Goal: Task Accomplishment & Management: Use online tool/utility

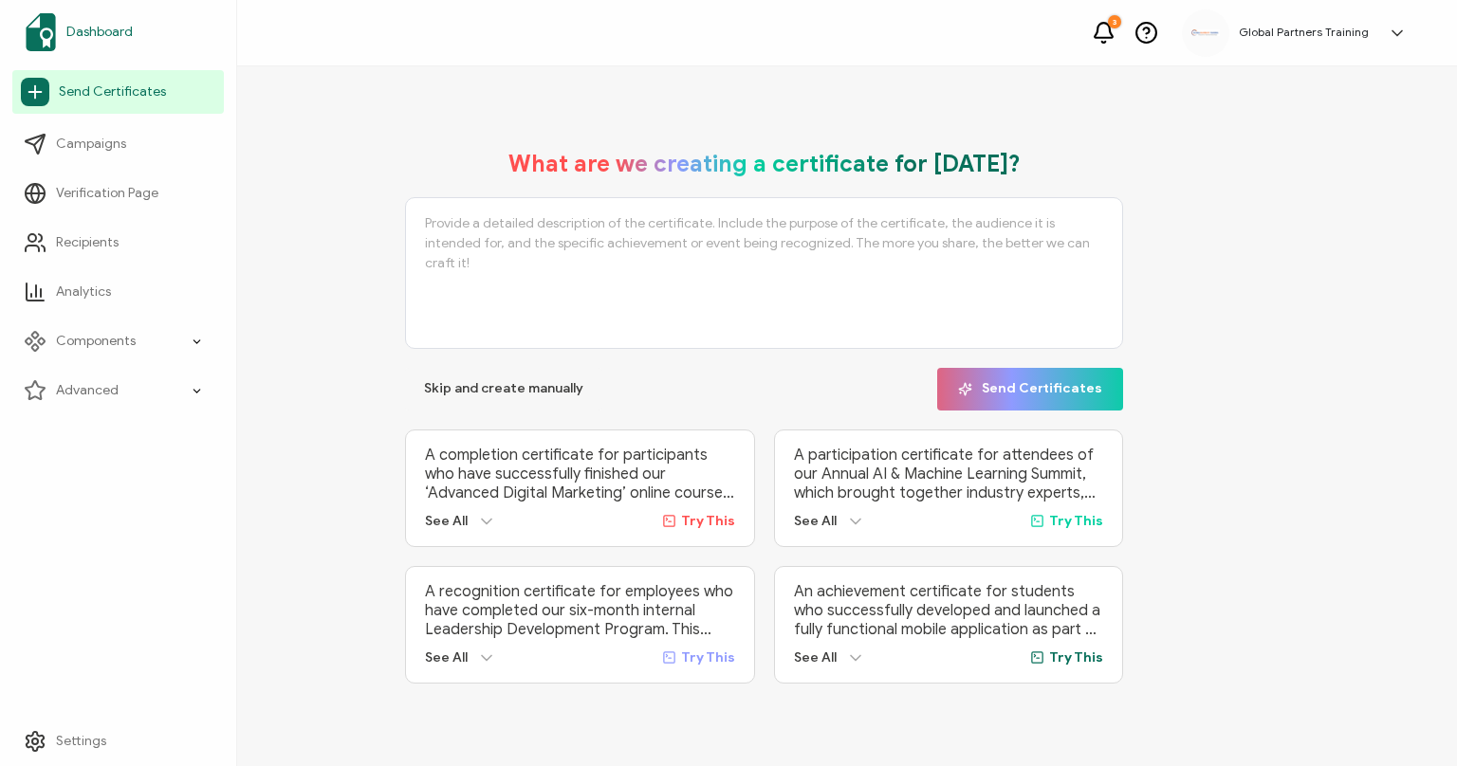
click at [124, 31] on span "Dashboard" at bounding box center [99, 32] width 66 height 19
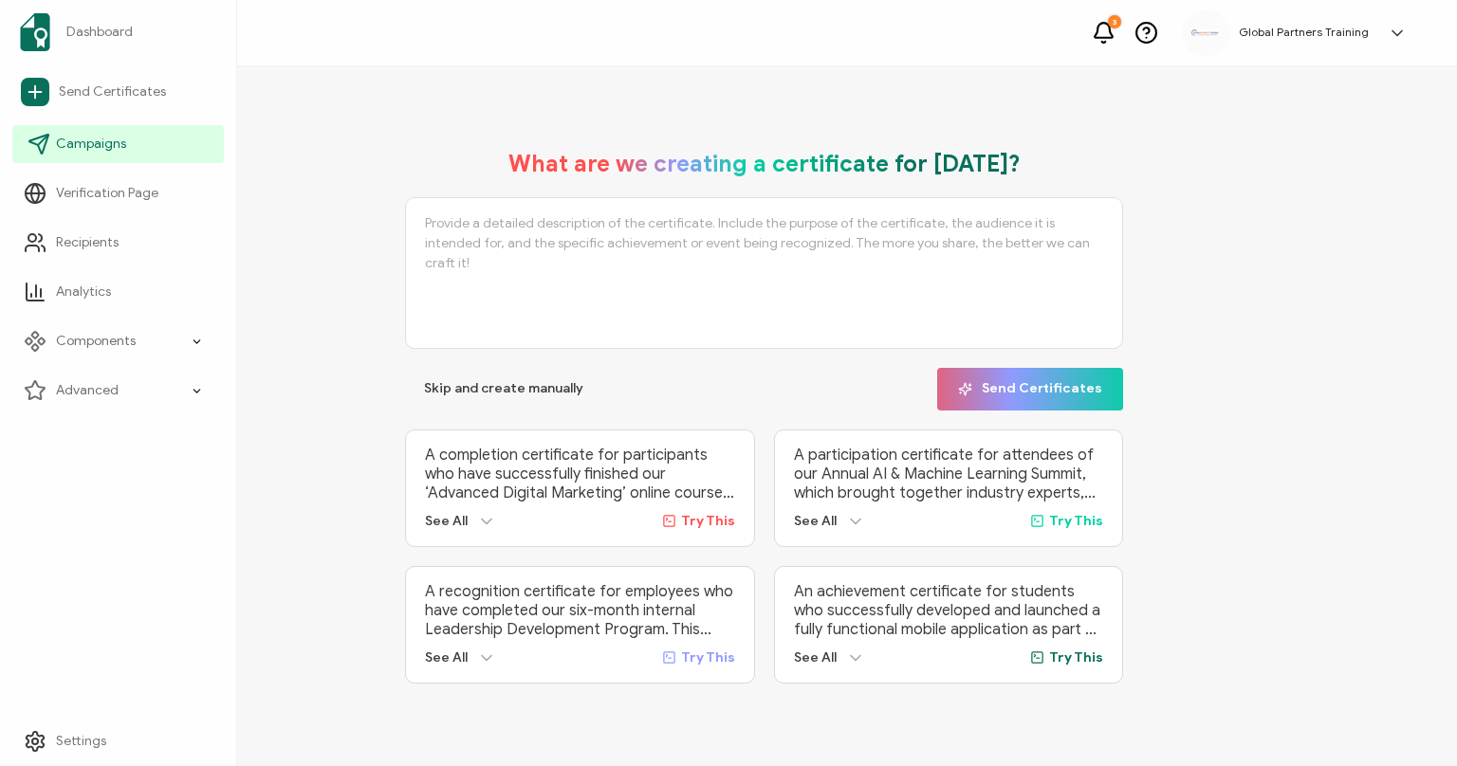
click at [123, 135] on span "Campaigns" at bounding box center [91, 144] width 70 height 19
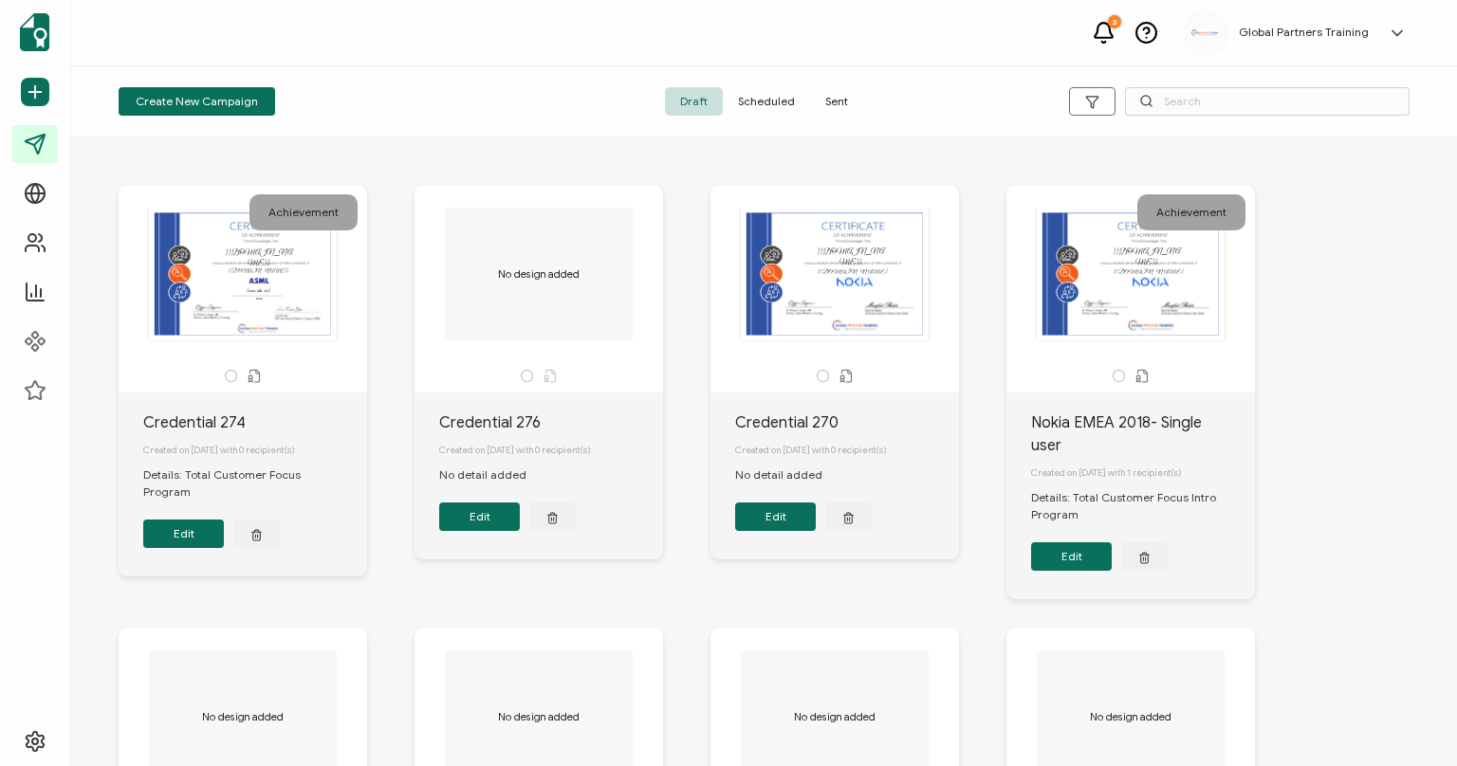
click at [780, 101] on span "Scheduled" at bounding box center [766, 101] width 87 height 28
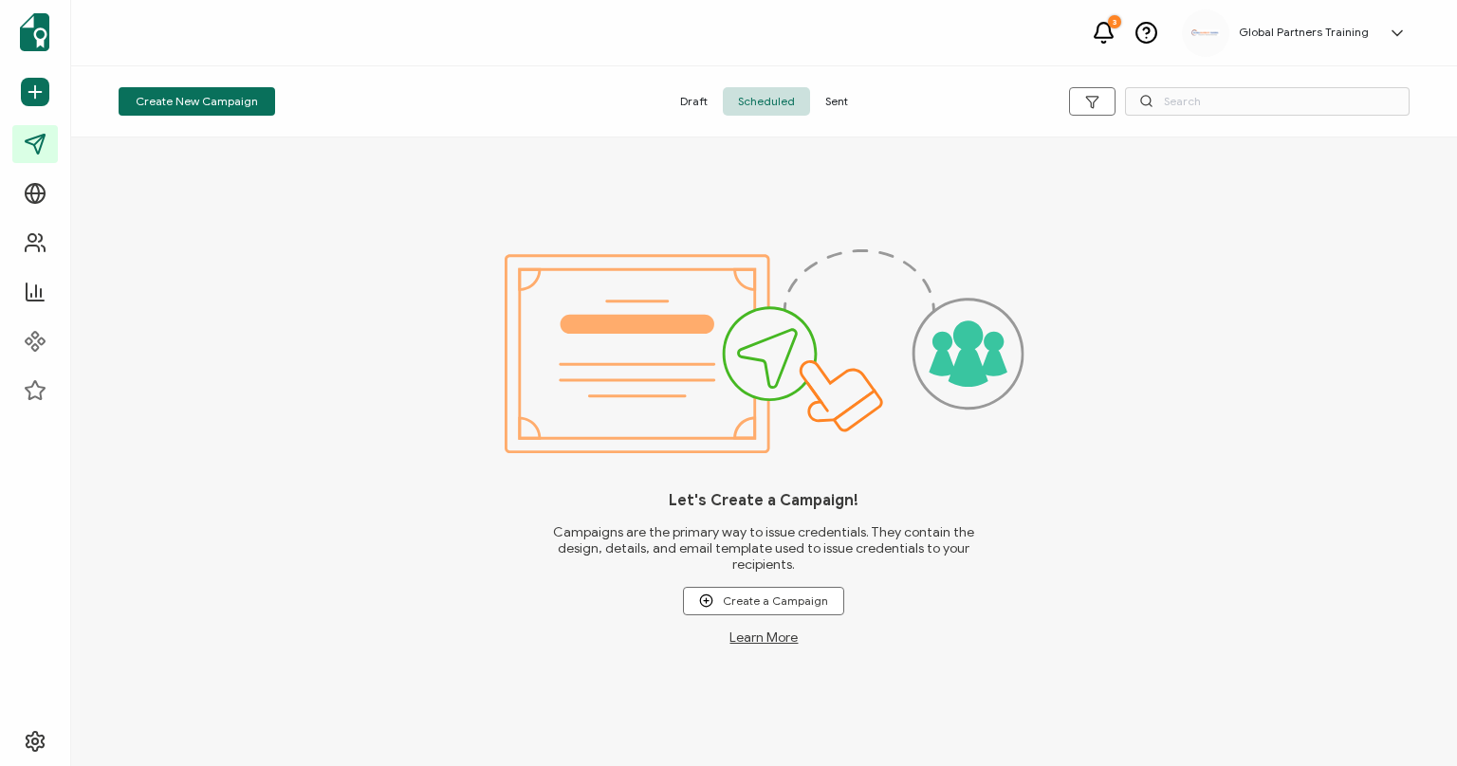
click at [861, 93] on div "Draft Scheduled Sent" at bounding box center [764, 101] width 431 height 28
click at [861, 102] on div "Draft Scheduled Sent" at bounding box center [764, 101] width 431 height 28
click at [844, 101] on span "Sent" at bounding box center [836, 101] width 53 height 28
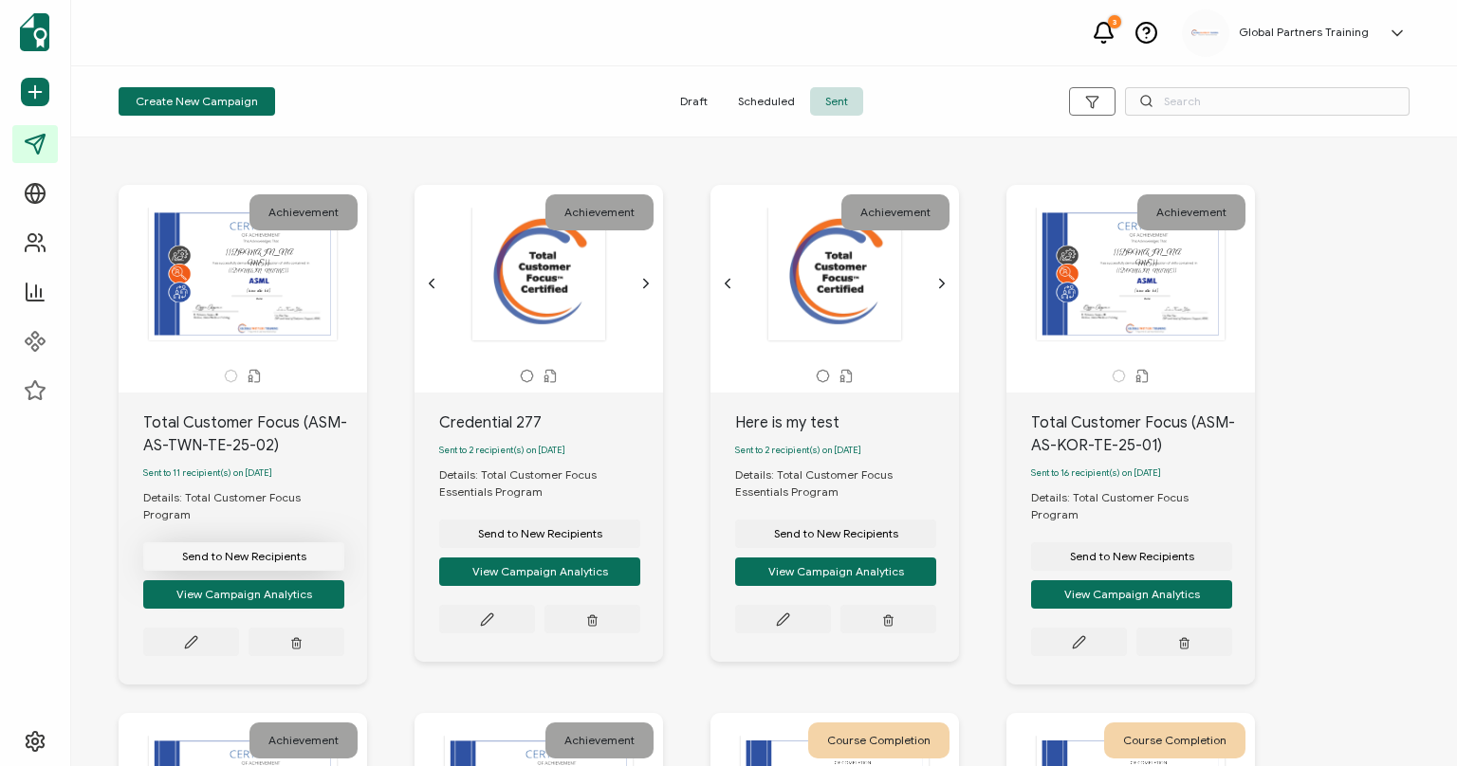
click at [256, 543] on button "Send to New Recipients" at bounding box center [243, 557] width 201 height 28
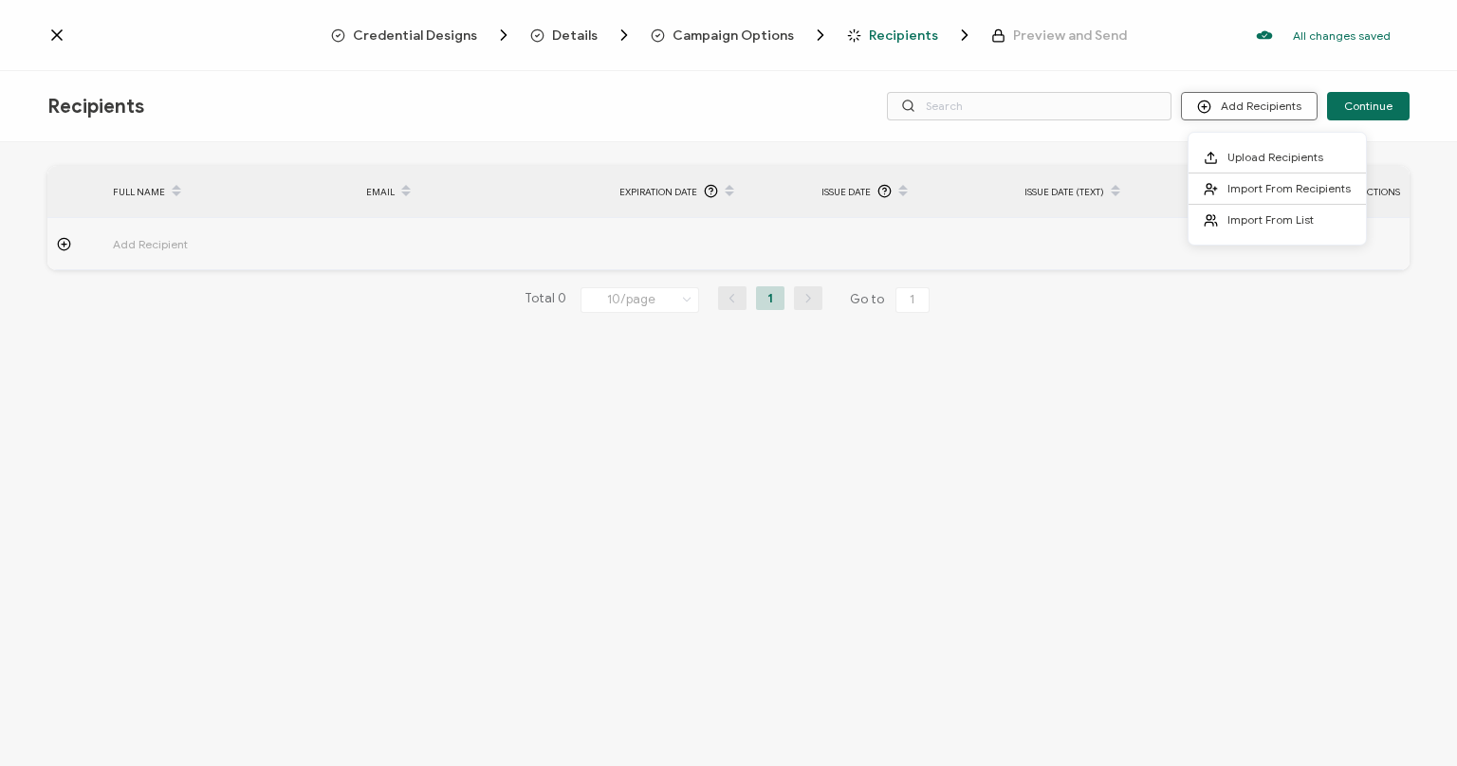
click at [1257, 103] on button "Add Recipients" at bounding box center [1249, 106] width 137 height 28
click at [1262, 159] on span "Upload Recipients" at bounding box center [1276, 157] width 96 height 14
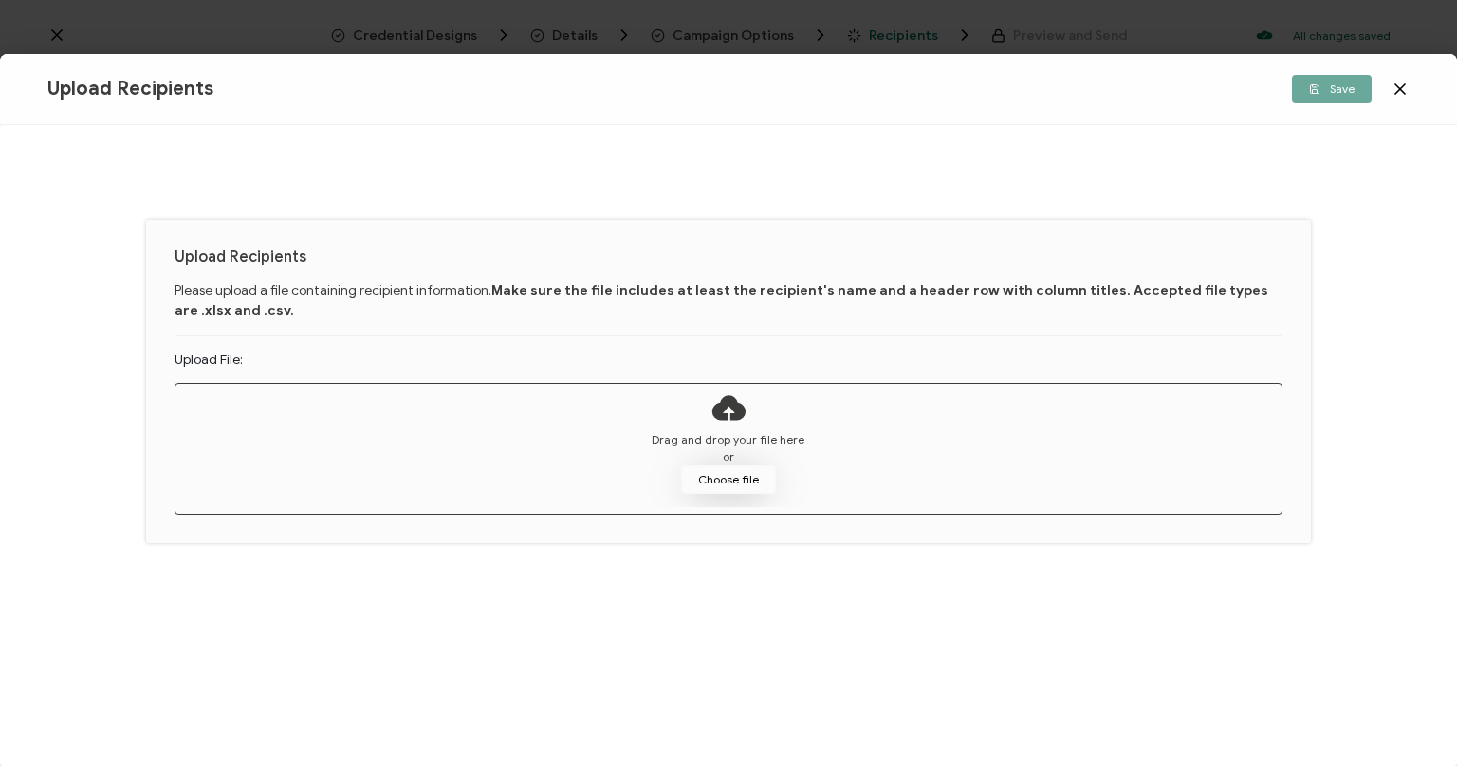
click at [732, 476] on button "Choose file" at bounding box center [728, 480] width 95 height 28
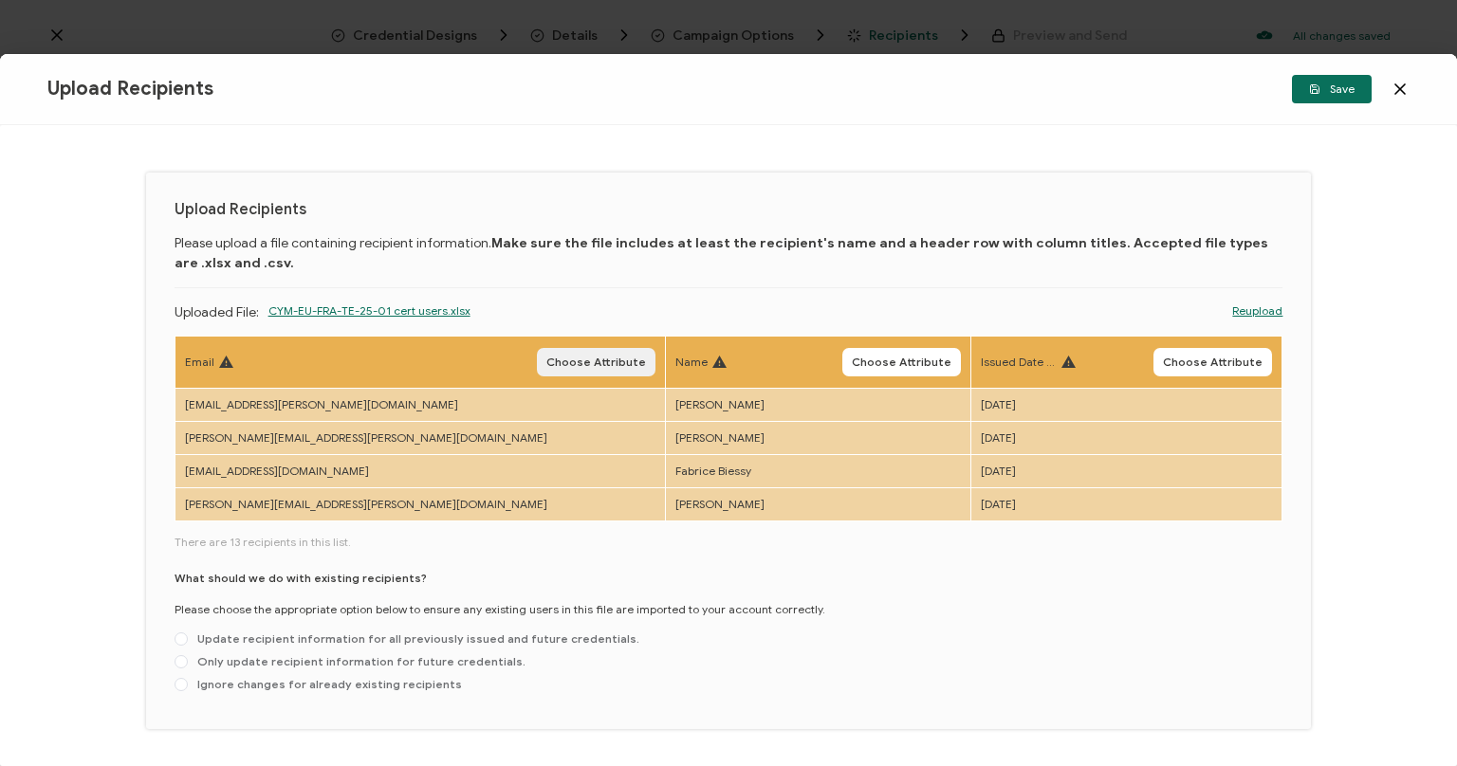
click at [546, 359] on span "Choose Attribute" at bounding box center [596, 362] width 100 height 11
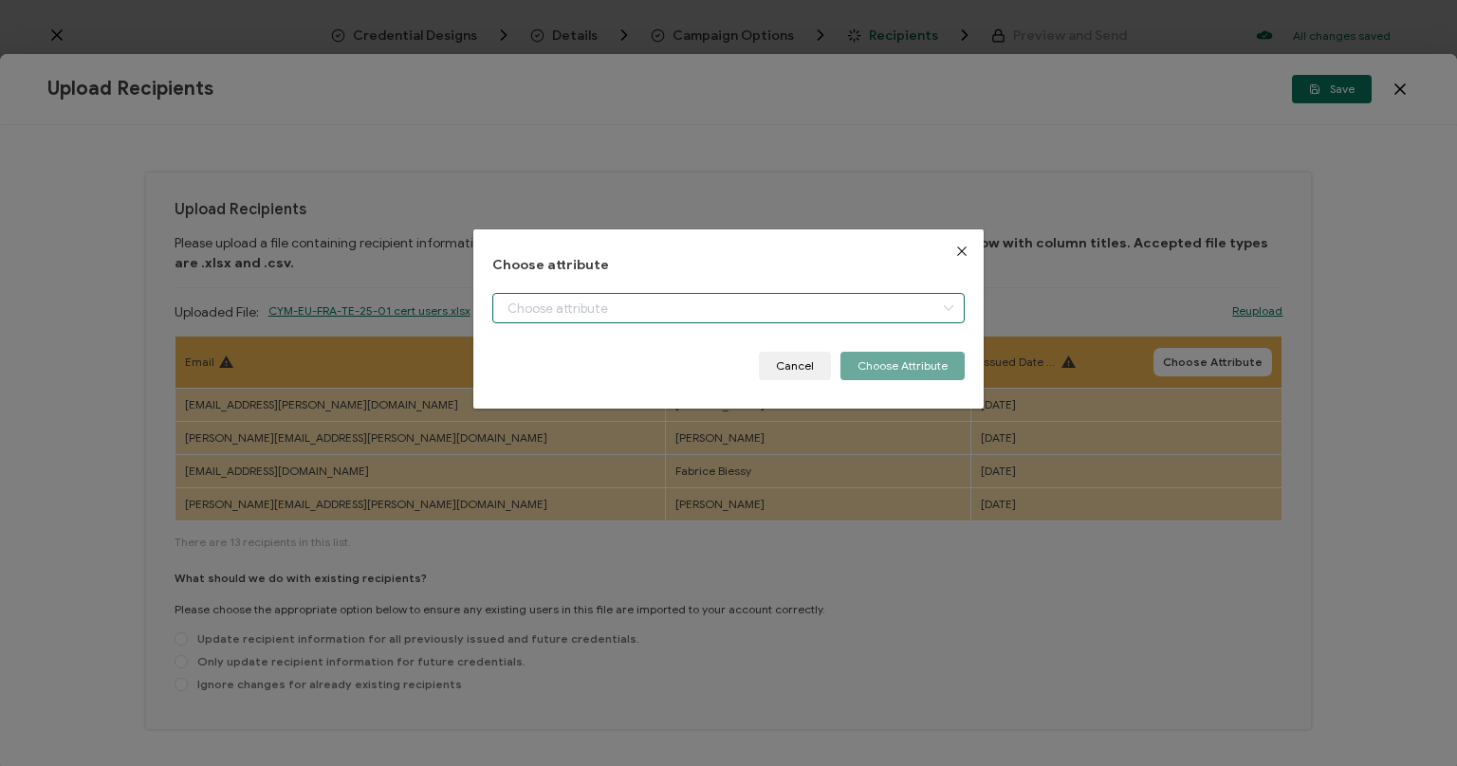
click at [533, 314] on input "dialog" at bounding box center [728, 308] width 472 height 30
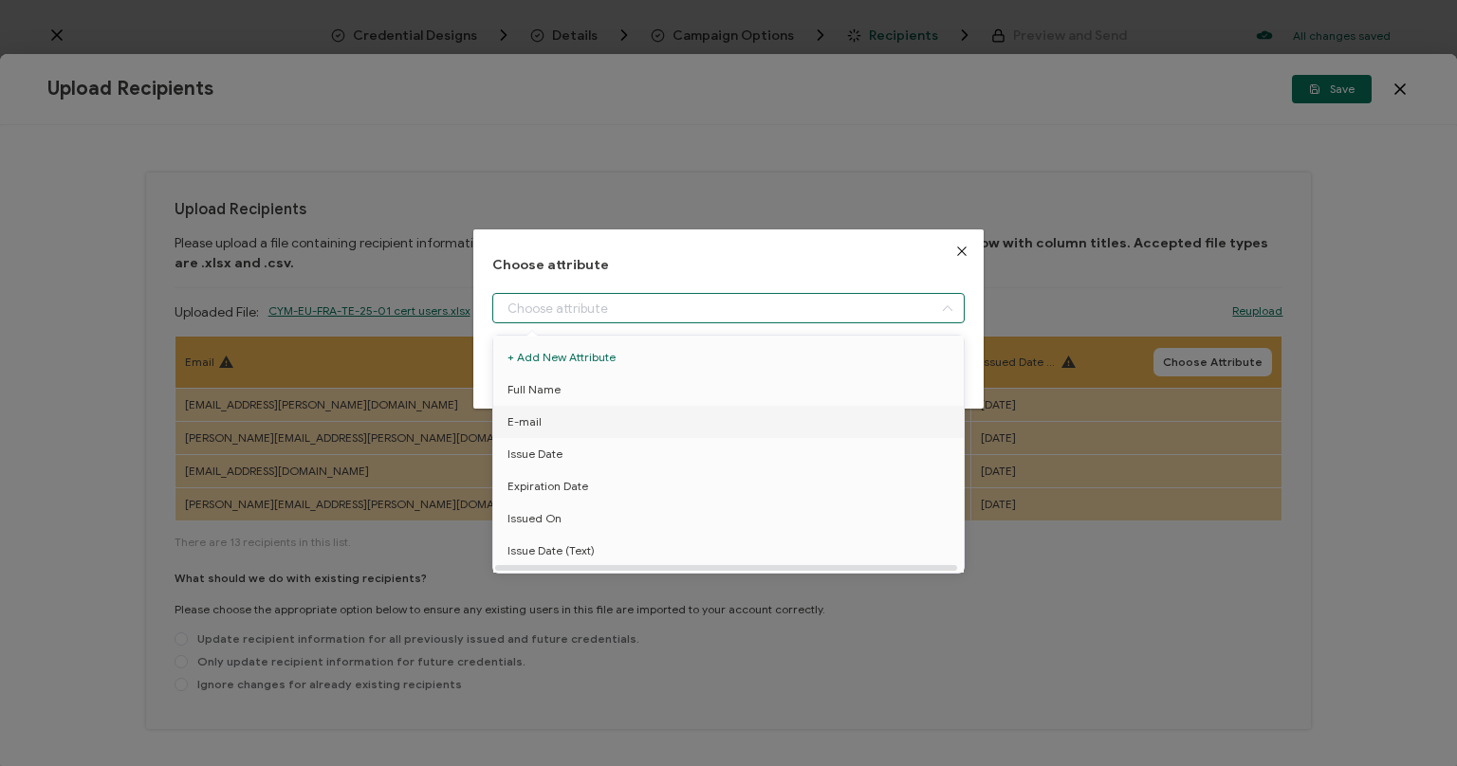
click at [545, 416] on li "E-mail" at bounding box center [729, 422] width 480 height 32
type input "E-mail"
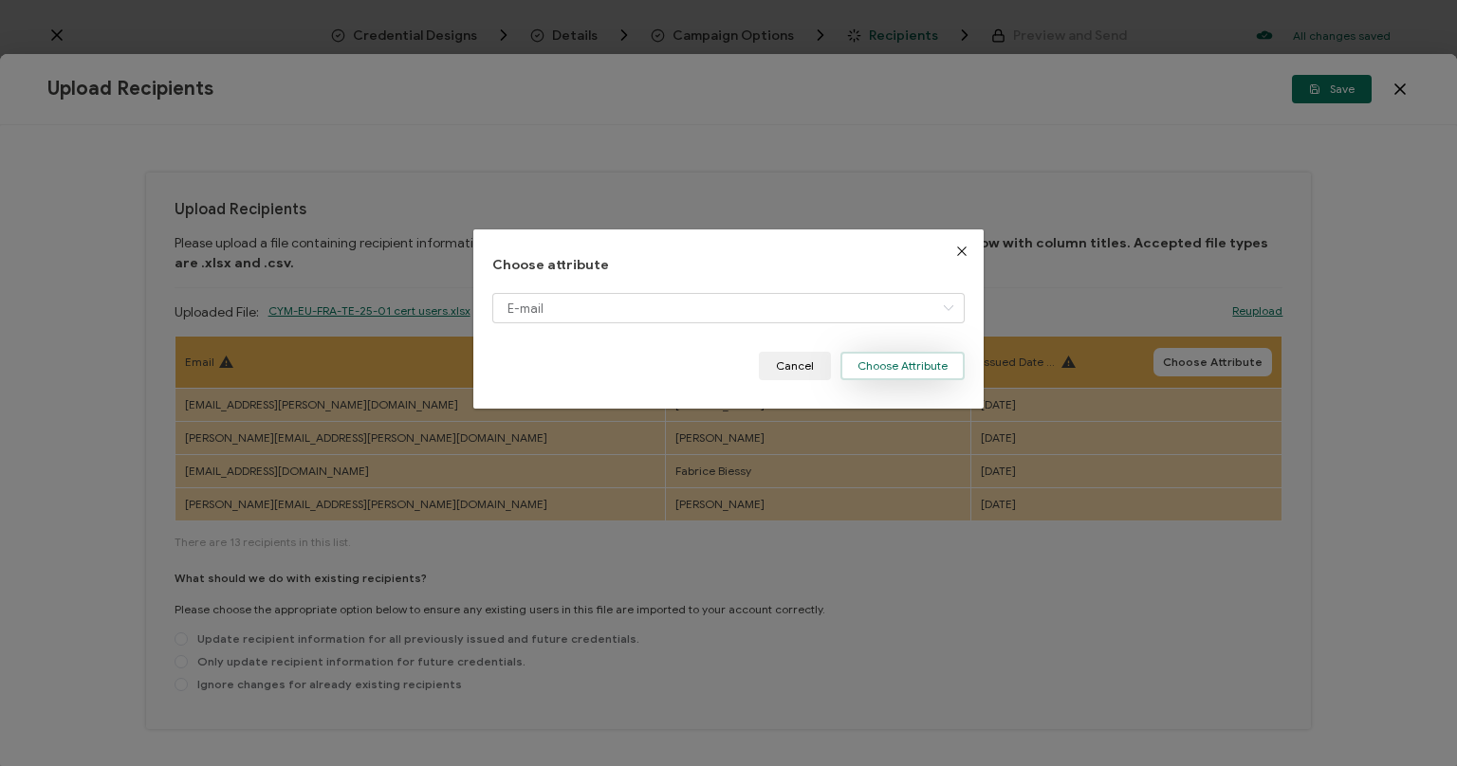
click at [866, 362] on button "Choose Attribute" at bounding box center [902, 366] width 124 height 28
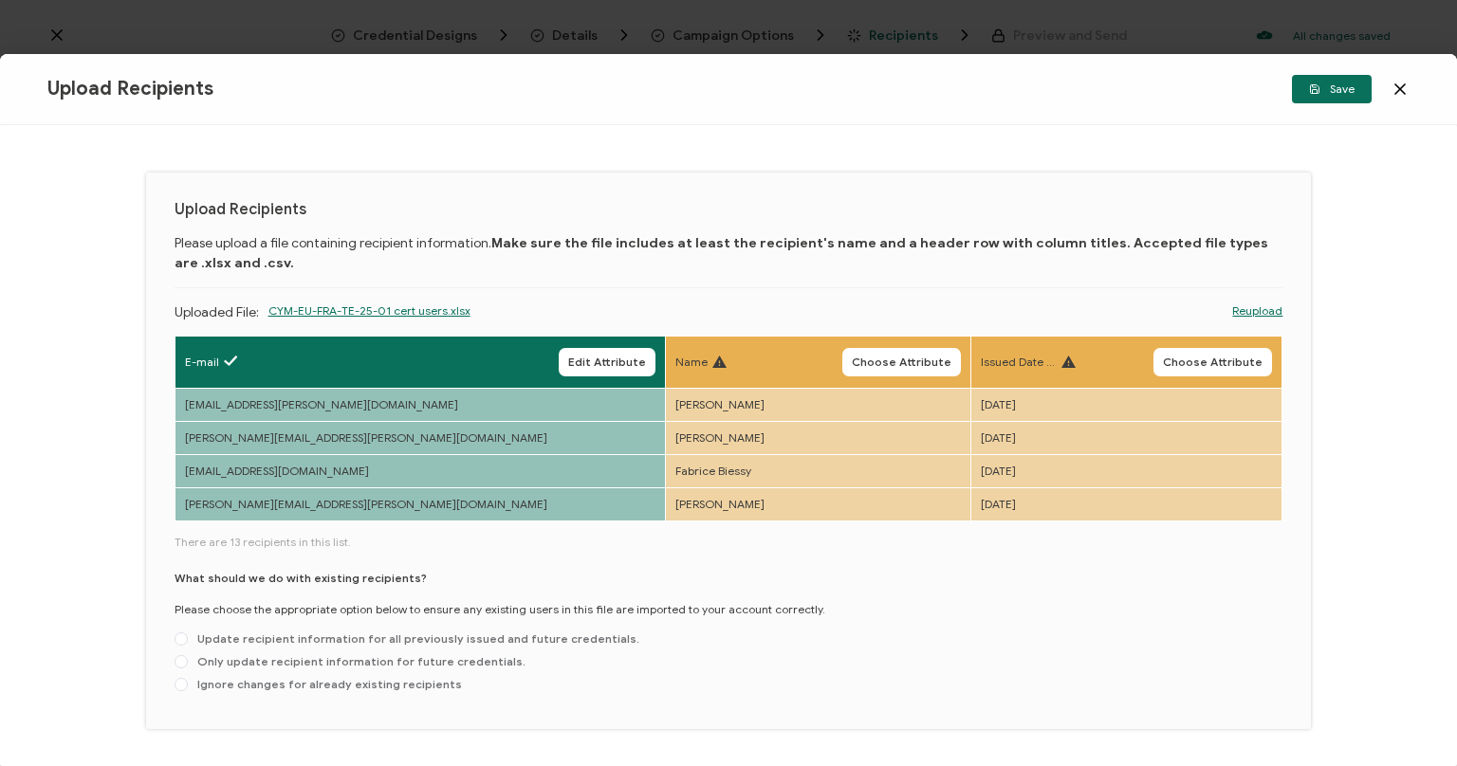
click at [782, 364] on div "Name Choose Attribute" at bounding box center [817, 362] width 285 height 28
drag, startPoint x: 845, startPoint y: 358, endPoint x: 838, endPoint y: 364, distance: 10.1
click at [852, 358] on span "Choose Attribute" at bounding box center [902, 362] width 100 height 11
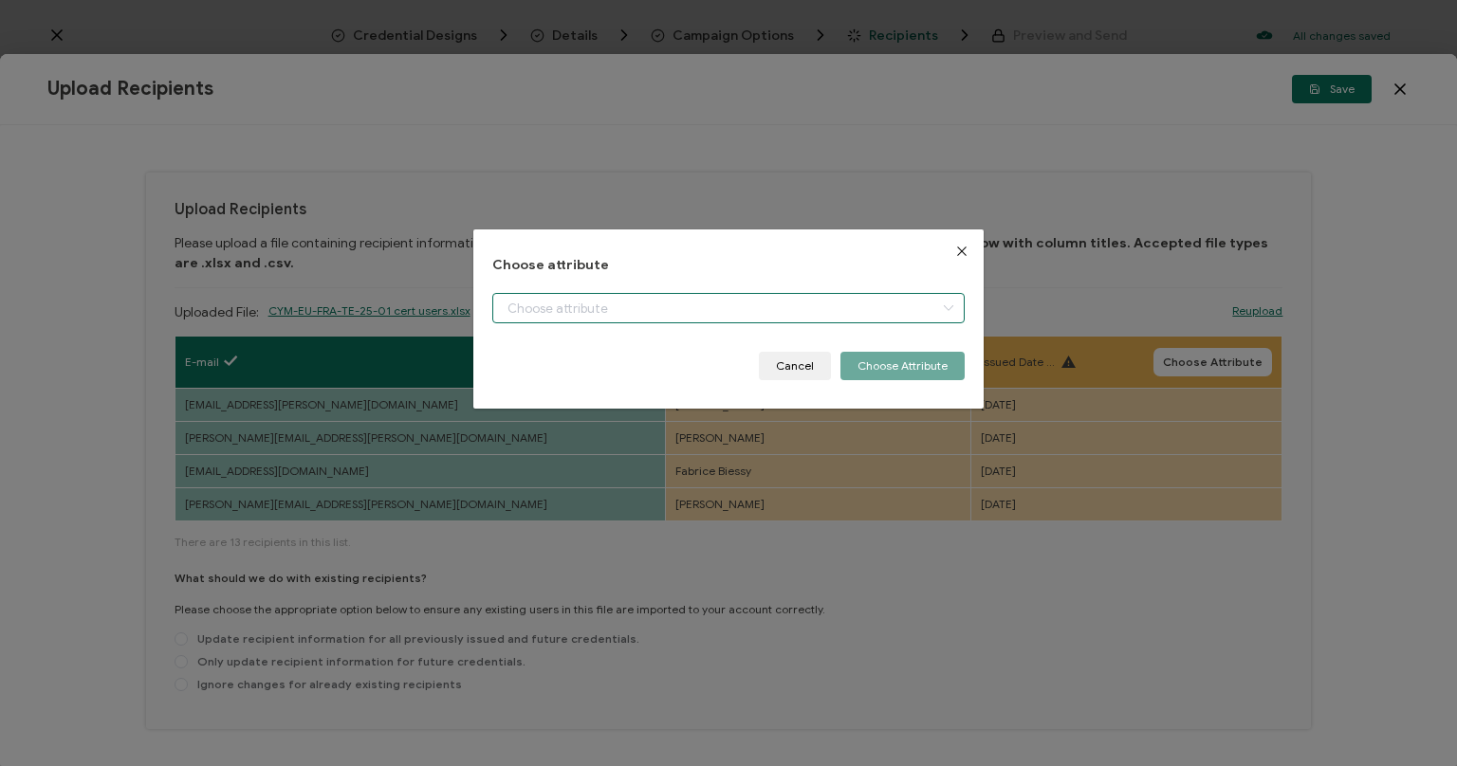
click at [579, 309] on input "dialog" at bounding box center [728, 308] width 472 height 30
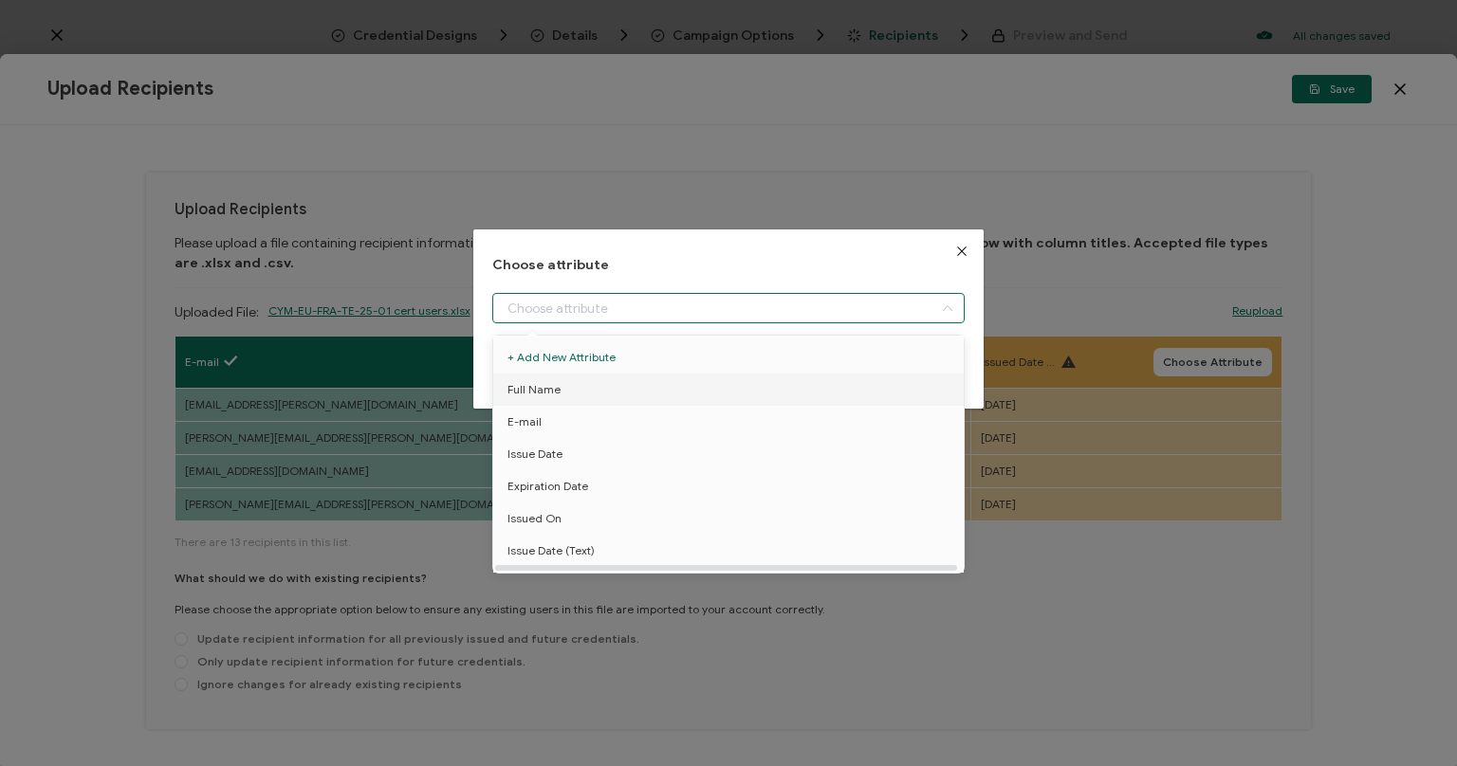
click at [555, 394] on span "Full Name" at bounding box center [534, 390] width 53 height 32
type input "Full Name"
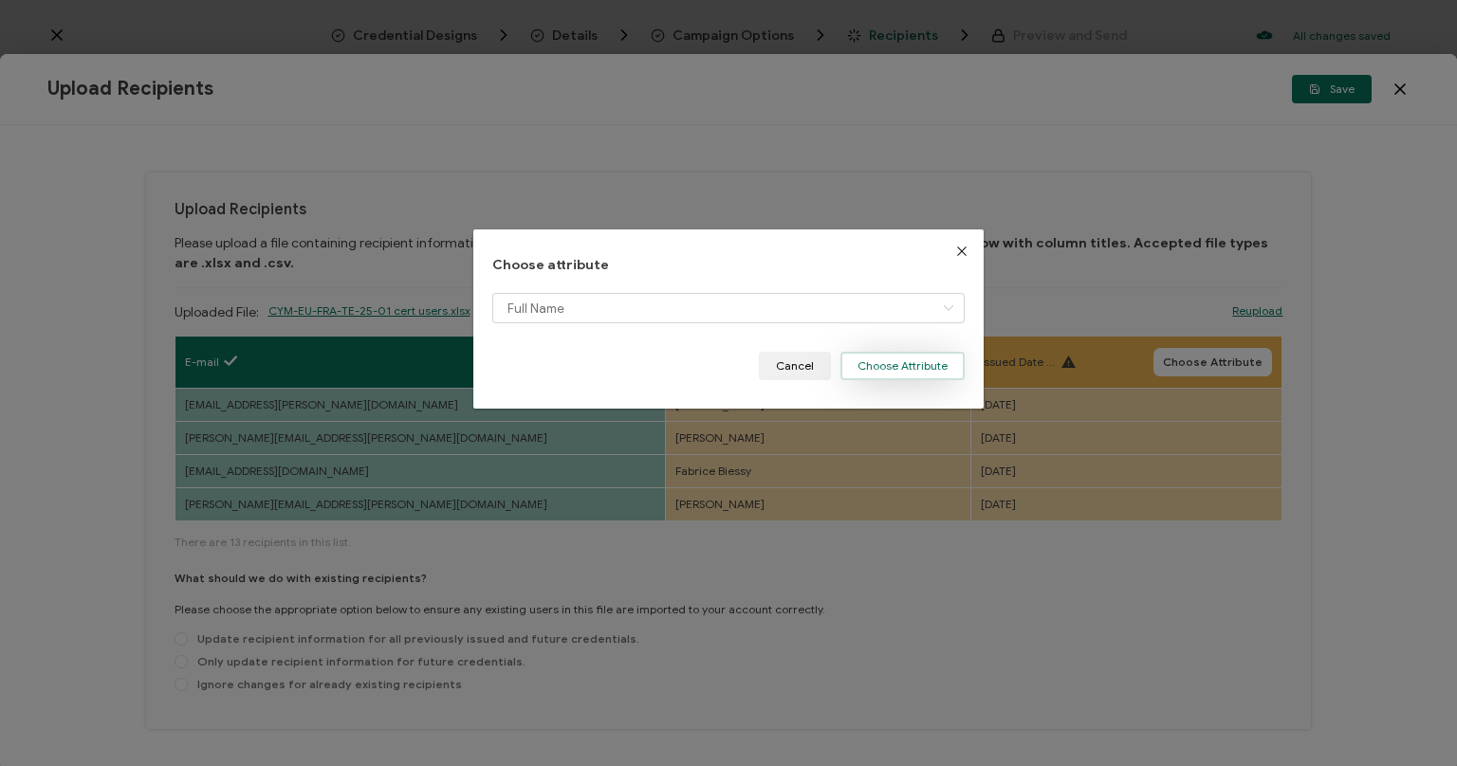
click at [908, 356] on button "Choose Attribute" at bounding box center [902, 366] width 124 height 28
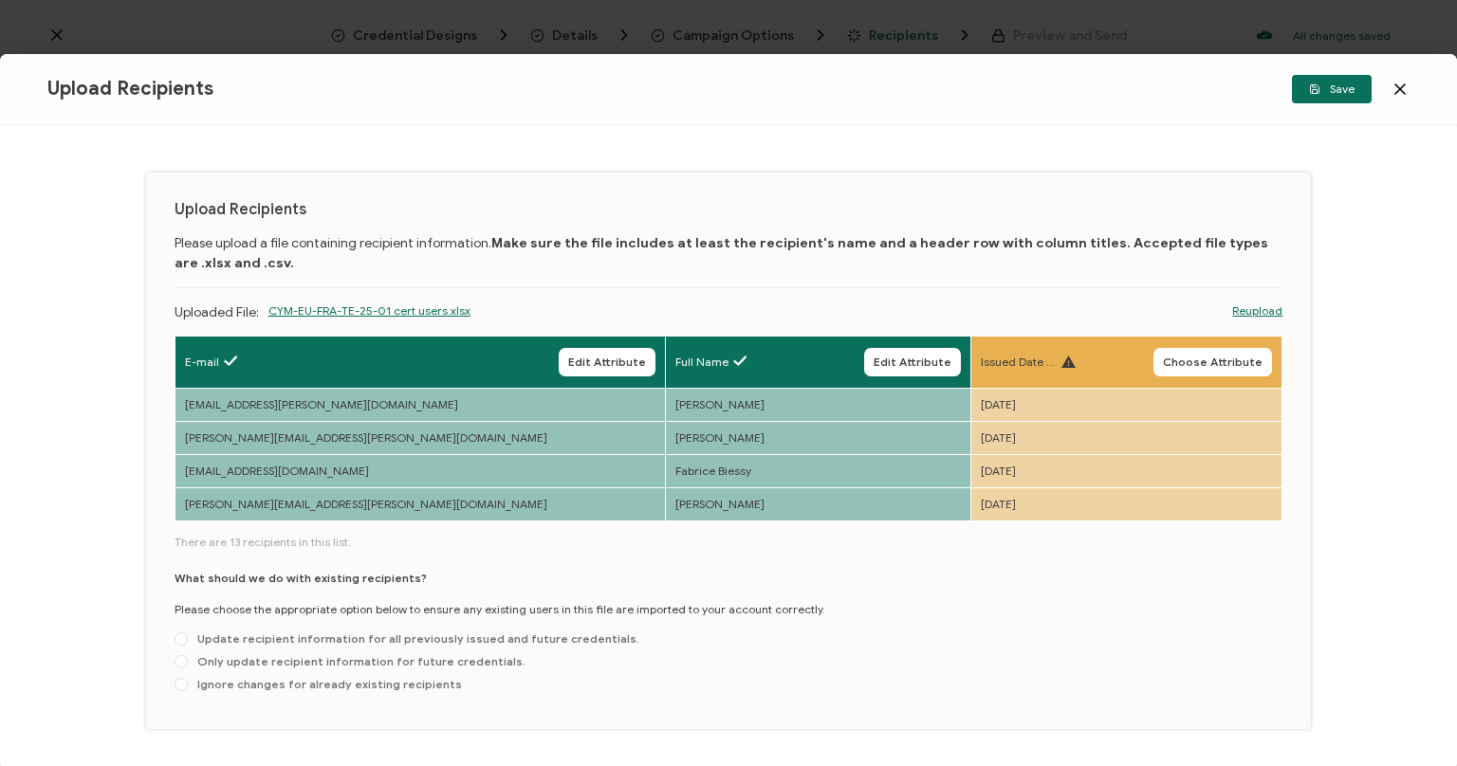
click at [1187, 357] on span "Choose Attribute" at bounding box center [1213, 362] width 100 height 11
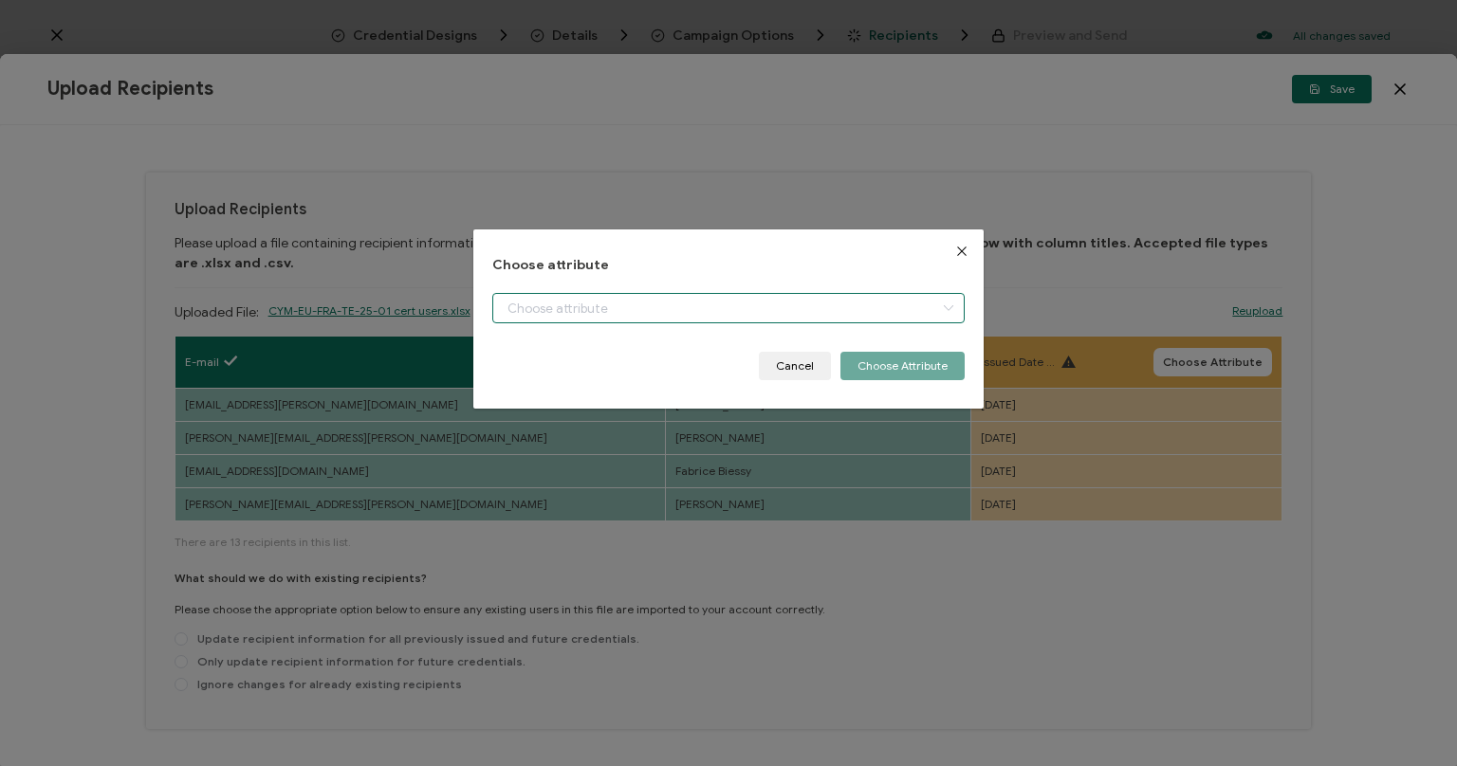
click at [619, 318] on input "dialog" at bounding box center [728, 308] width 472 height 30
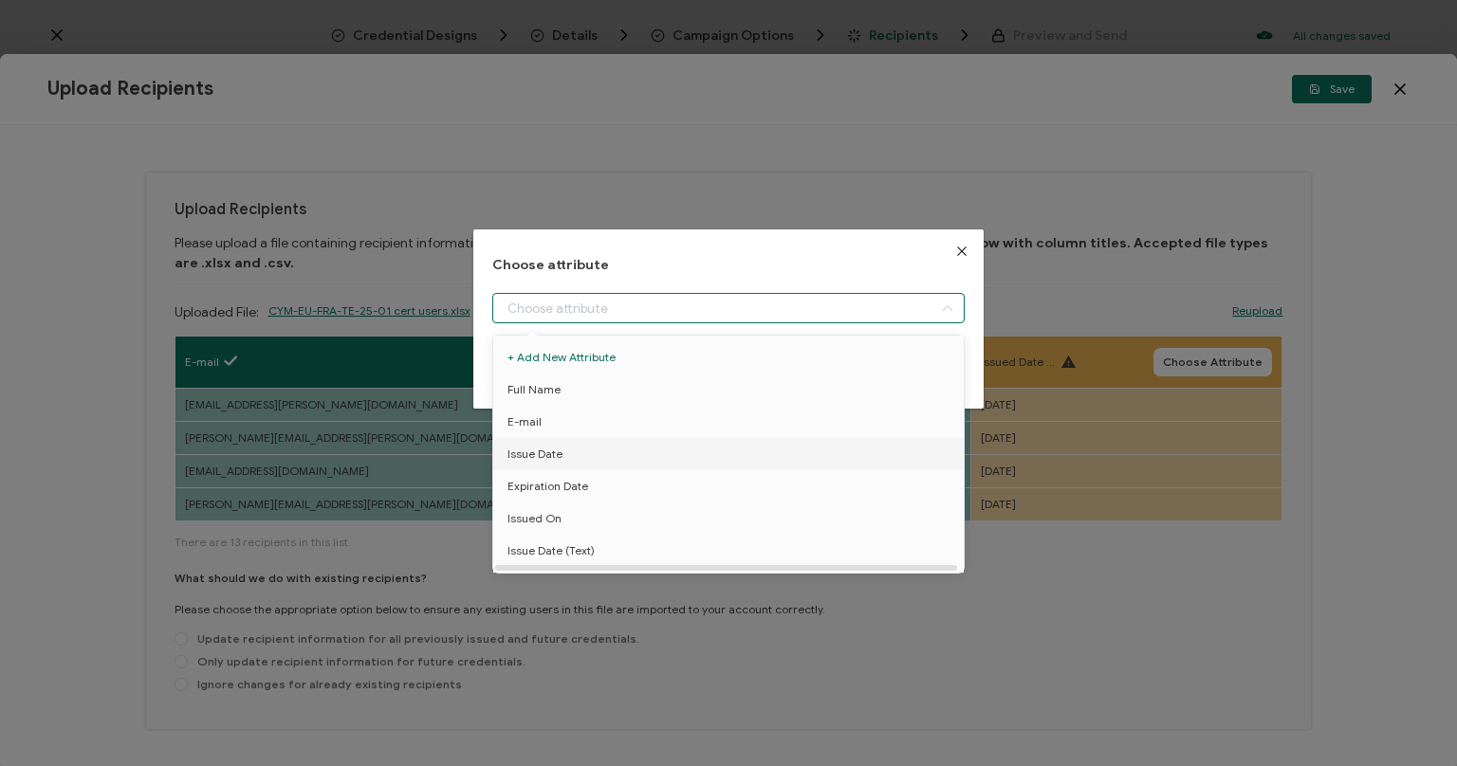
click at [582, 449] on li "Issue Date" at bounding box center [729, 454] width 480 height 32
type input "Issue Date"
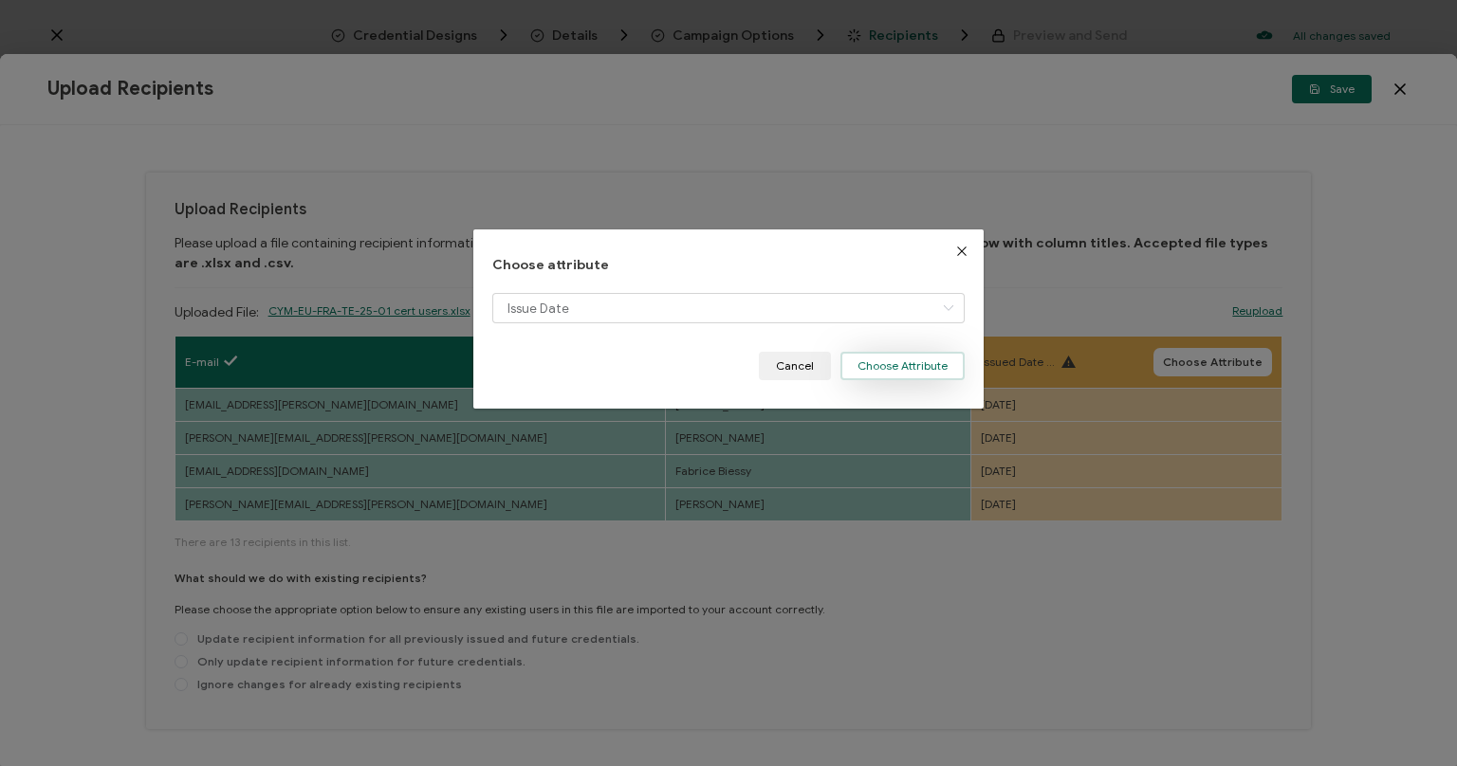
click at [875, 374] on button "Choose Attribute" at bounding box center [902, 366] width 124 height 28
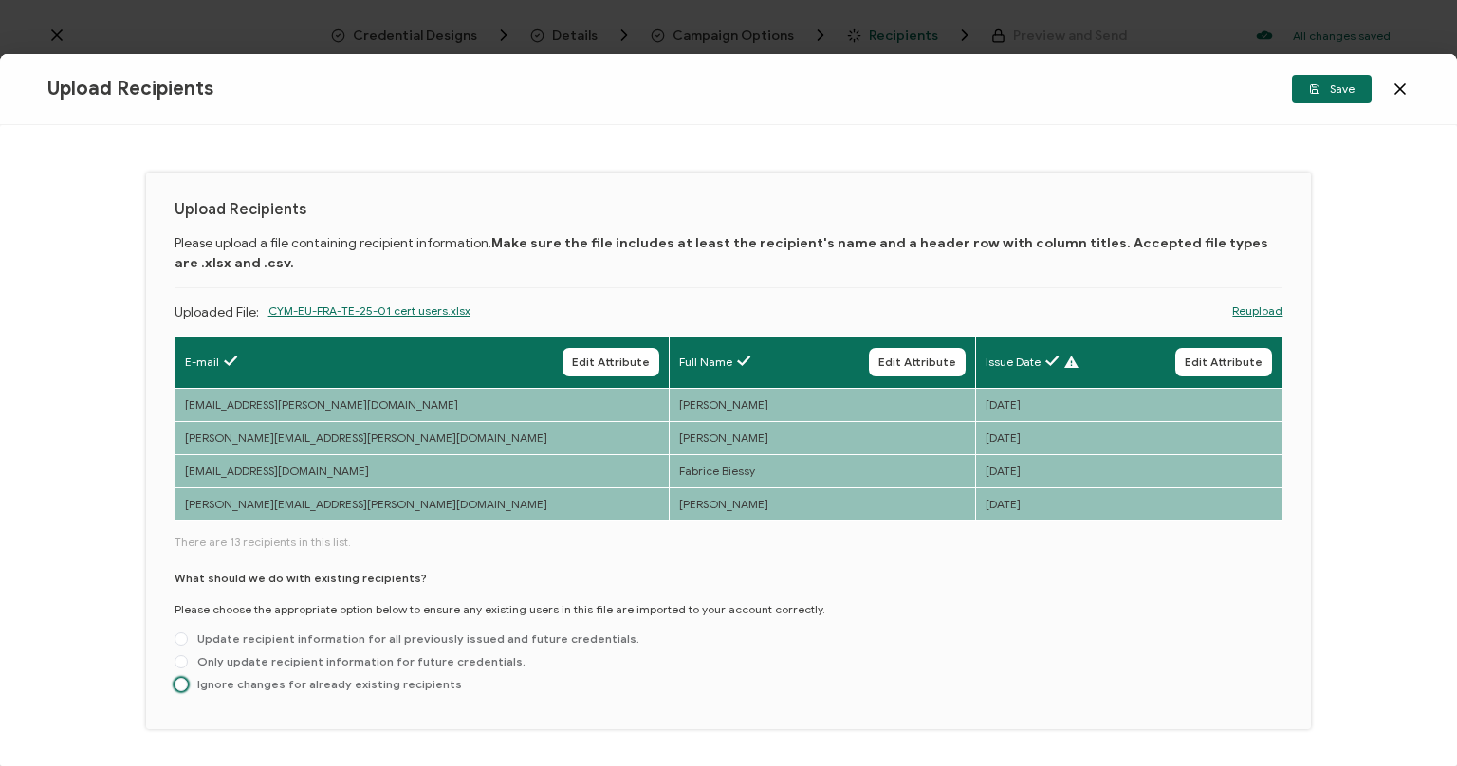
click at [175, 692] on span at bounding box center [181, 685] width 13 height 15
click at [175, 692] on input "Ignore changes for already existing recipients" at bounding box center [181, 685] width 13 height 15
radio input "true"
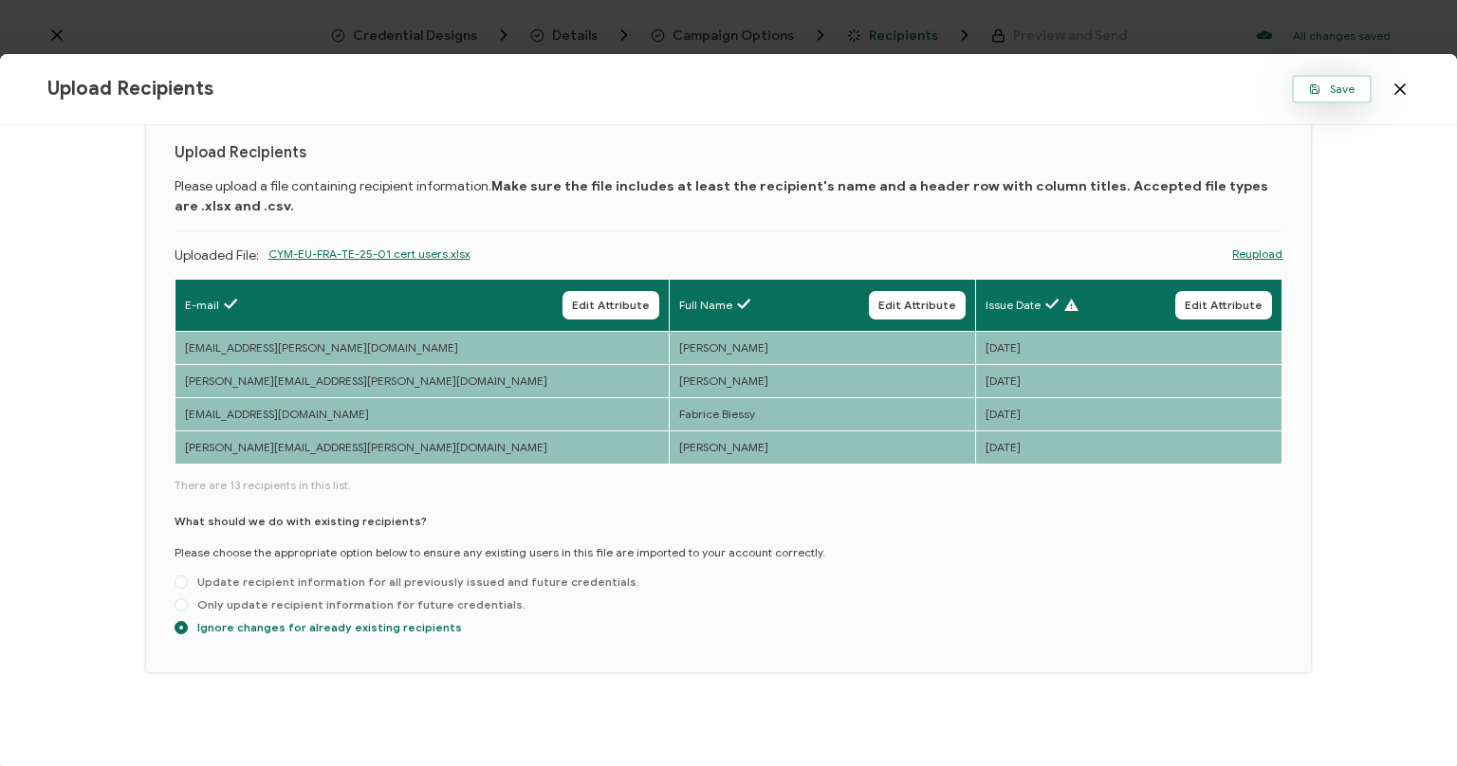
click at [1323, 84] on span "Save" at bounding box center [1332, 88] width 46 height 11
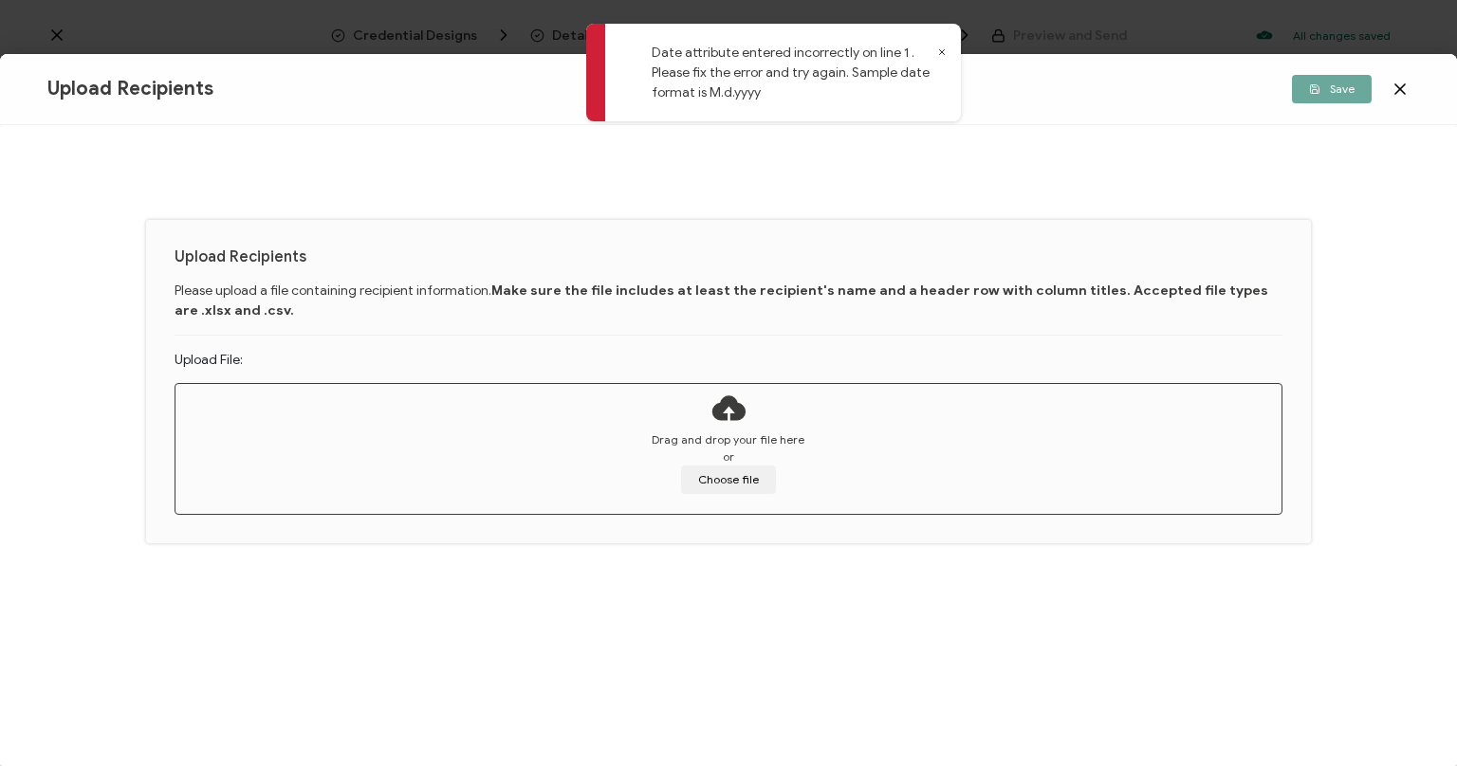
scroll to position [0, 0]
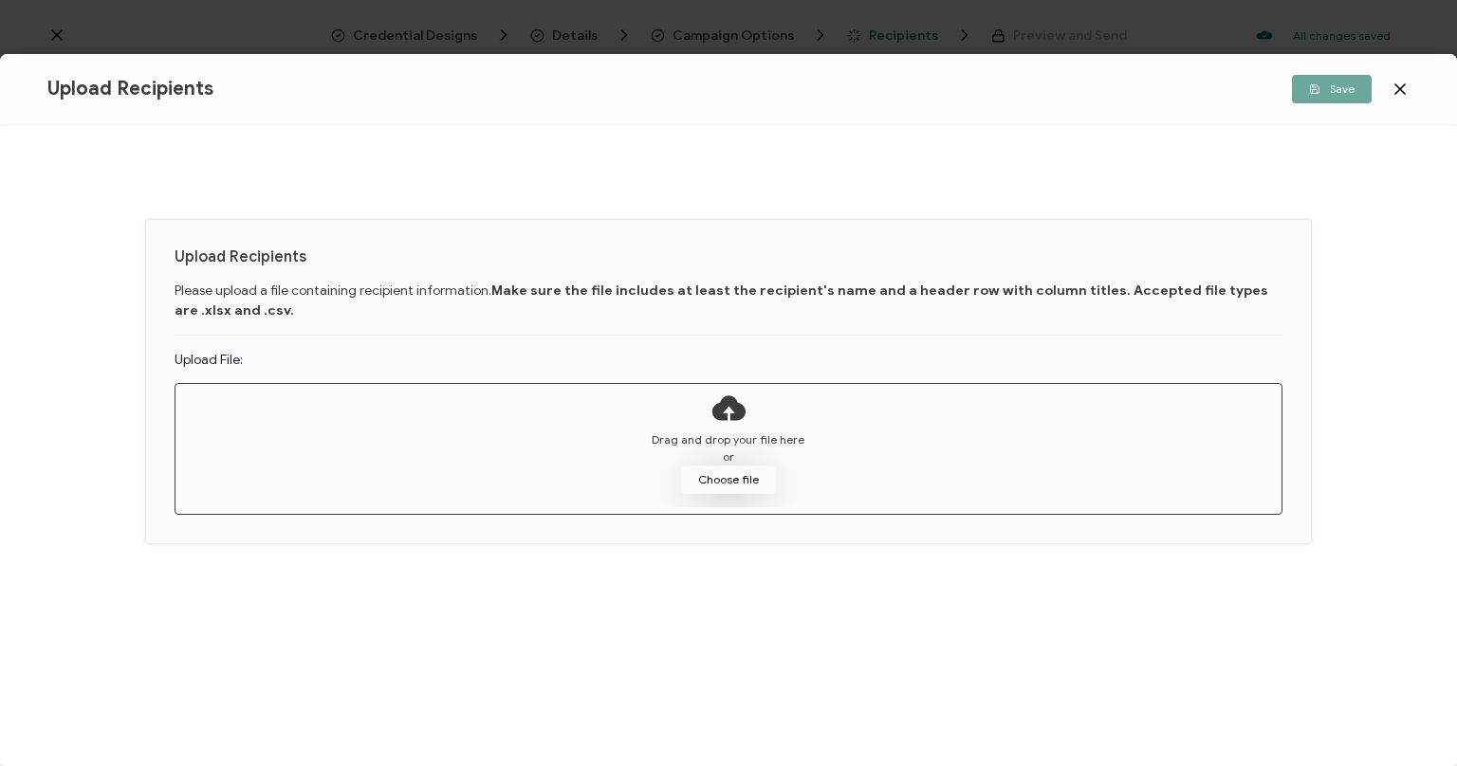
click at [732, 489] on button "Choose file" at bounding box center [728, 480] width 95 height 28
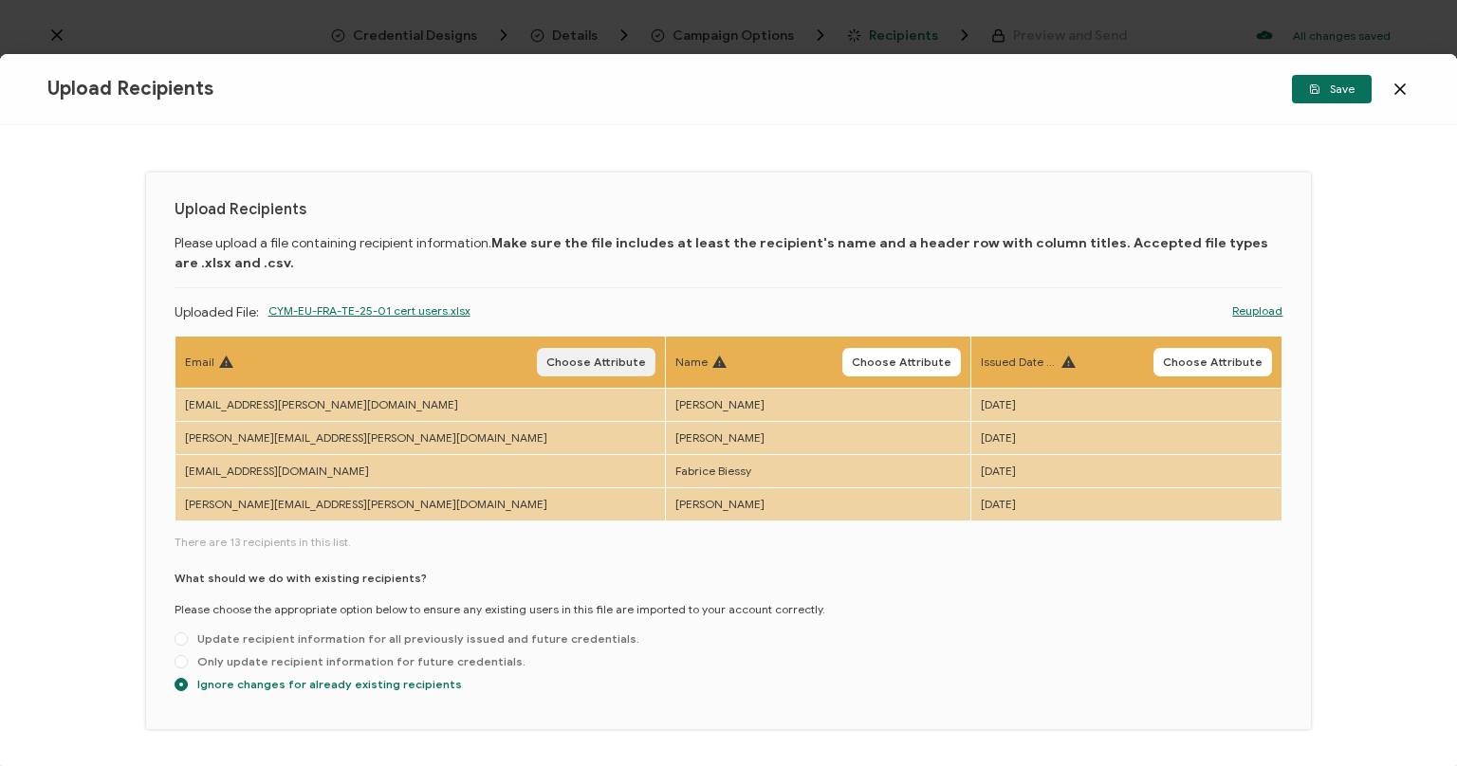
click at [546, 357] on span "Choose Attribute" at bounding box center [596, 362] width 100 height 11
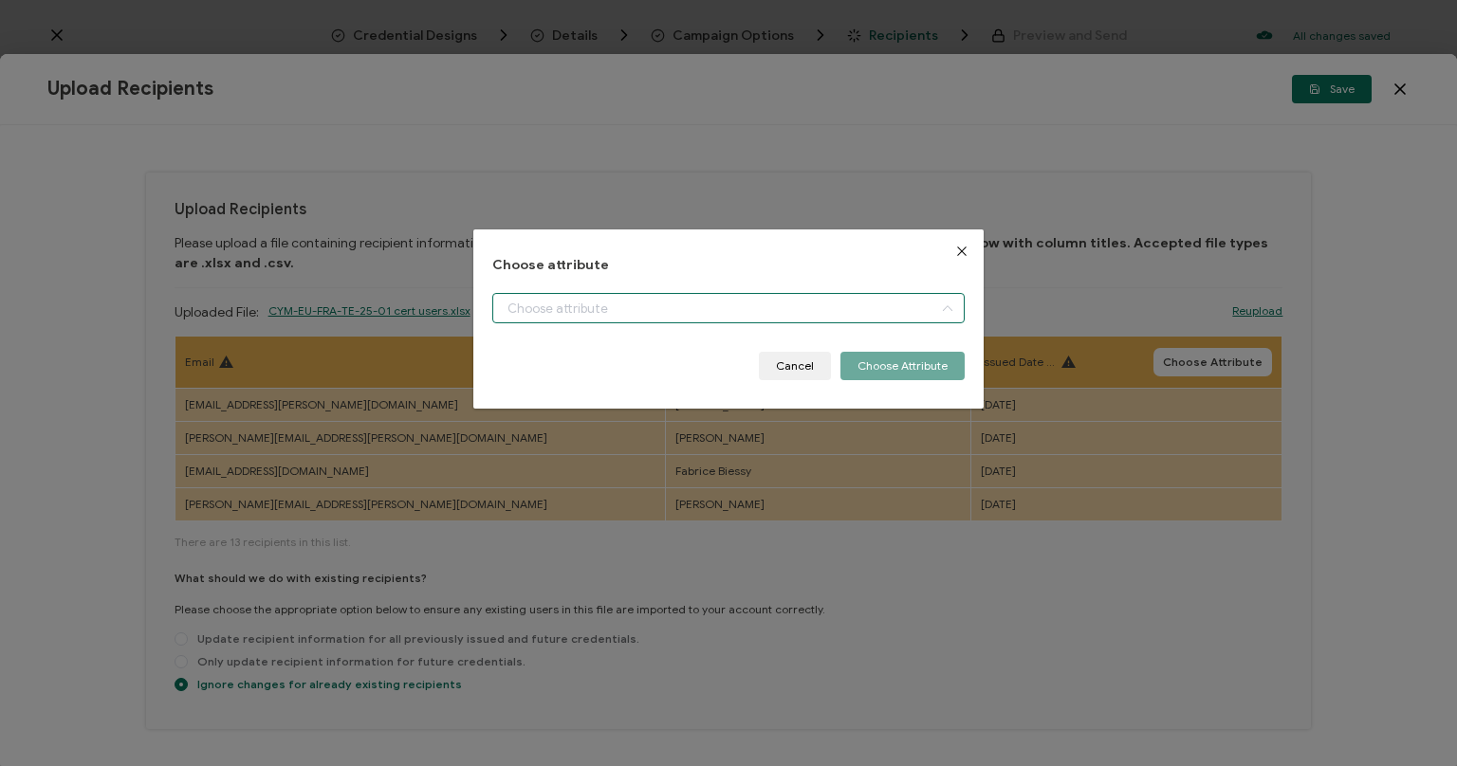
click at [541, 305] on input "dialog" at bounding box center [728, 308] width 472 height 30
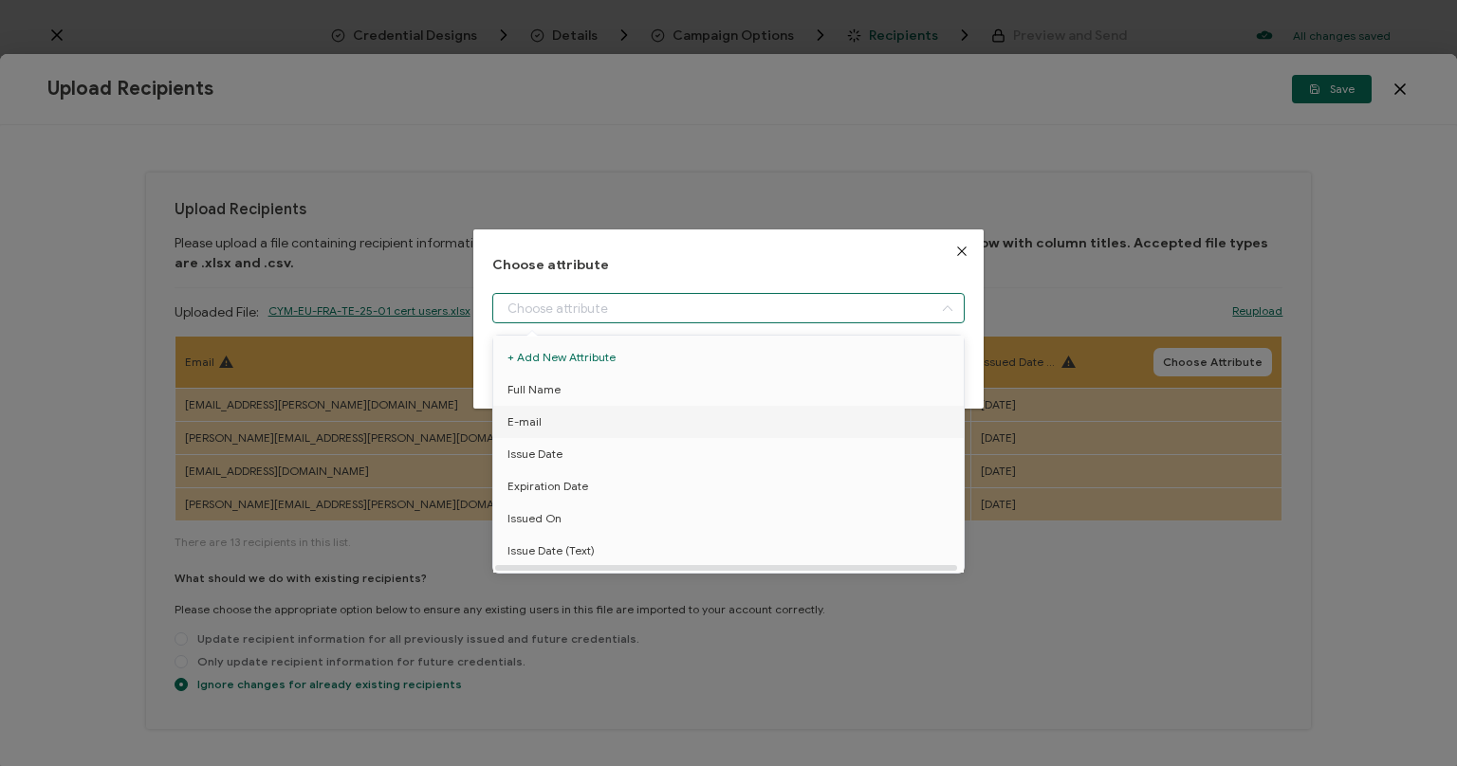
click at [533, 410] on span "E-mail" at bounding box center [525, 422] width 34 height 32
type input "E-mail"
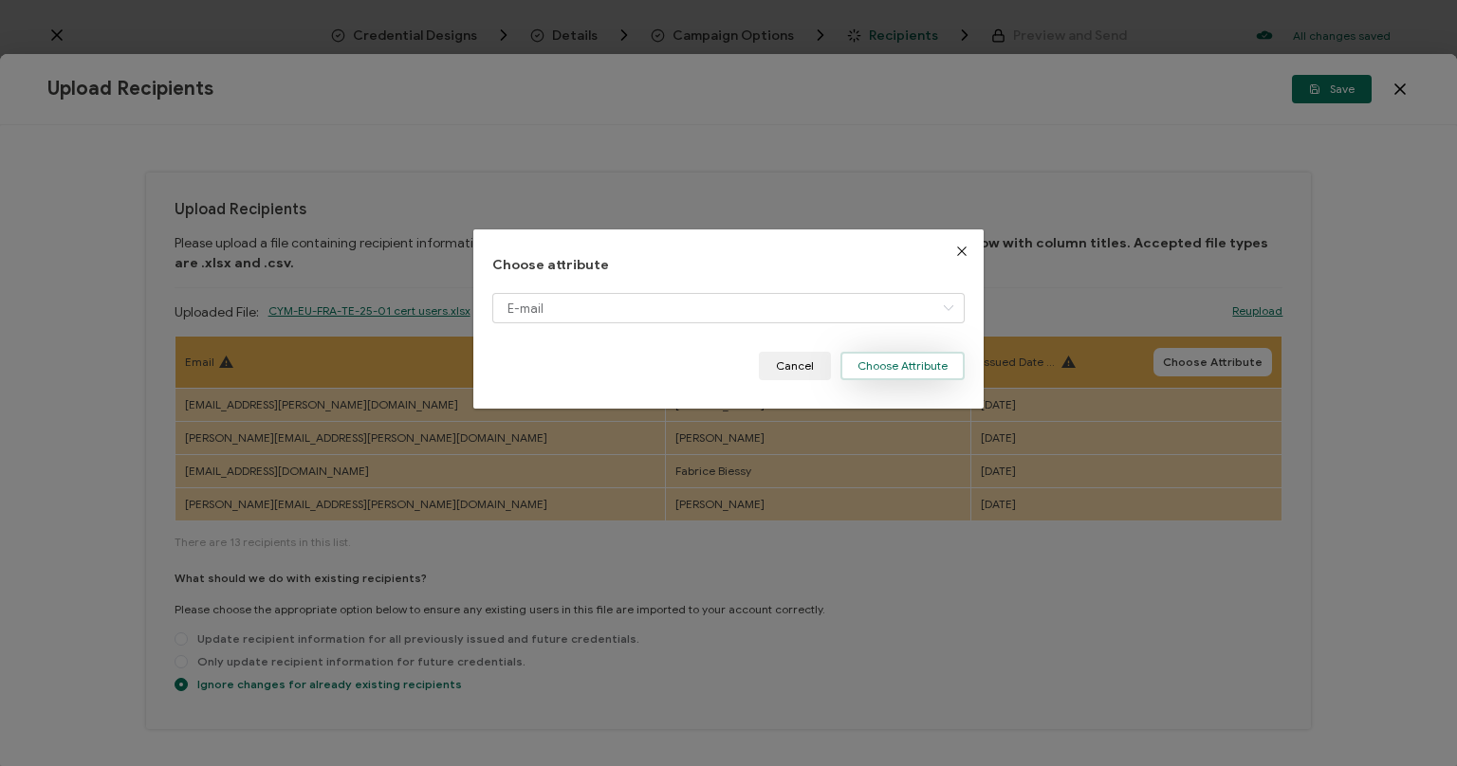
click at [882, 355] on button "Choose Attribute" at bounding box center [902, 366] width 124 height 28
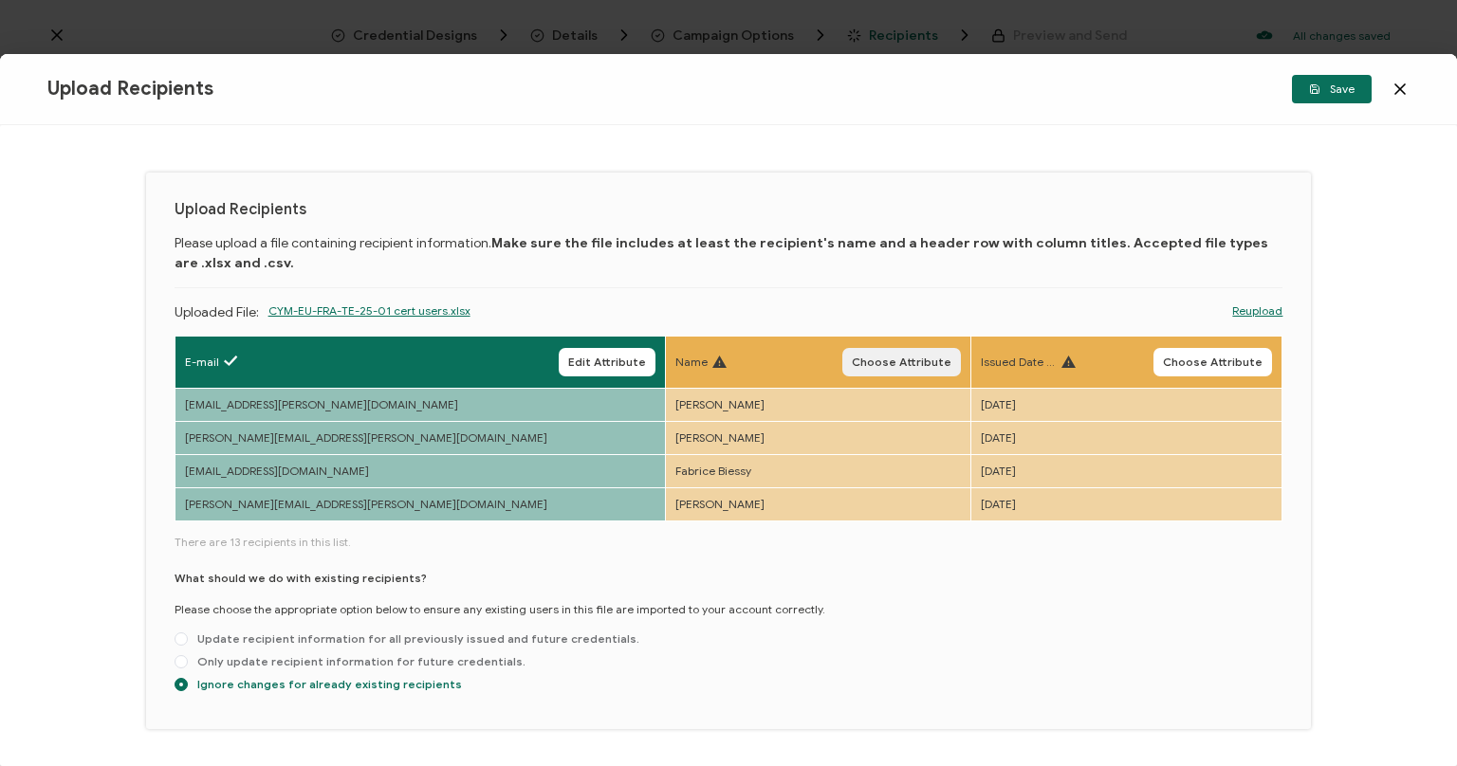
click at [880, 357] on span "Choose Attribute" at bounding box center [902, 362] width 100 height 11
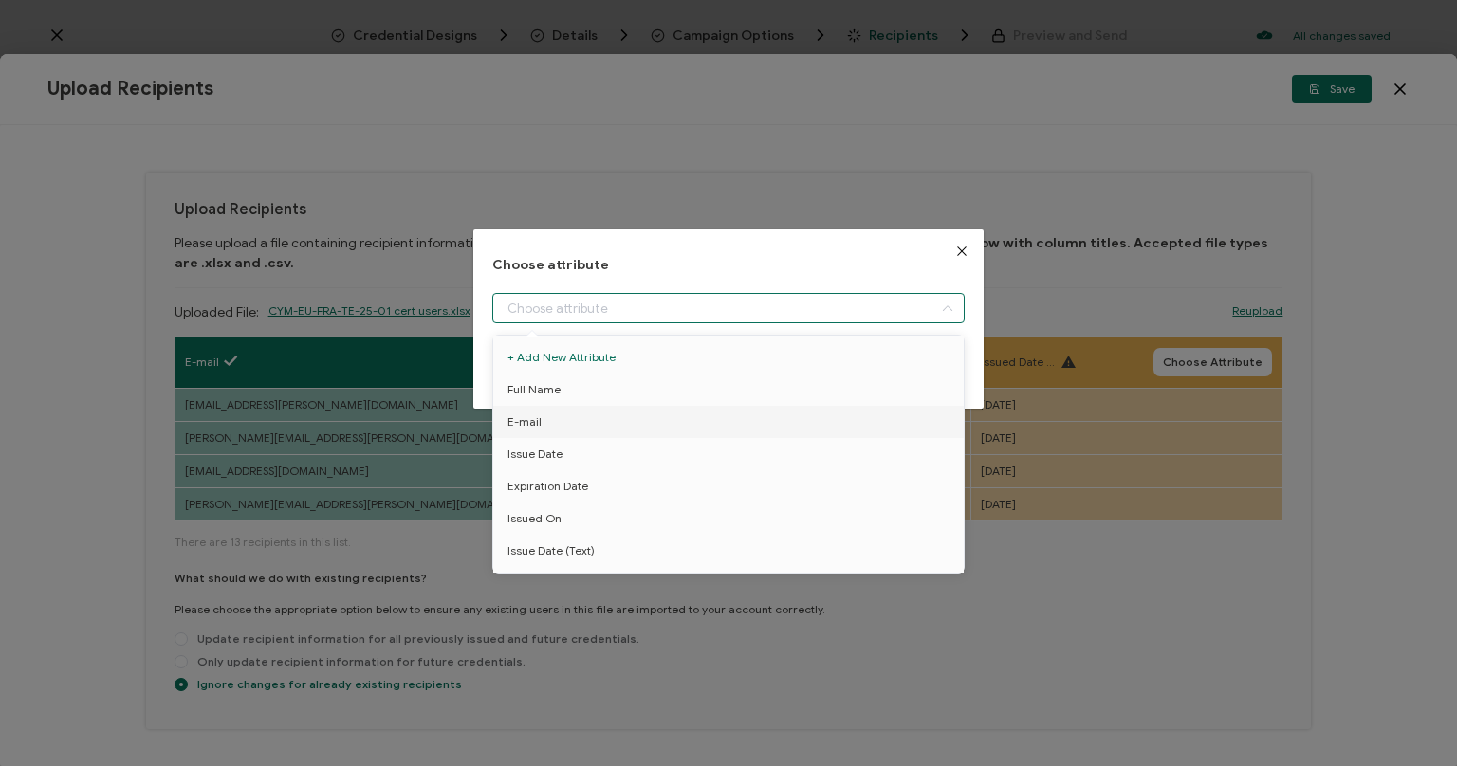
click at [613, 309] on input "dialog" at bounding box center [728, 308] width 472 height 30
click at [577, 394] on li "Full Name" at bounding box center [729, 390] width 480 height 32
type input "Full Name"
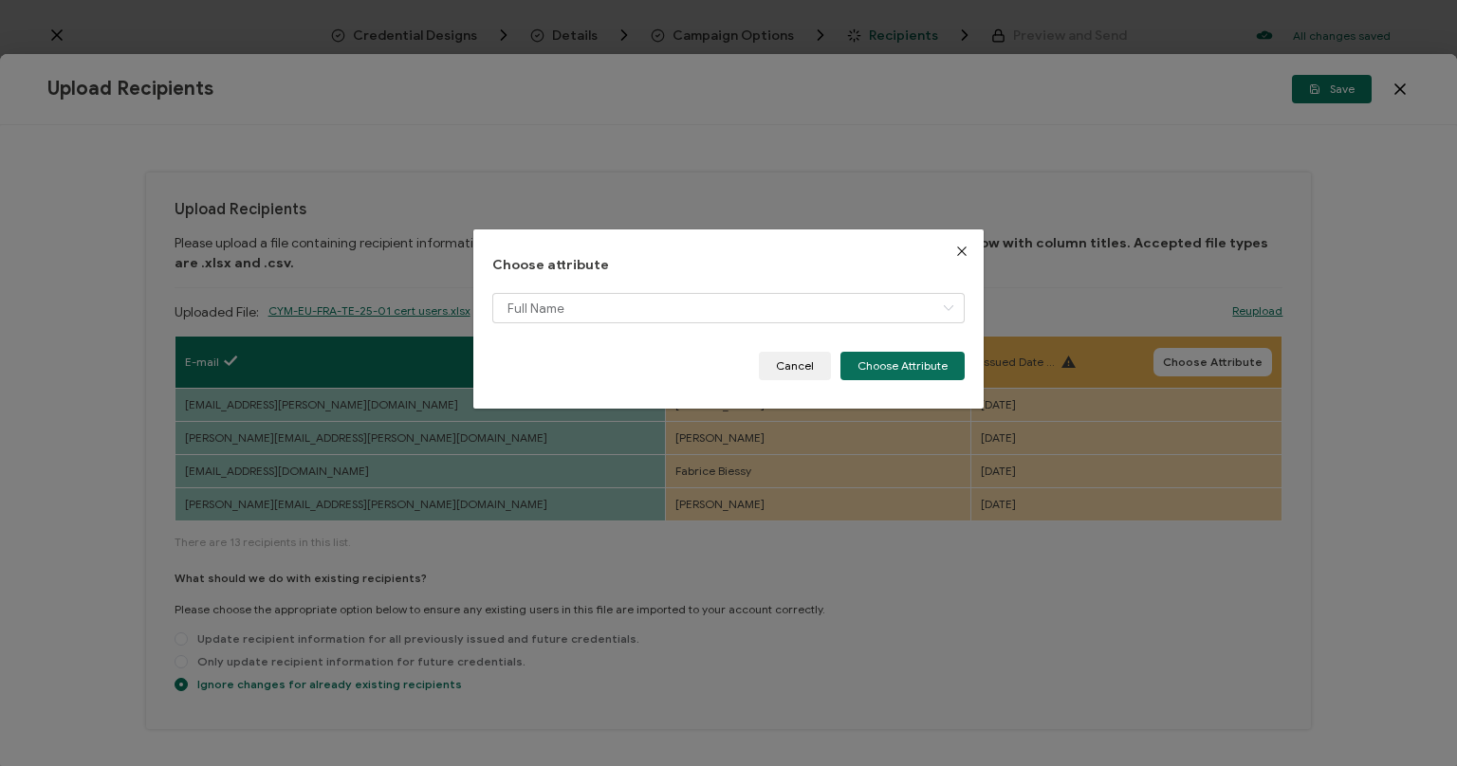
drag, startPoint x: 901, startPoint y: 371, endPoint x: 970, endPoint y: 368, distance: 68.4
click at [901, 371] on button "Choose Attribute" at bounding box center [902, 366] width 124 height 28
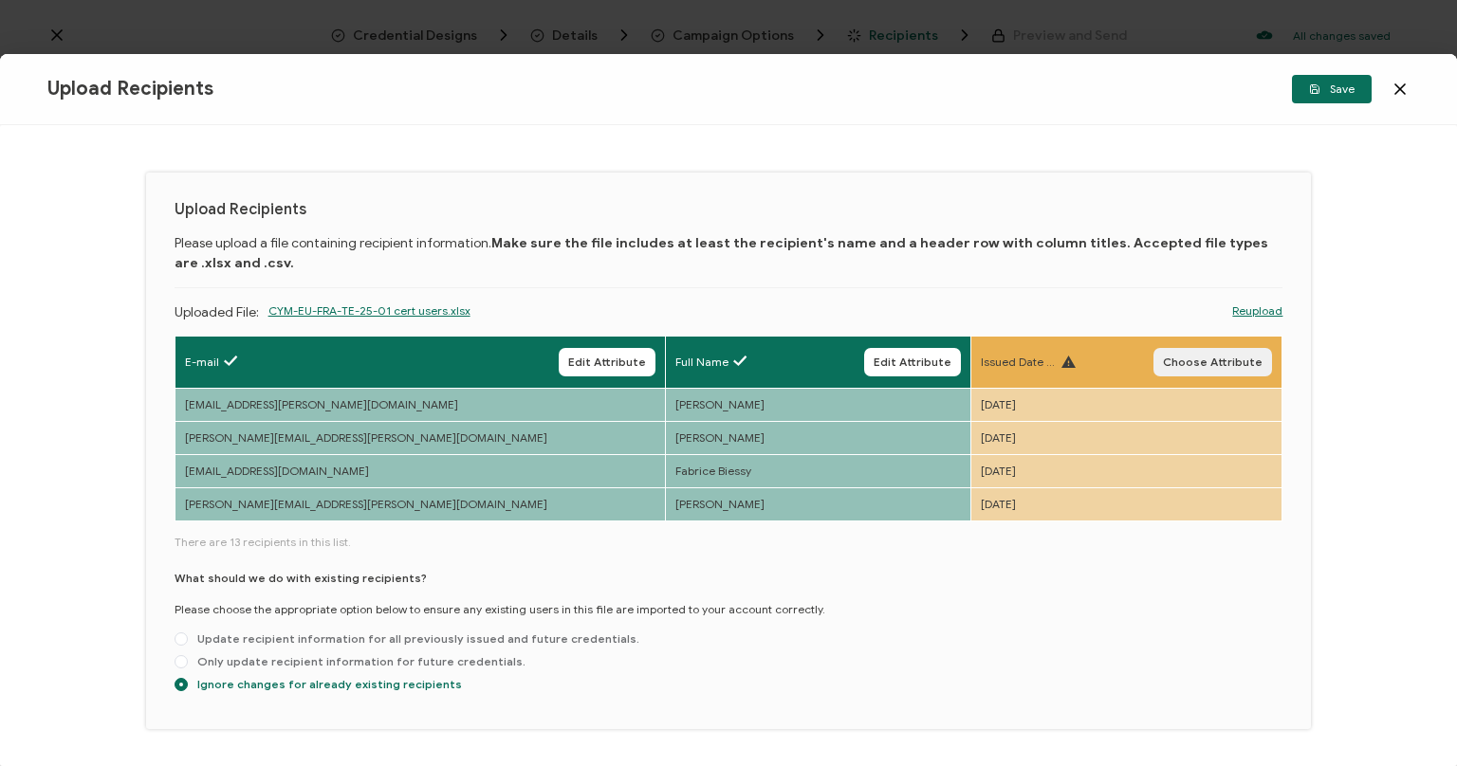
click at [1205, 369] on button "Choose Attribute" at bounding box center [1213, 362] width 119 height 28
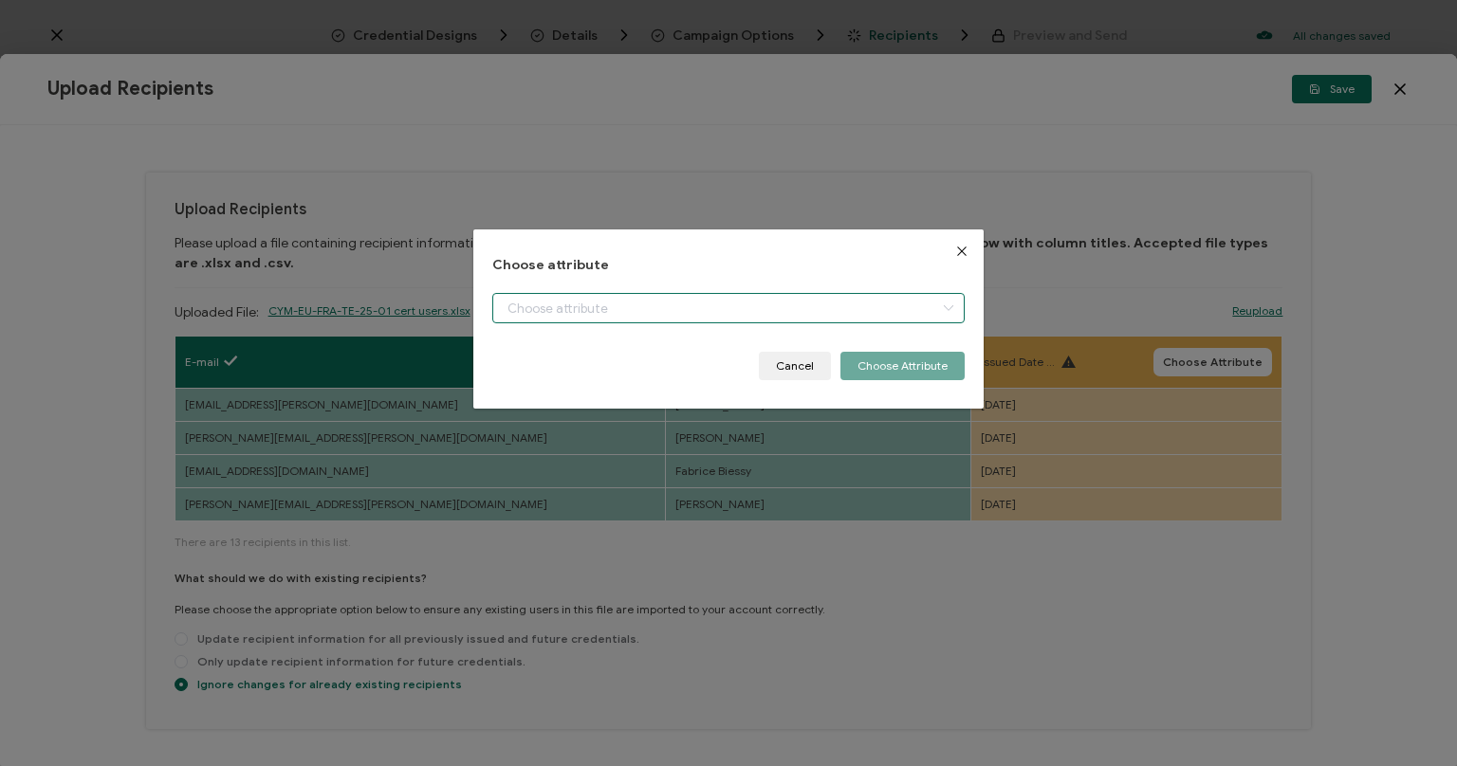
click at [933, 299] on input "dialog" at bounding box center [728, 308] width 472 height 30
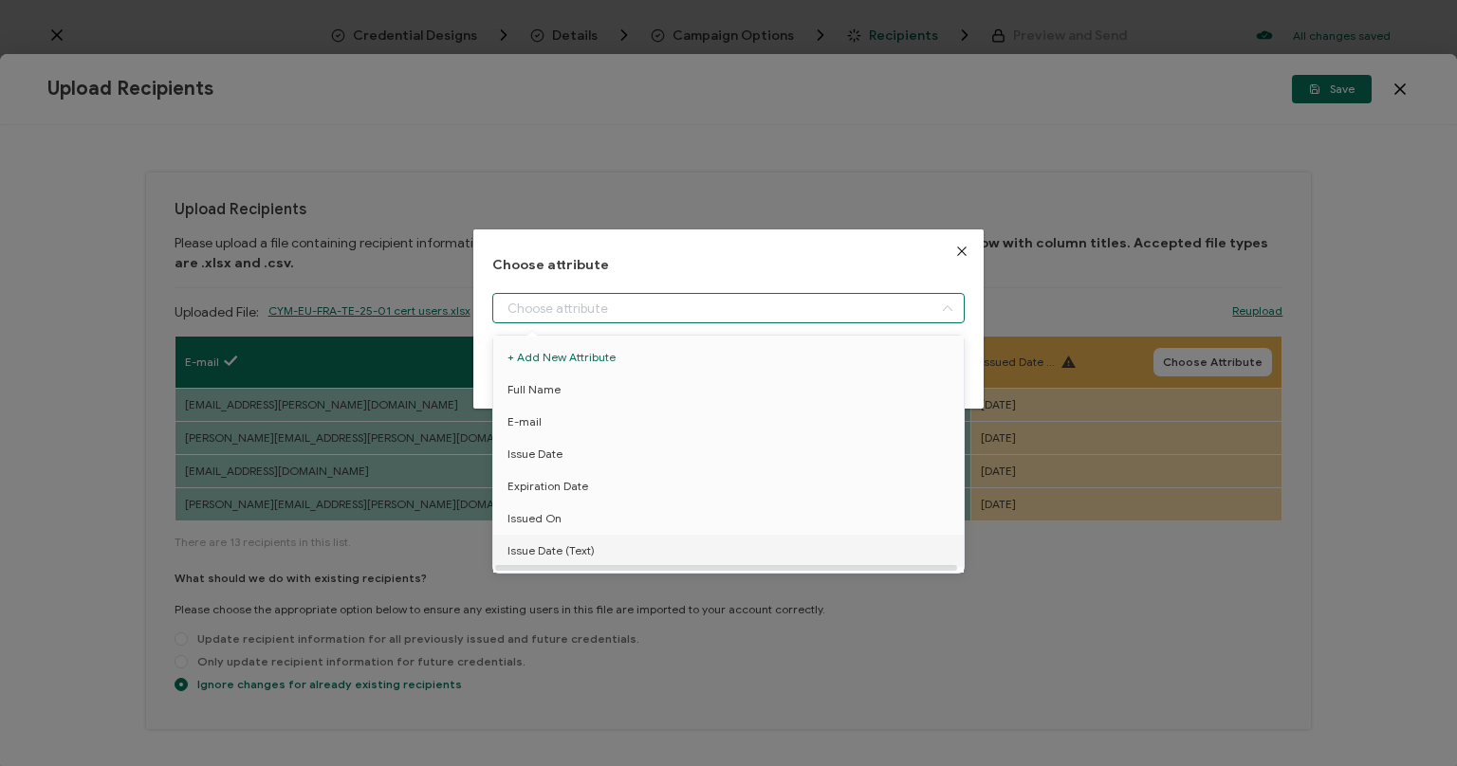
click at [552, 559] on span "Issue Date (Text)" at bounding box center [551, 551] width 87 height 32
type input "Issue Date (Text)"
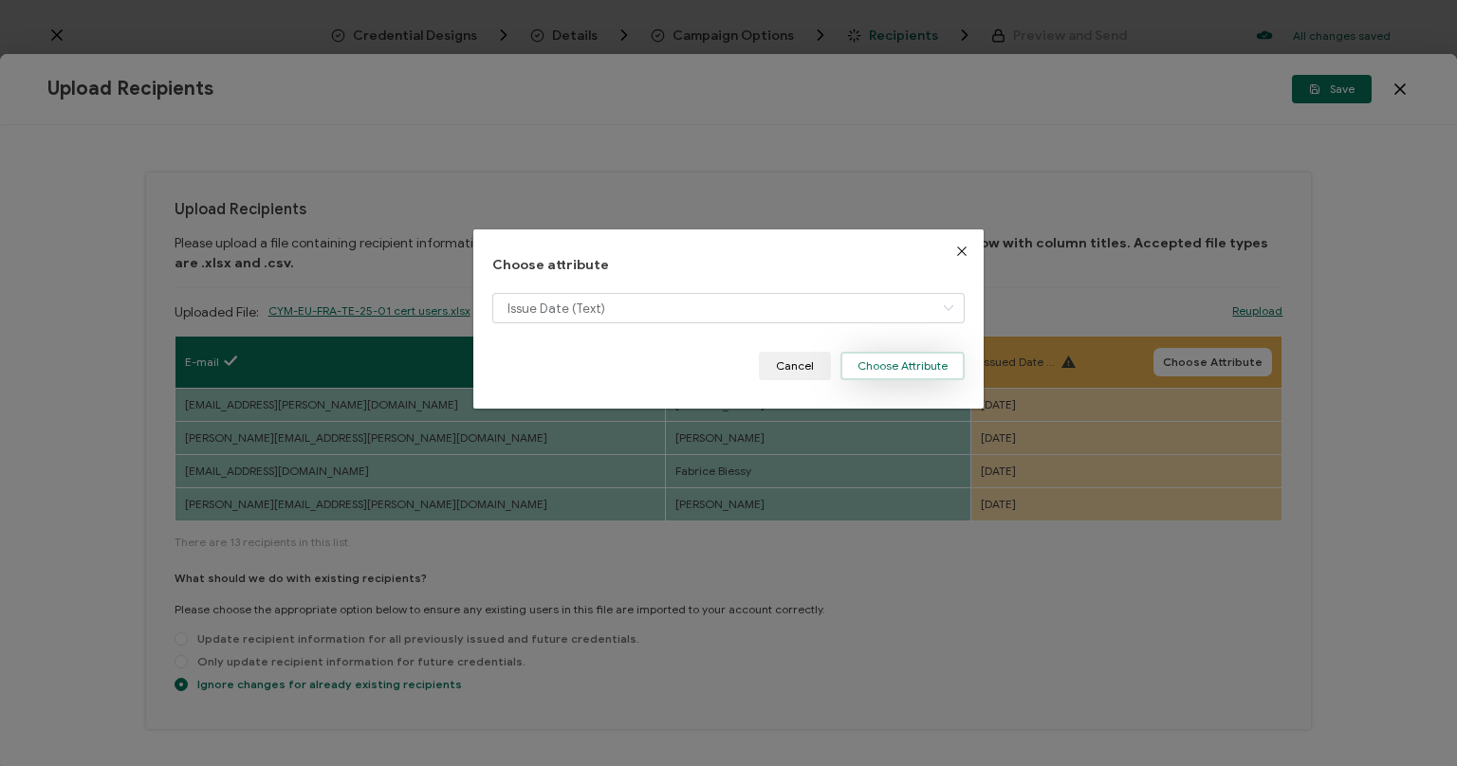
click at [916, 362] on button "Choose Attribute" at bounding box center [902, 366] width 124 height 28
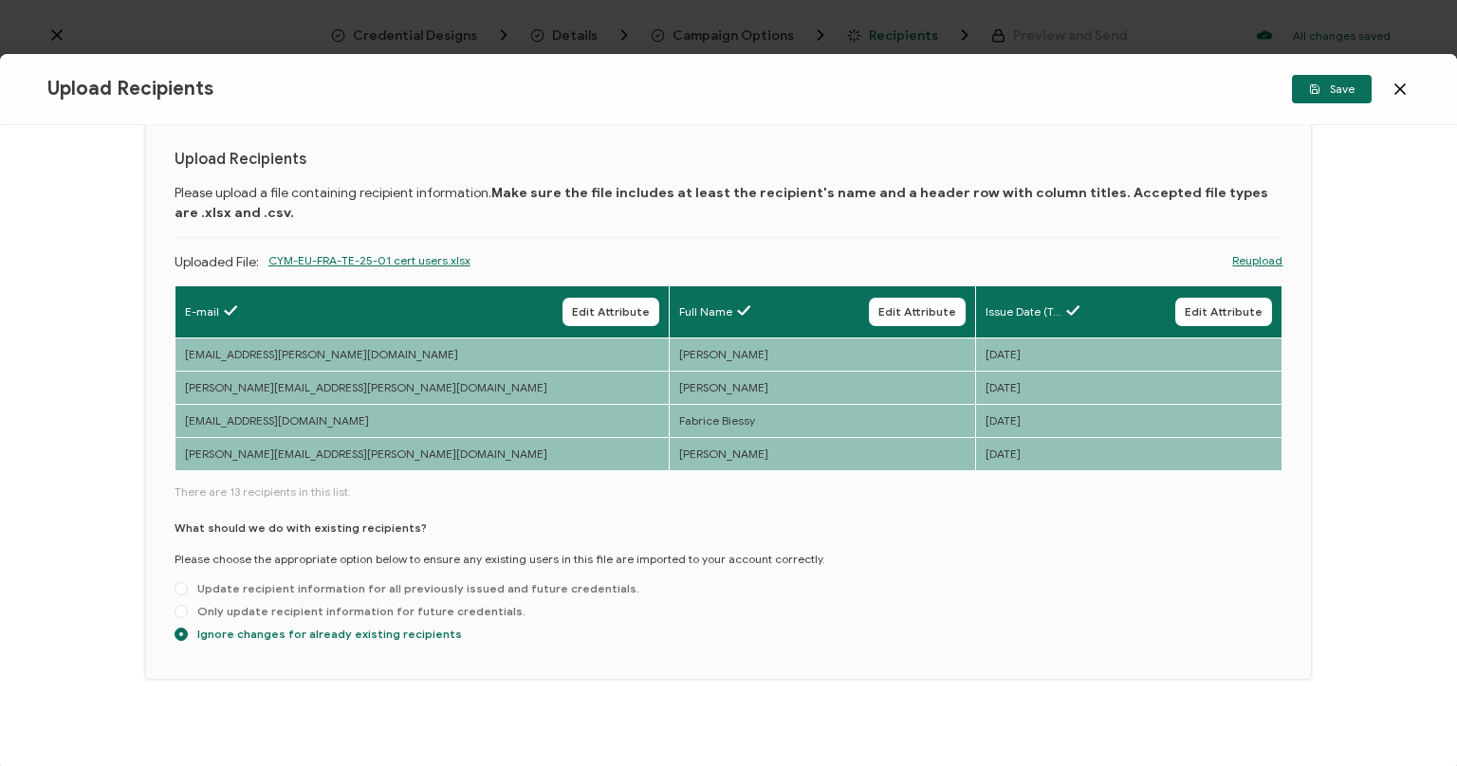
scroll to position [57, 0]
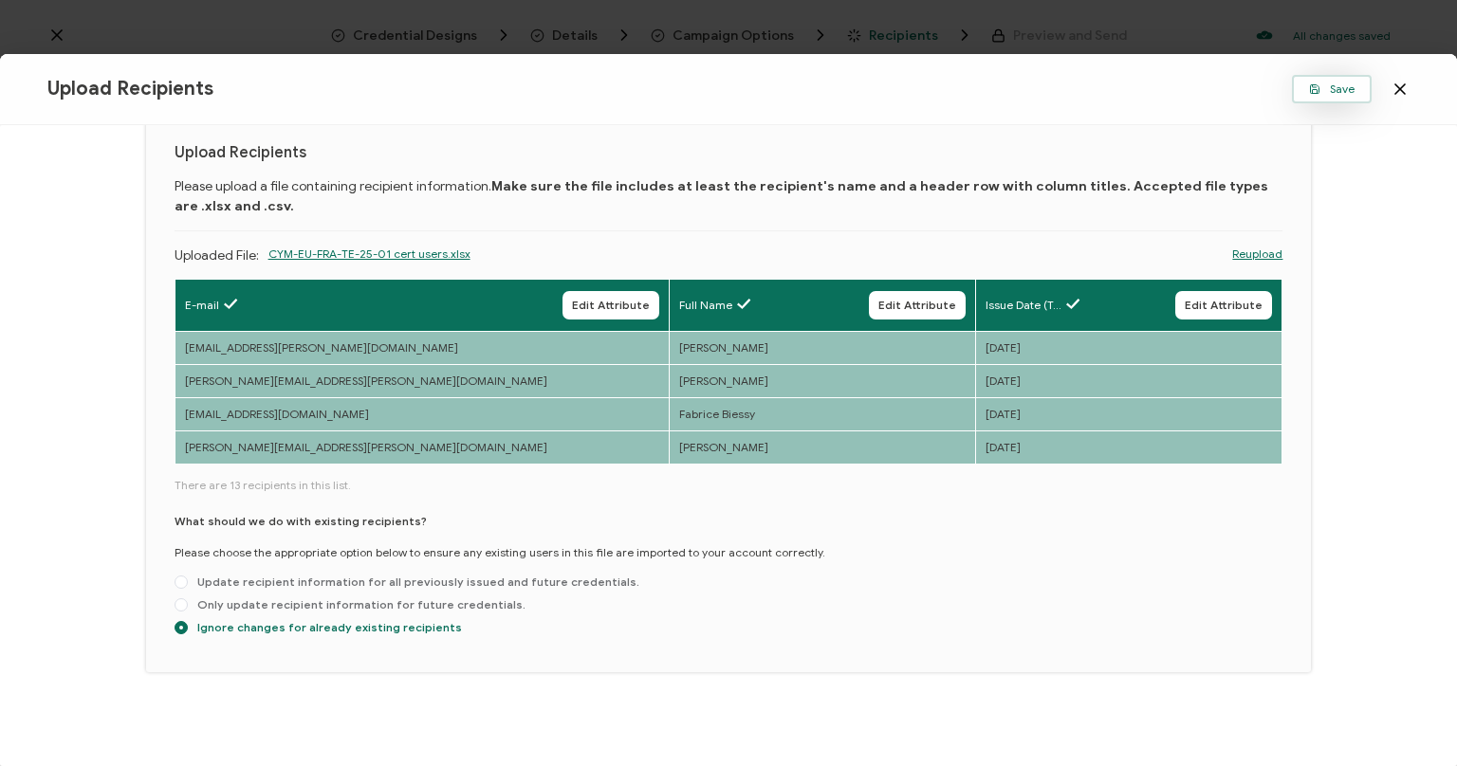
click at [1315, 81] on button "Save" at bounding box center [1332, 89] width 80 height 28
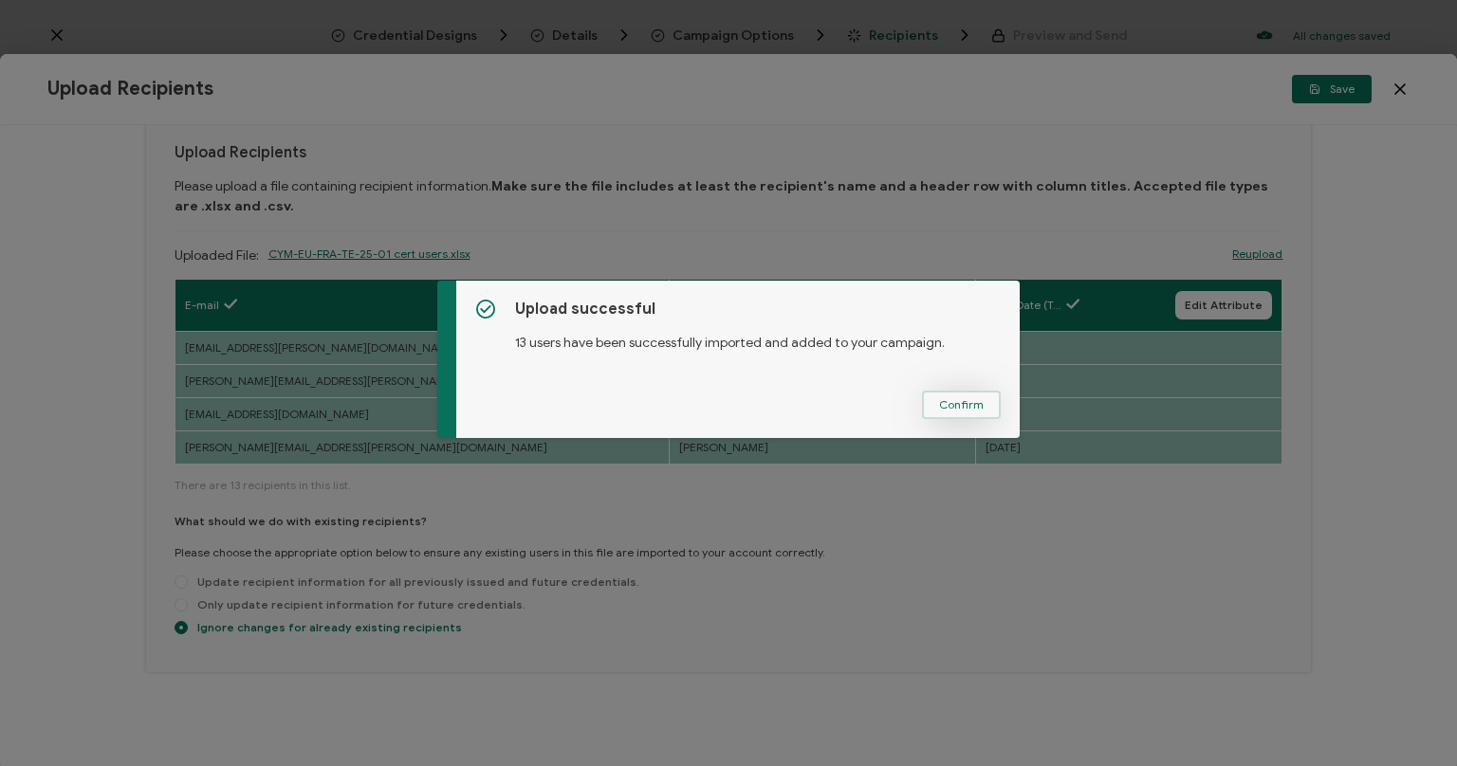
click at [965, 400] on button "Confirm" at bounding box center [961, 405] width 79 height 28
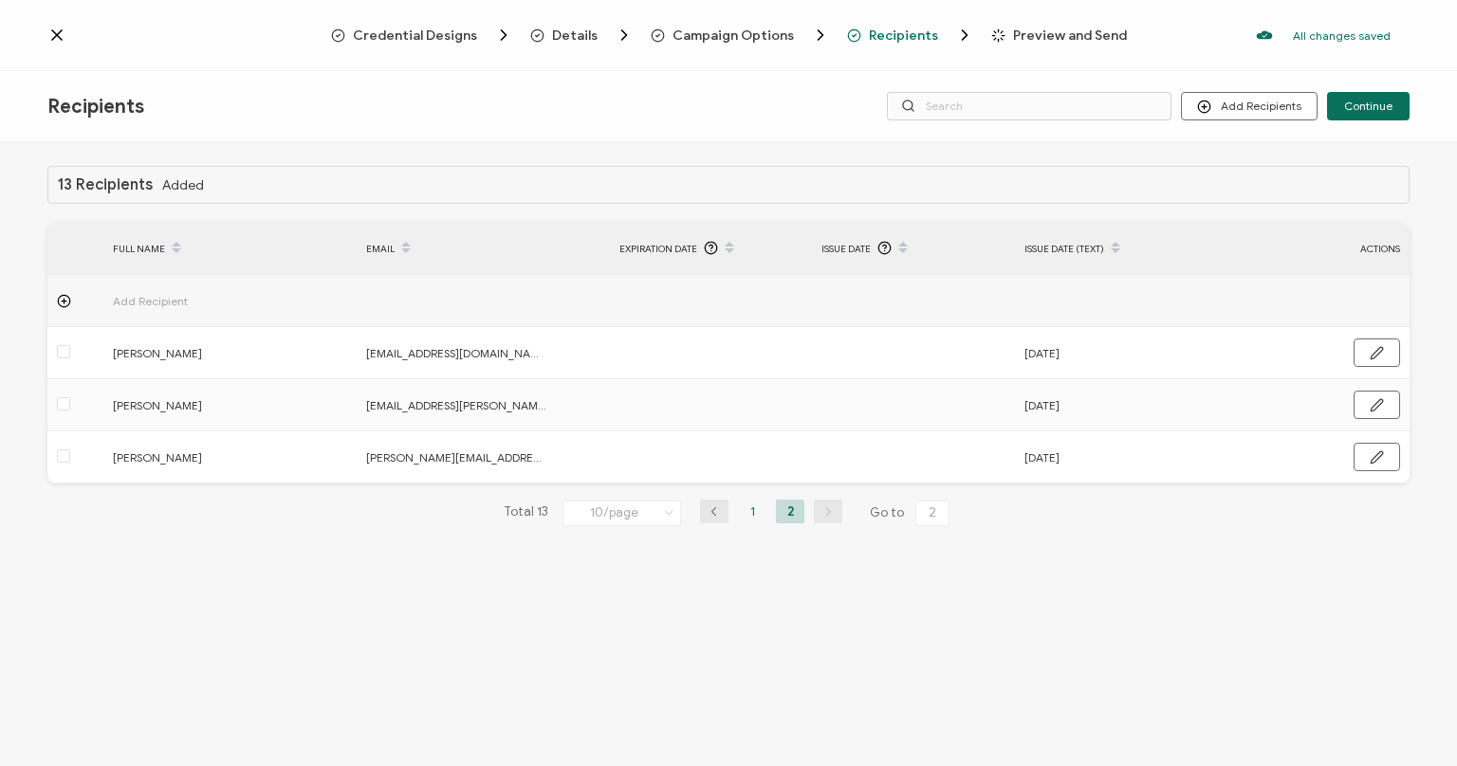
click at [751, 513] on li "1" at bounding box center [752, 512] width 28 height 24
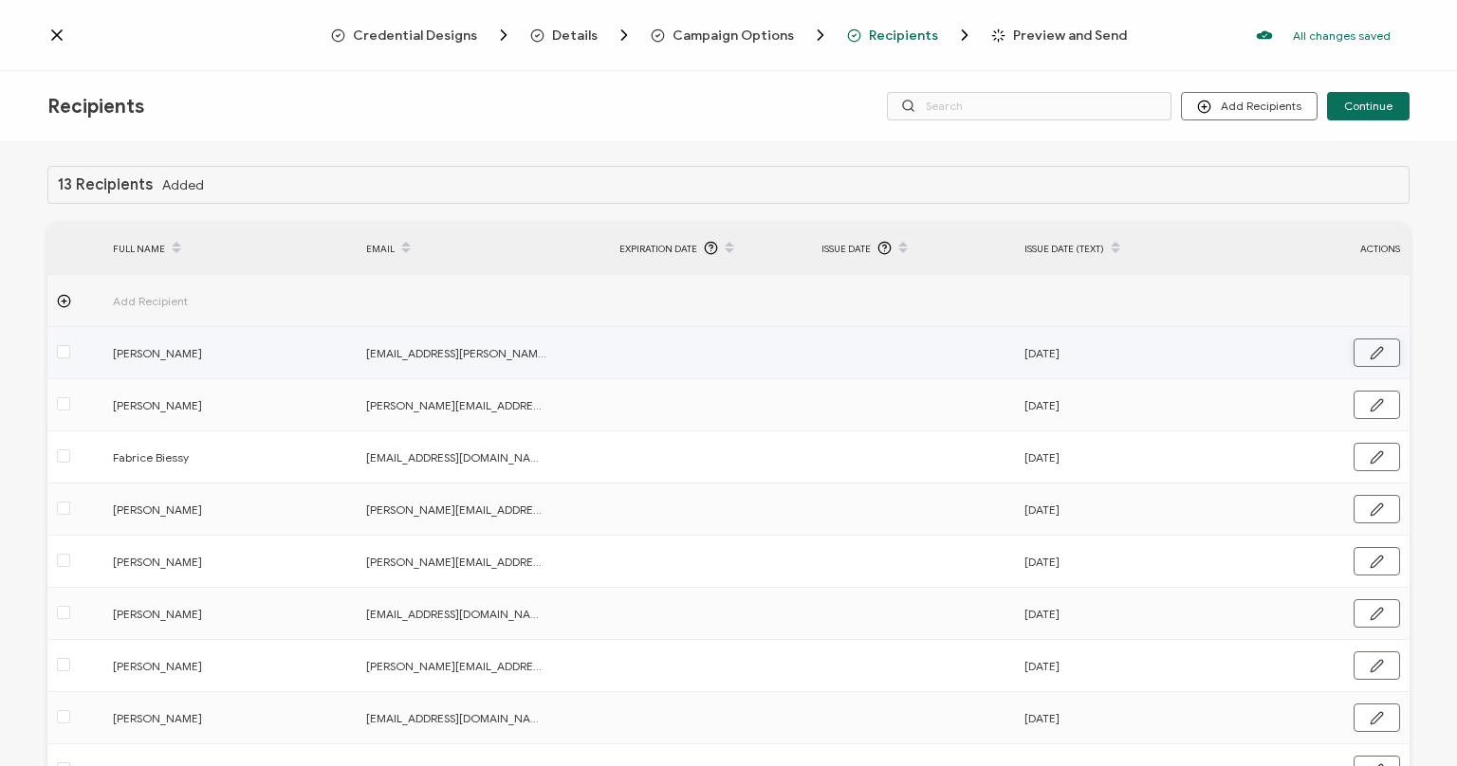
click at [1384, 343] on button "button" at bounding box center [1377, 353] width 46 height 28
click at [920, 358] on input "text" at bounding box center [905, 354] width 166 height 30
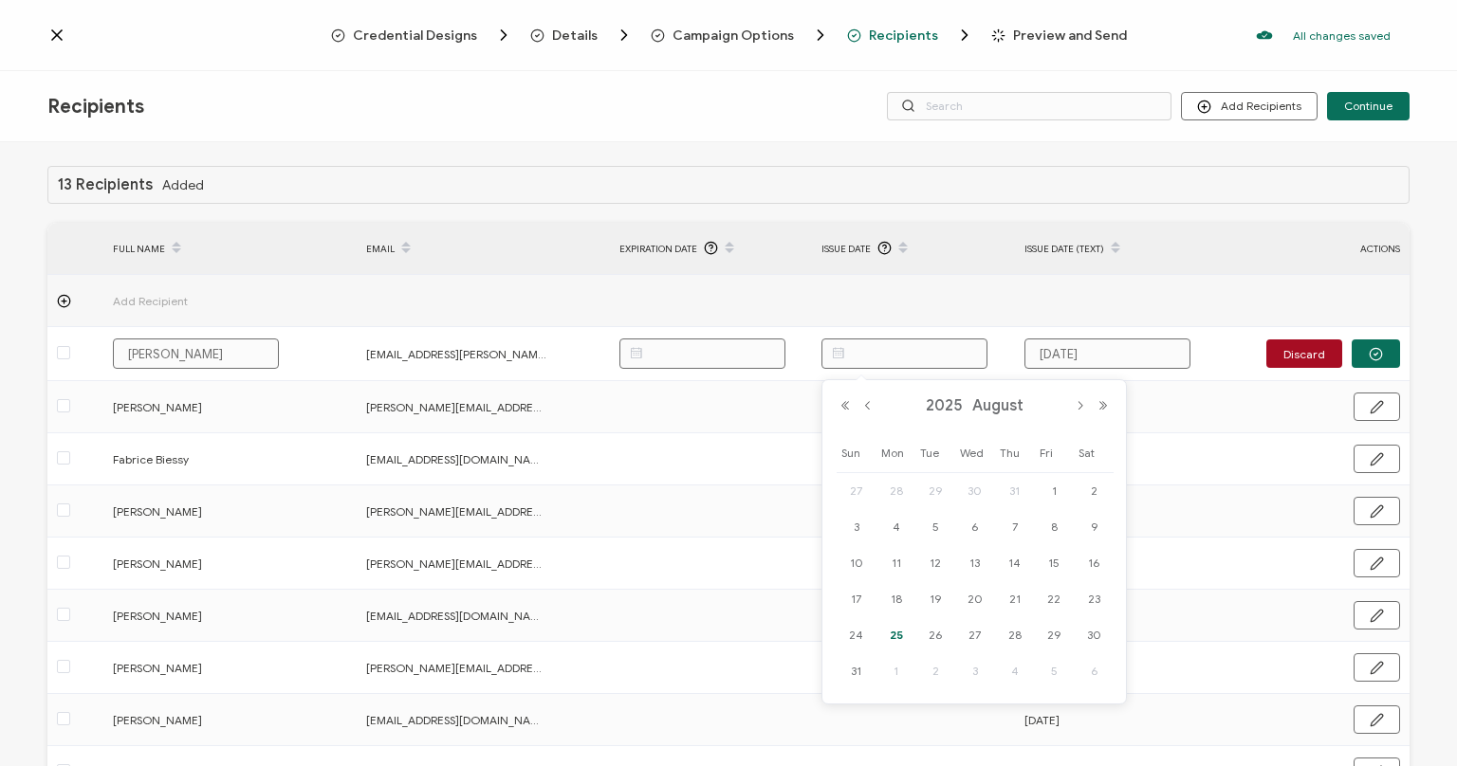
click at [890, 641] on span "25" at bounding box center [896, 635] width 23 height 23
type input "[DATE]"
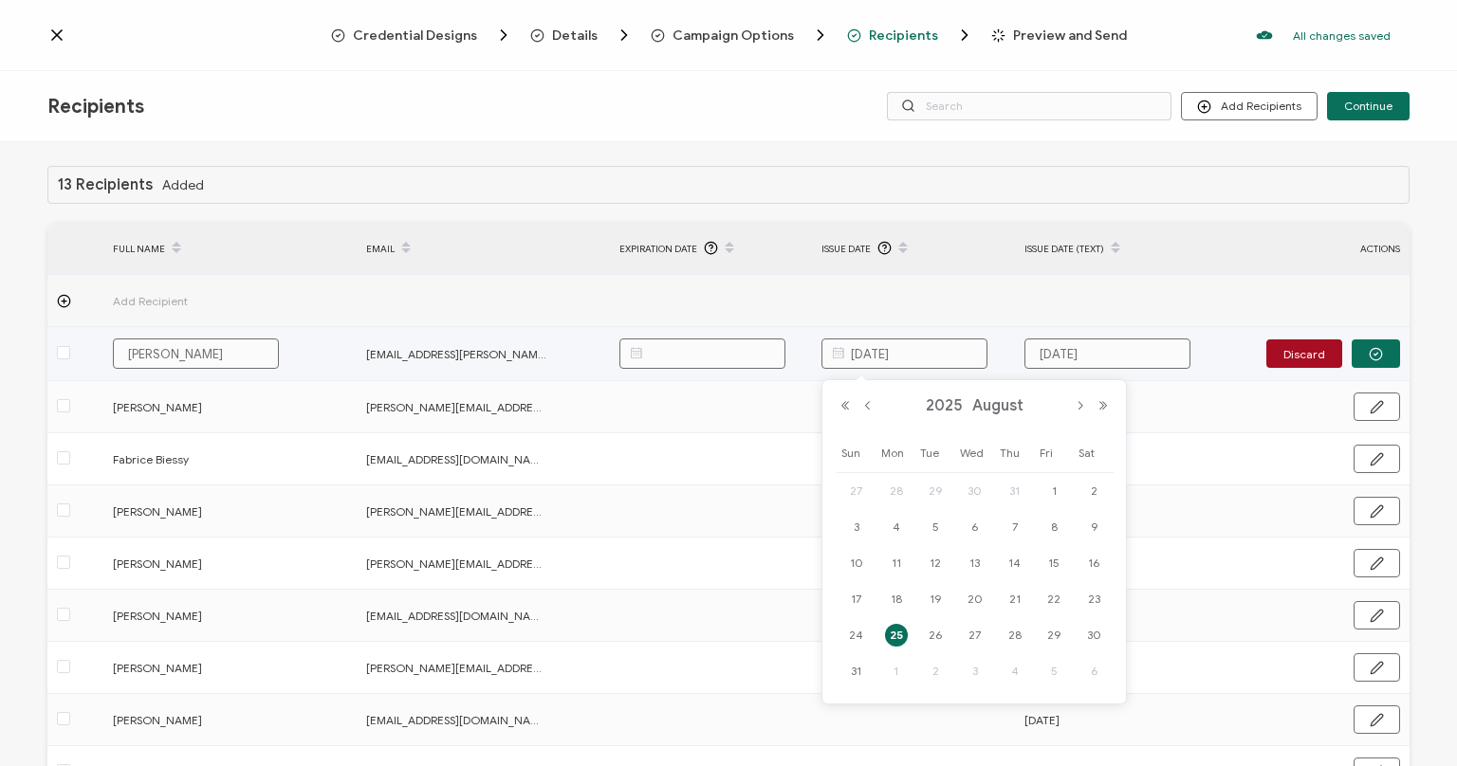
drag, startPoint x: 926, startPoint y: 352, endPoint x: 806, endPoint y: 360, distance: 119.8
click at [822, 360] on input "[DATE]" at bounding box center [905, 354] width 166 height 30
click at [1378, 349] on icon "button" at bounding box center [1376, 354] width 14 height 14
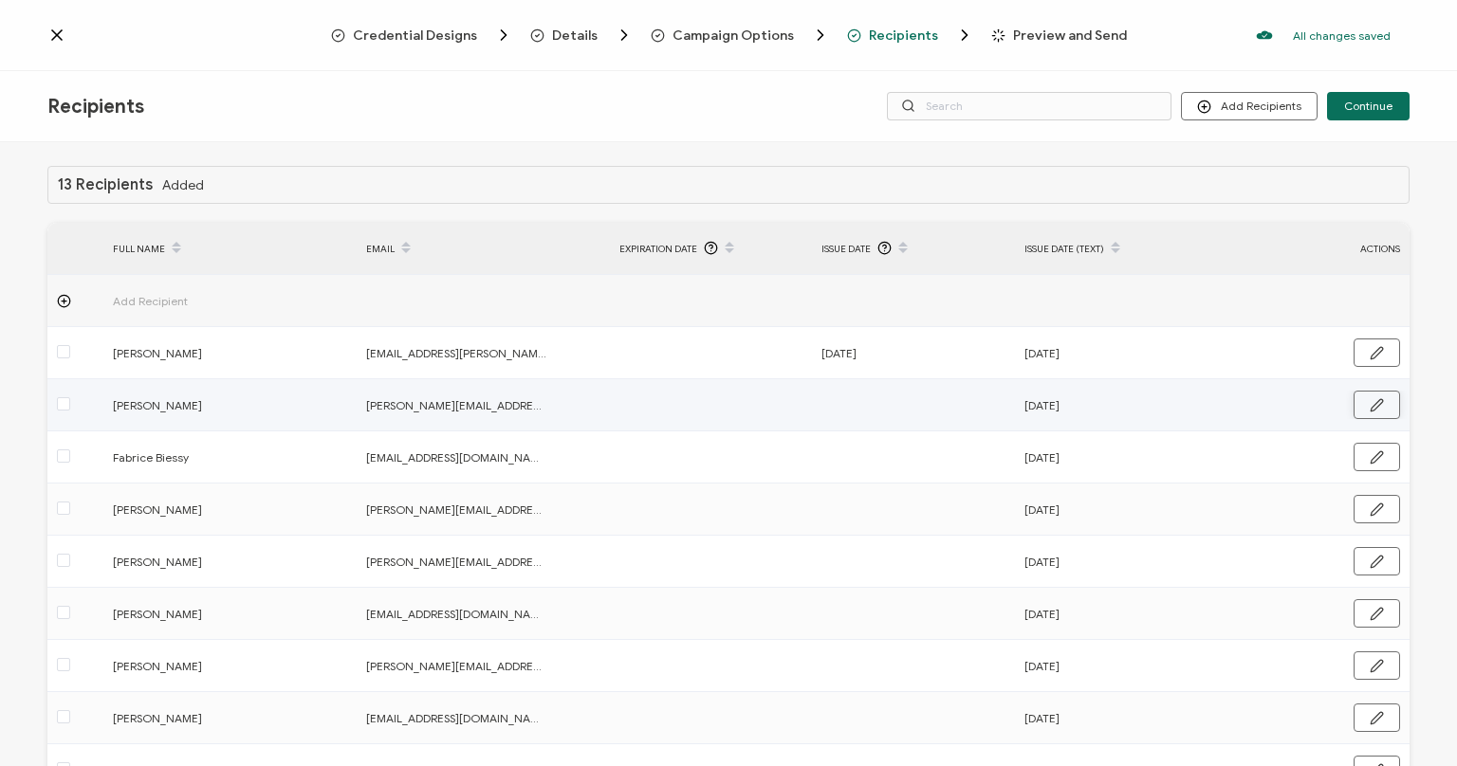
click at [1376, 408] on icon "button" at bounding box center [1376, 404] width 11 height 11
click at [895, 404] on input "text" at bounding box center [905, 406] width 166 height 30
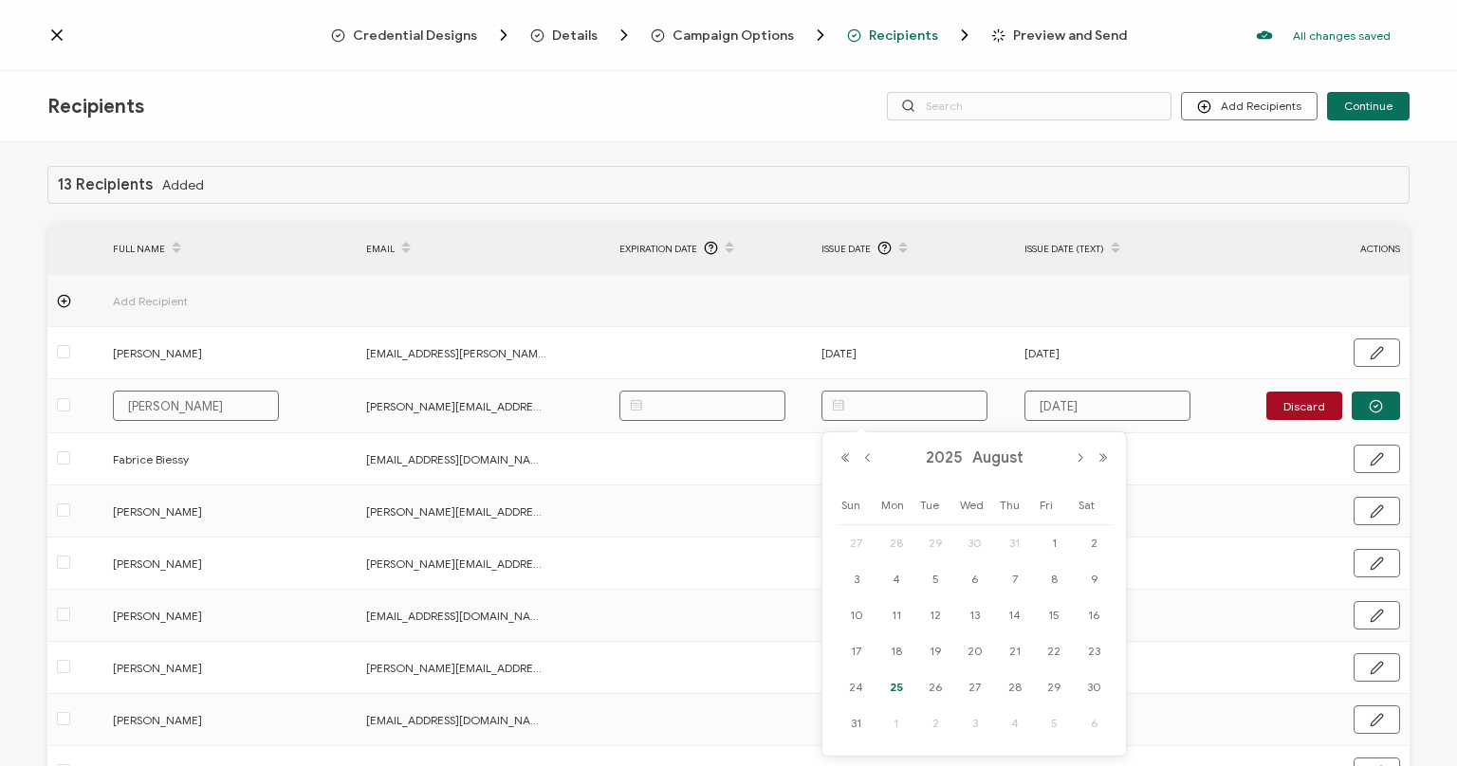
paste input "[DATE]"
type input "[DATE]"
click at [1373, 403] on icon "button" at bounding box center [1376, 406] width 14 height 14
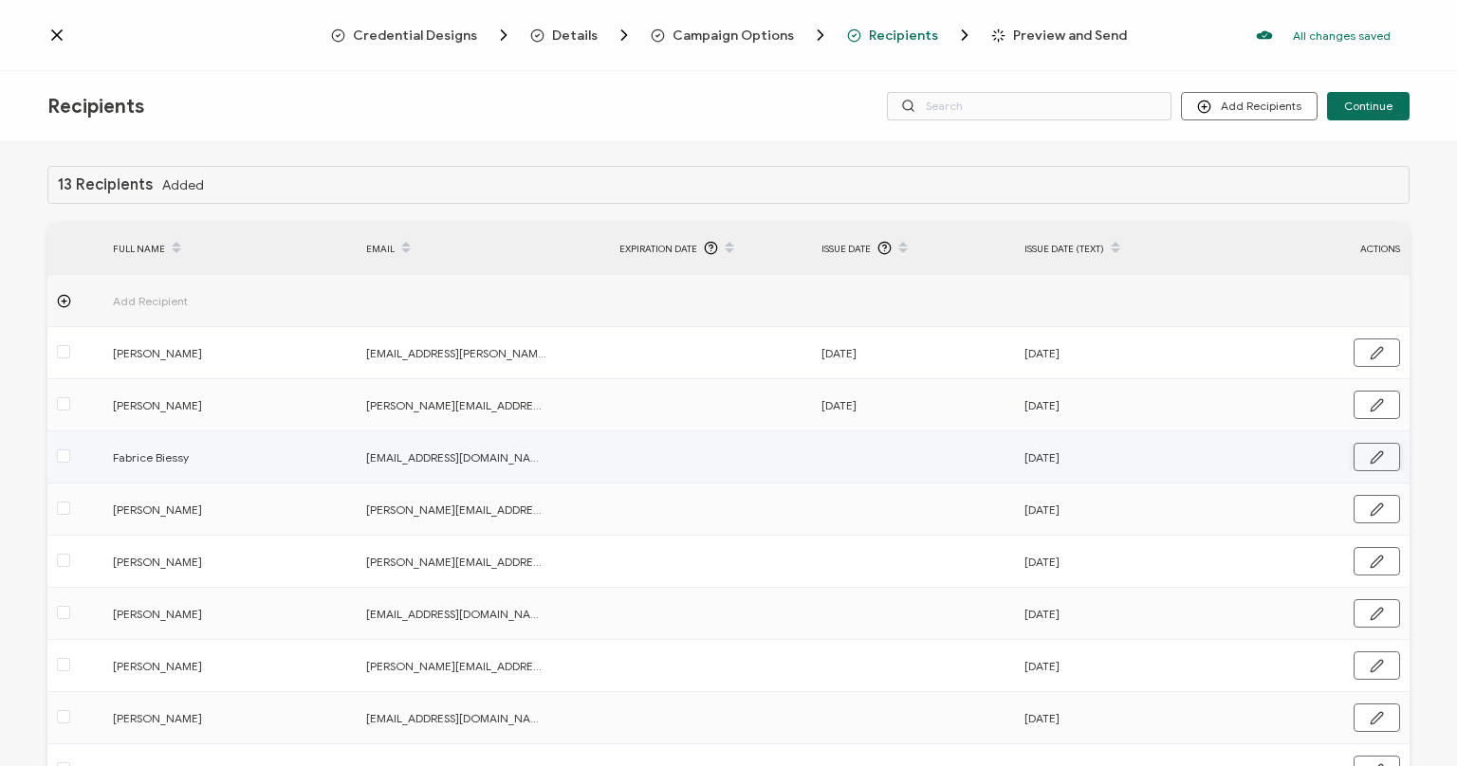
click at [1377, 451] on icon "button" at bounding box center [1377, 458] width 14 height 14
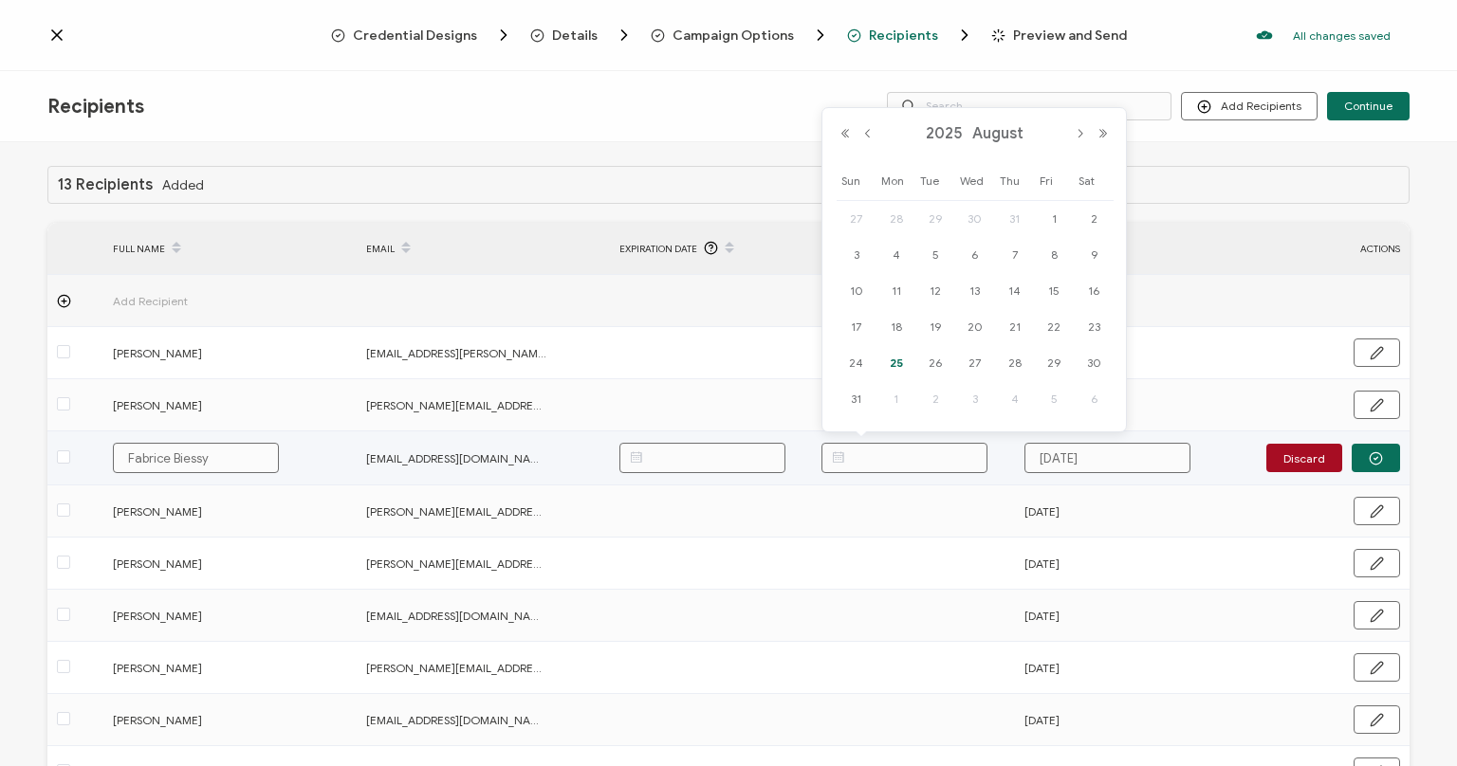
click at [924, 453] on input "text" at bounding box center [905, 458] width 166 height 30
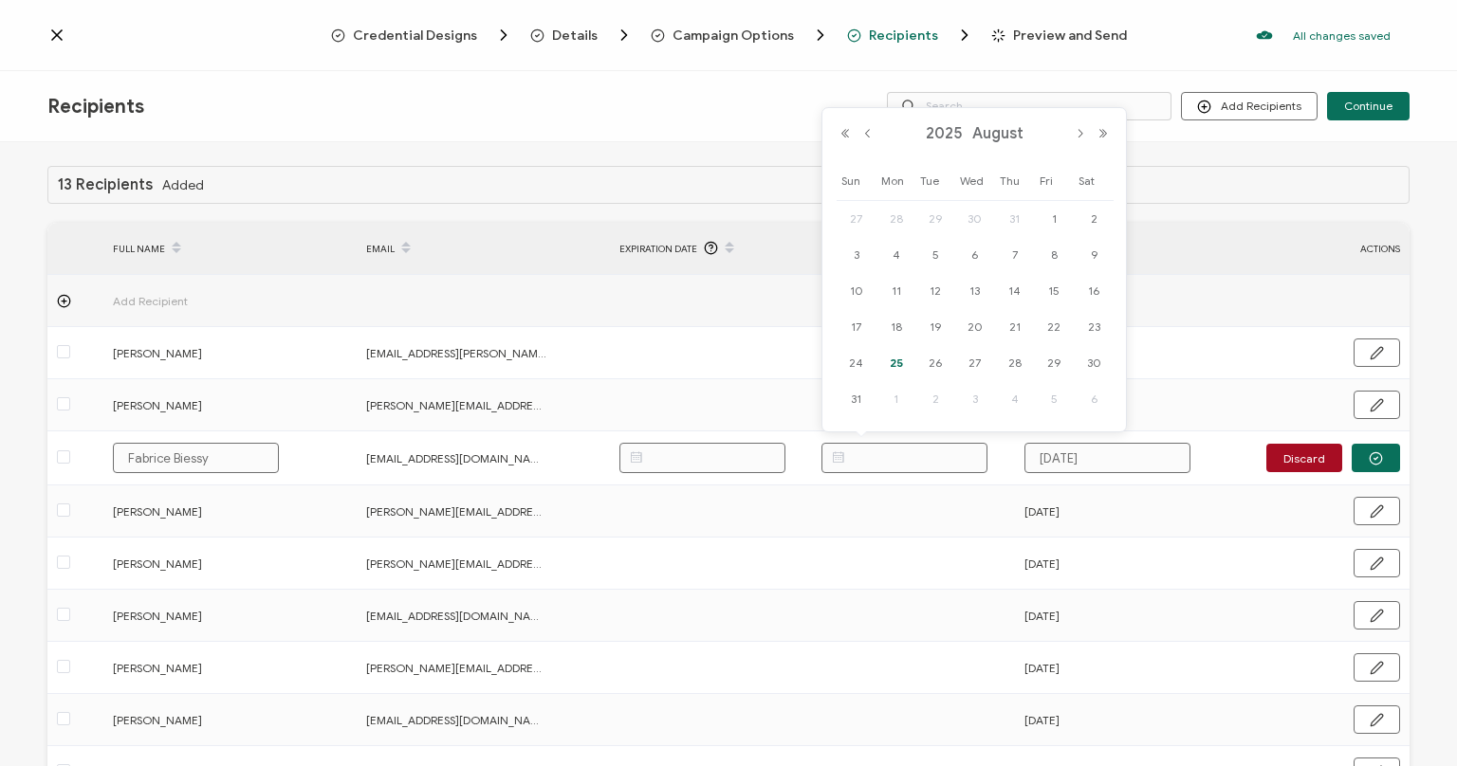
paste input "[DATE]"
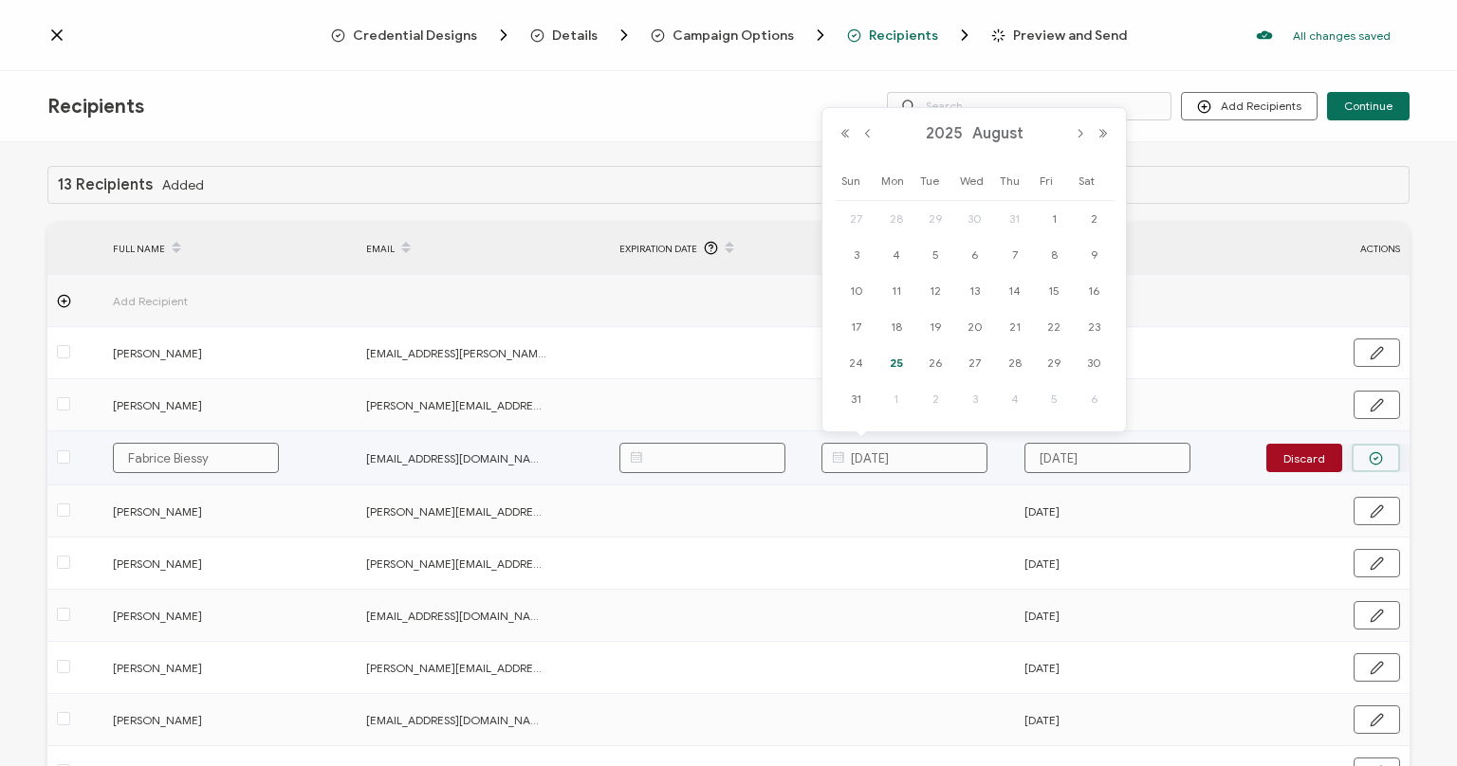
type input "[DATE]"
click at [1378, 457] on icon "button" at bounding box center [1376, 459] width 14 height 14
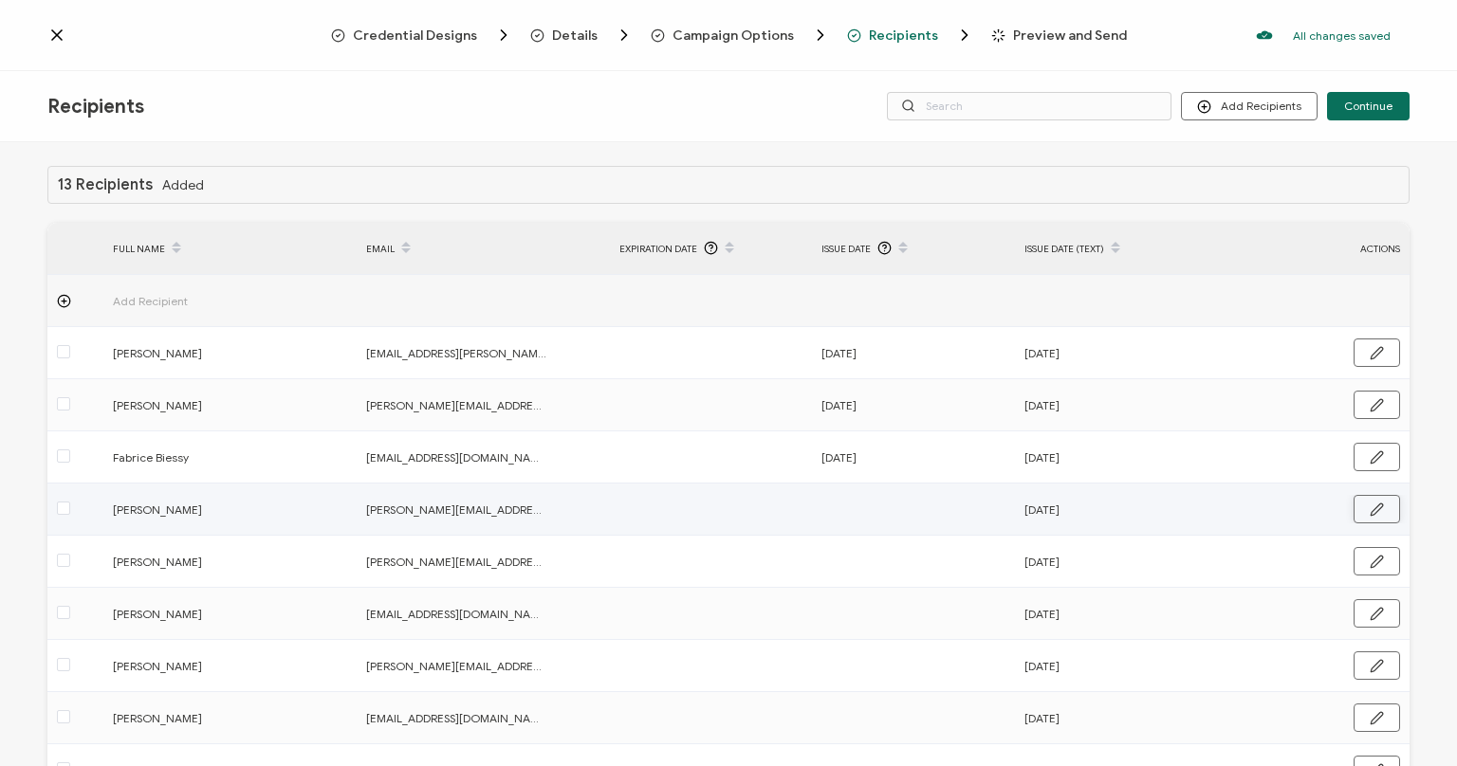
click at [1378, 503] on icon "button" at bounding box center [1377, 510] width 14 height 14
click at [894, 508] on input "text" at bounding box center [905, 510] width 166 height 30
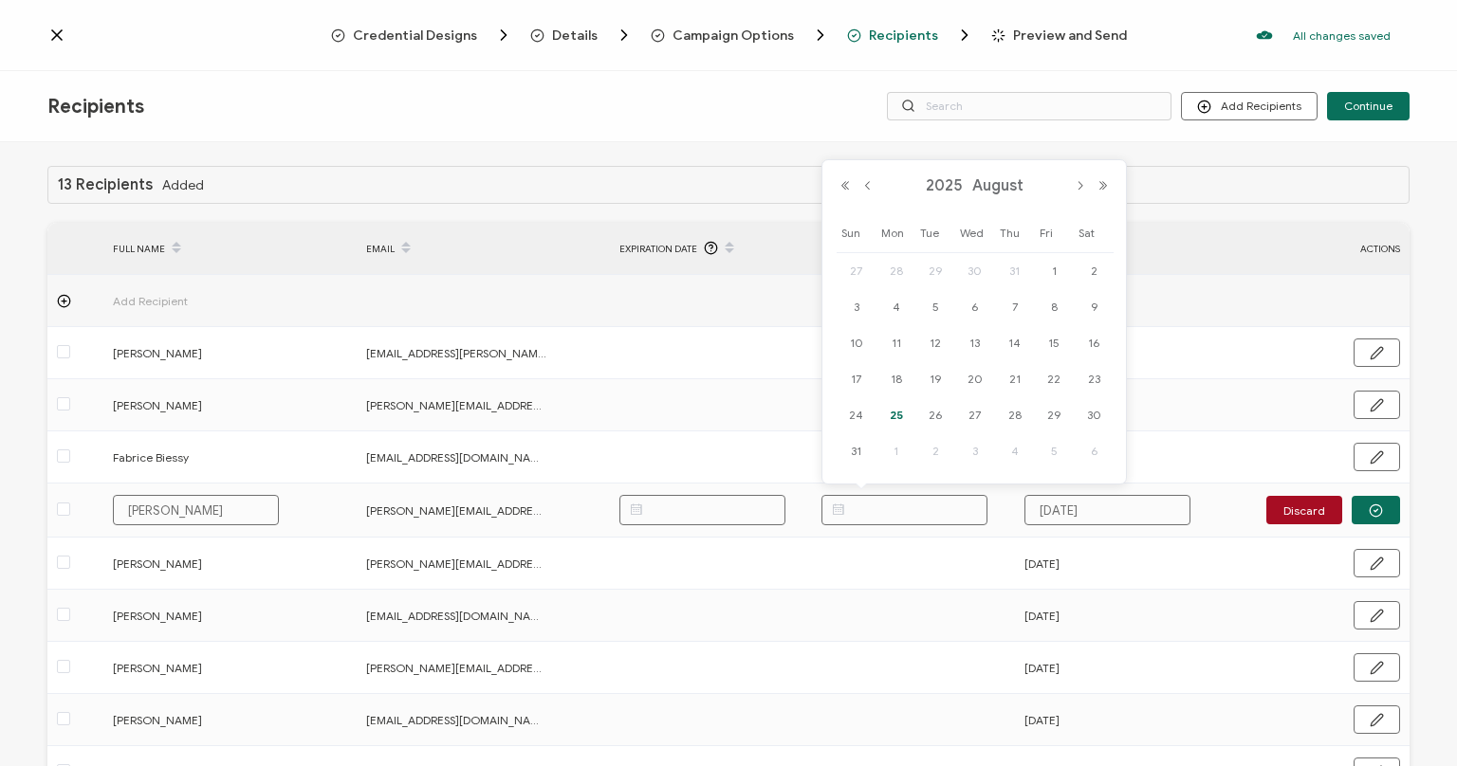
paste input "[DATE]"
type input "[DATE]"
click at [1383, 507] on button "button" at bounding box center [1376, 510] width 48 height 28
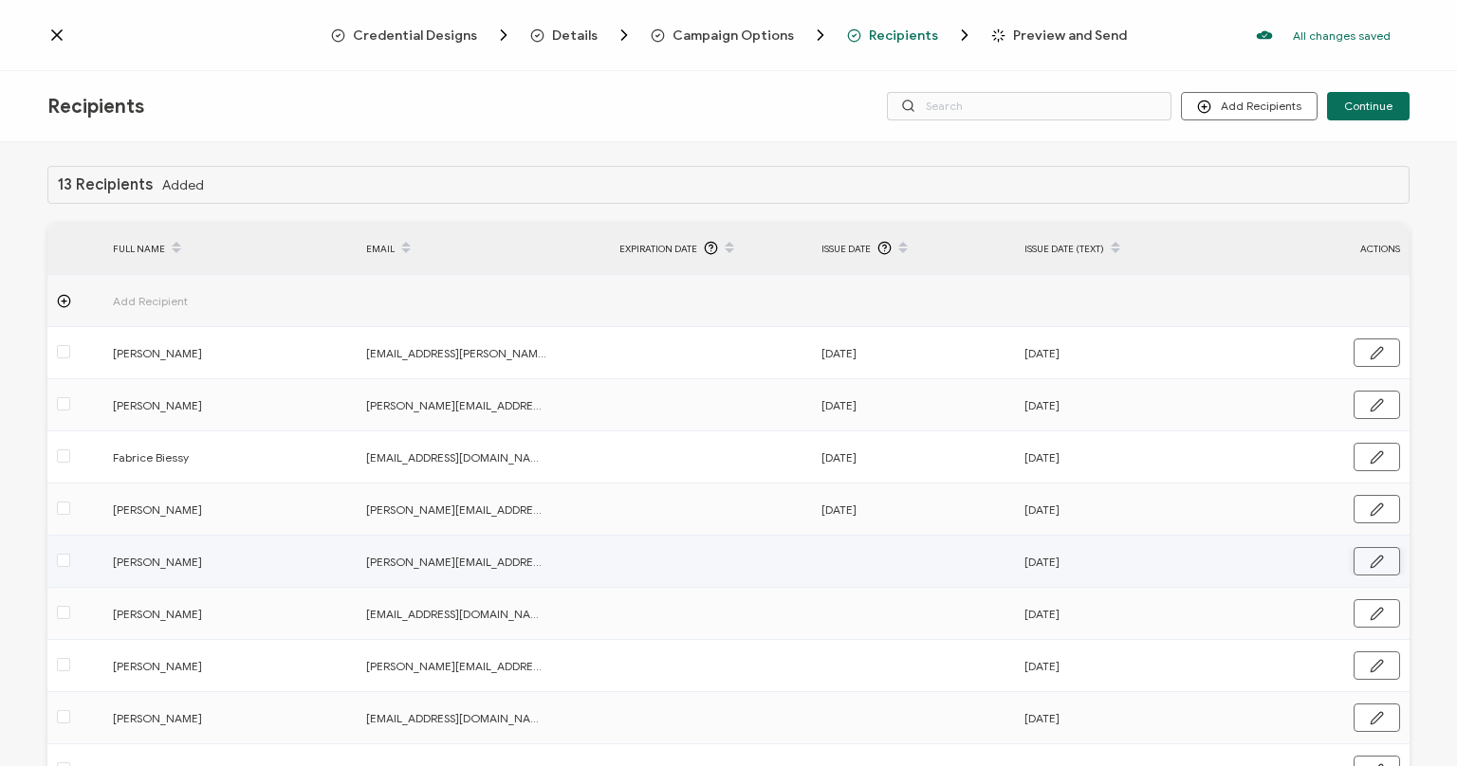
click at [1375, 560] on icon "button" at bounding box center [1377, 562] width 14 height 14
click at [863, 564] on input "text" at bounding box center [905, 562] width 166 height 30
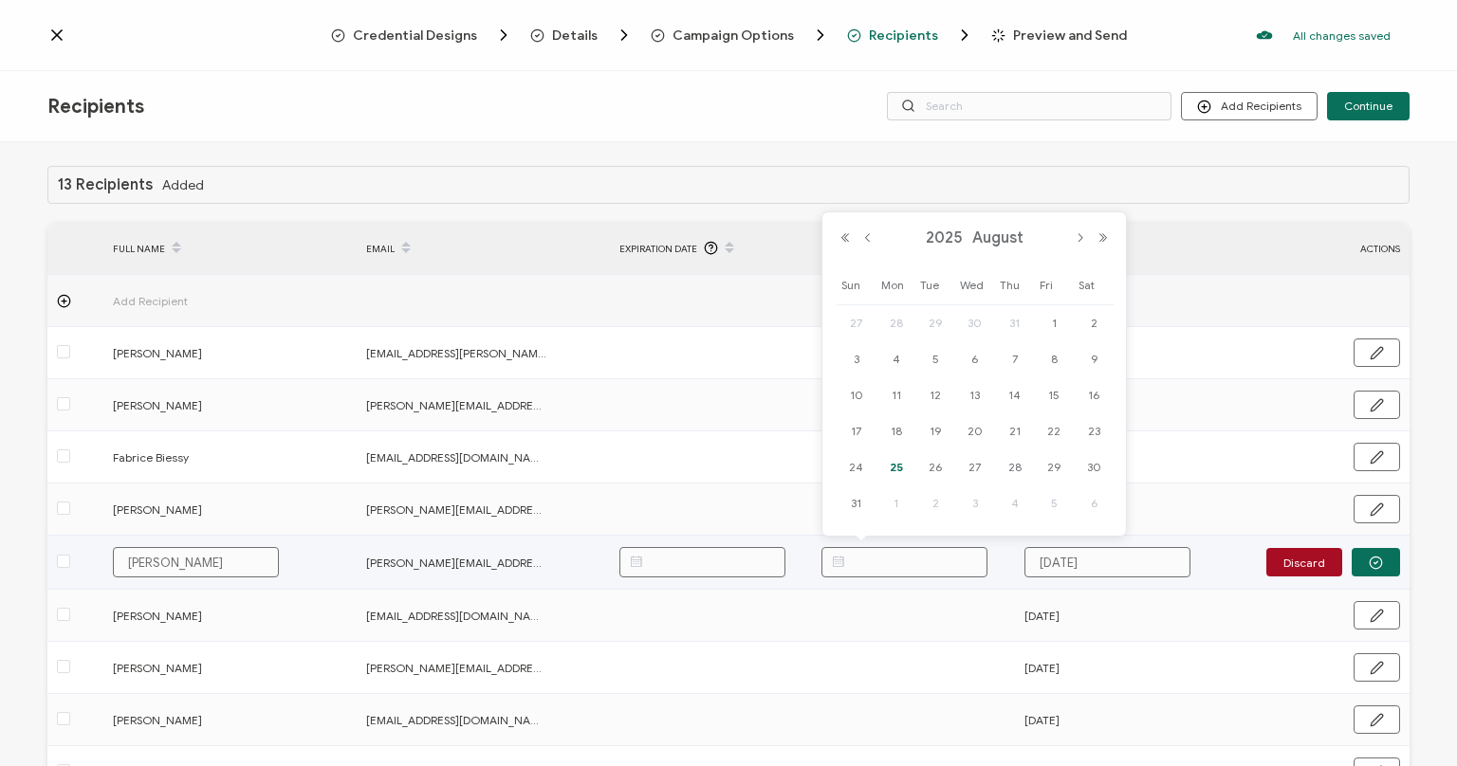
click at [875, 562] on input "text" at bounding box center [905, 562] width 166 height 30
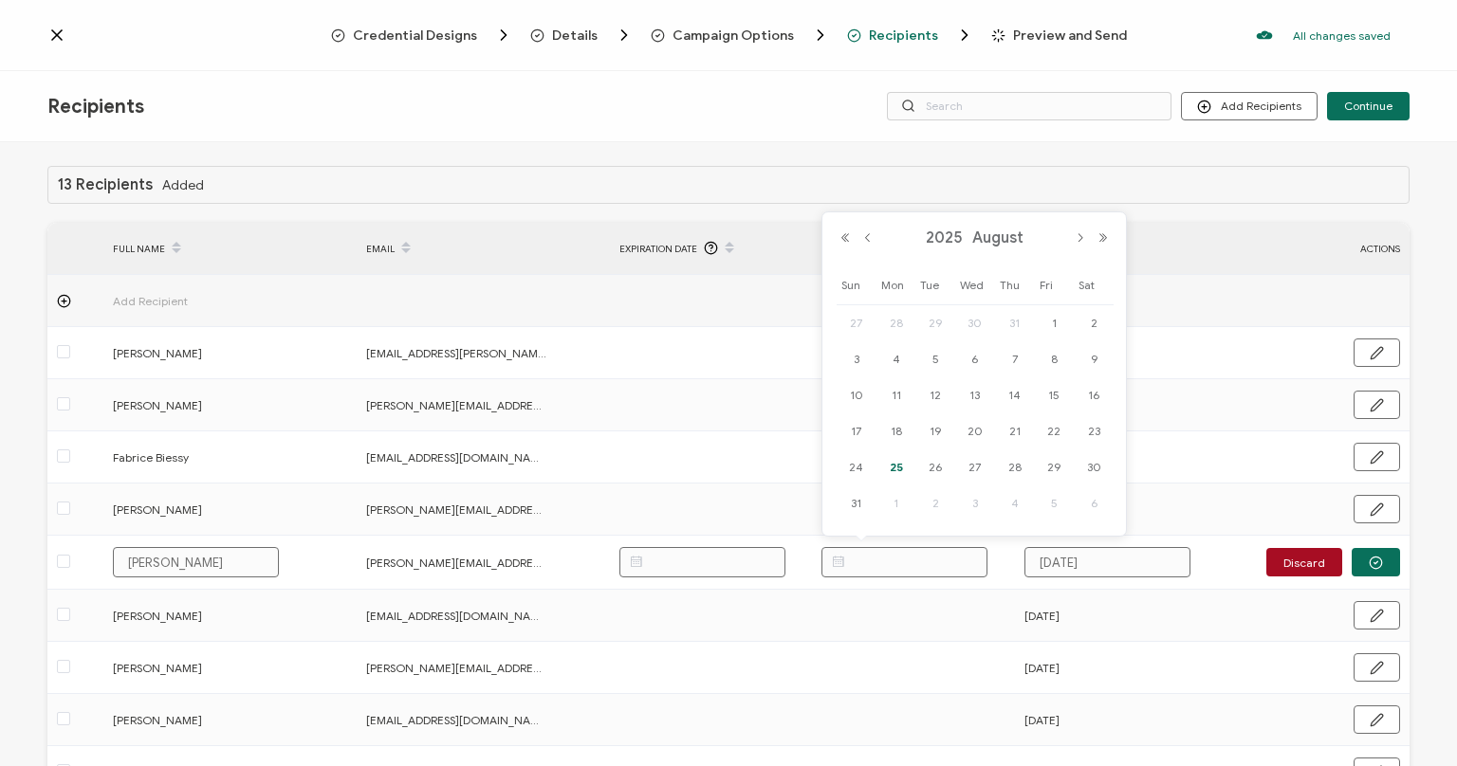
paste input "[DATE]"
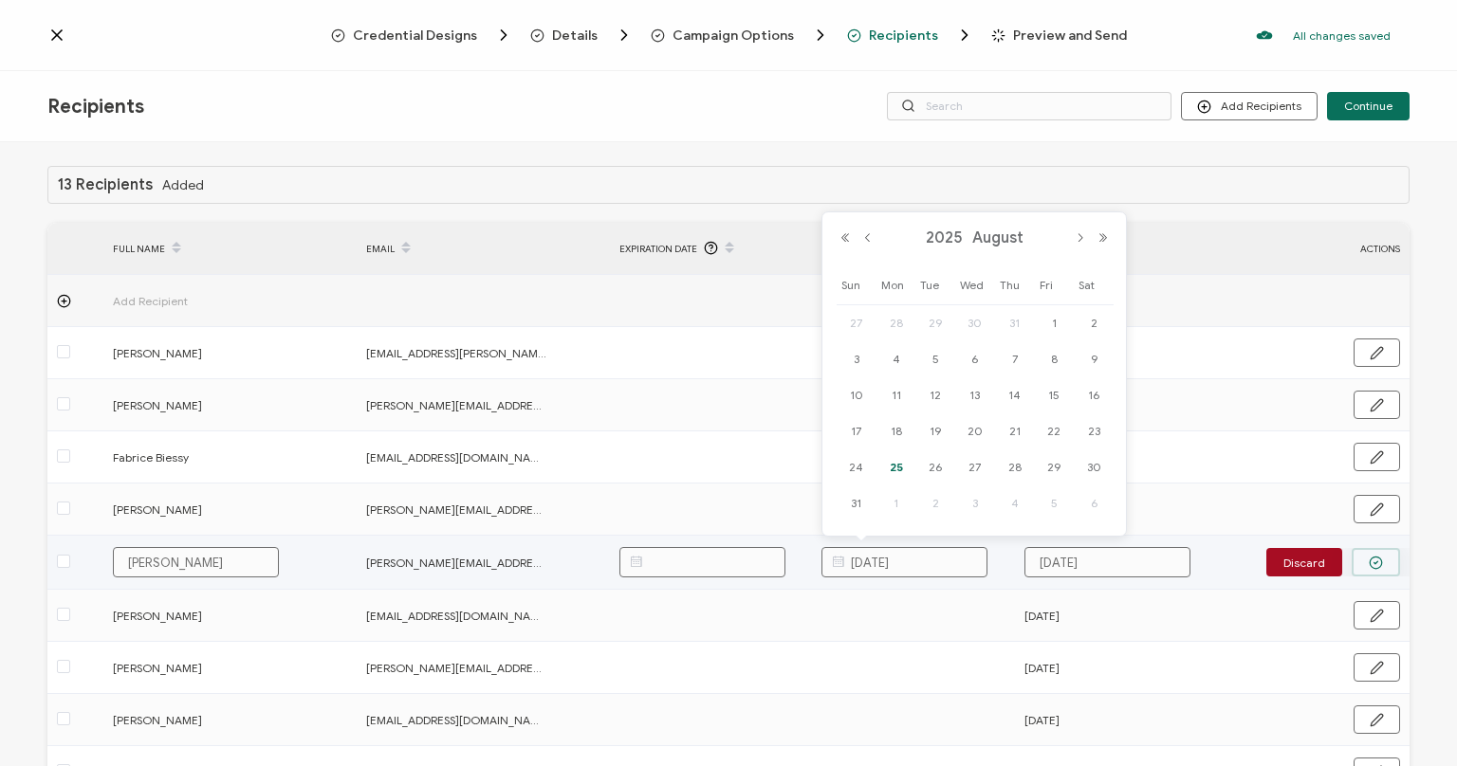
type input "[DATE]"
click at [1373, 557] on circle "button" at bounding box center [1376, 563] width 12 height 12
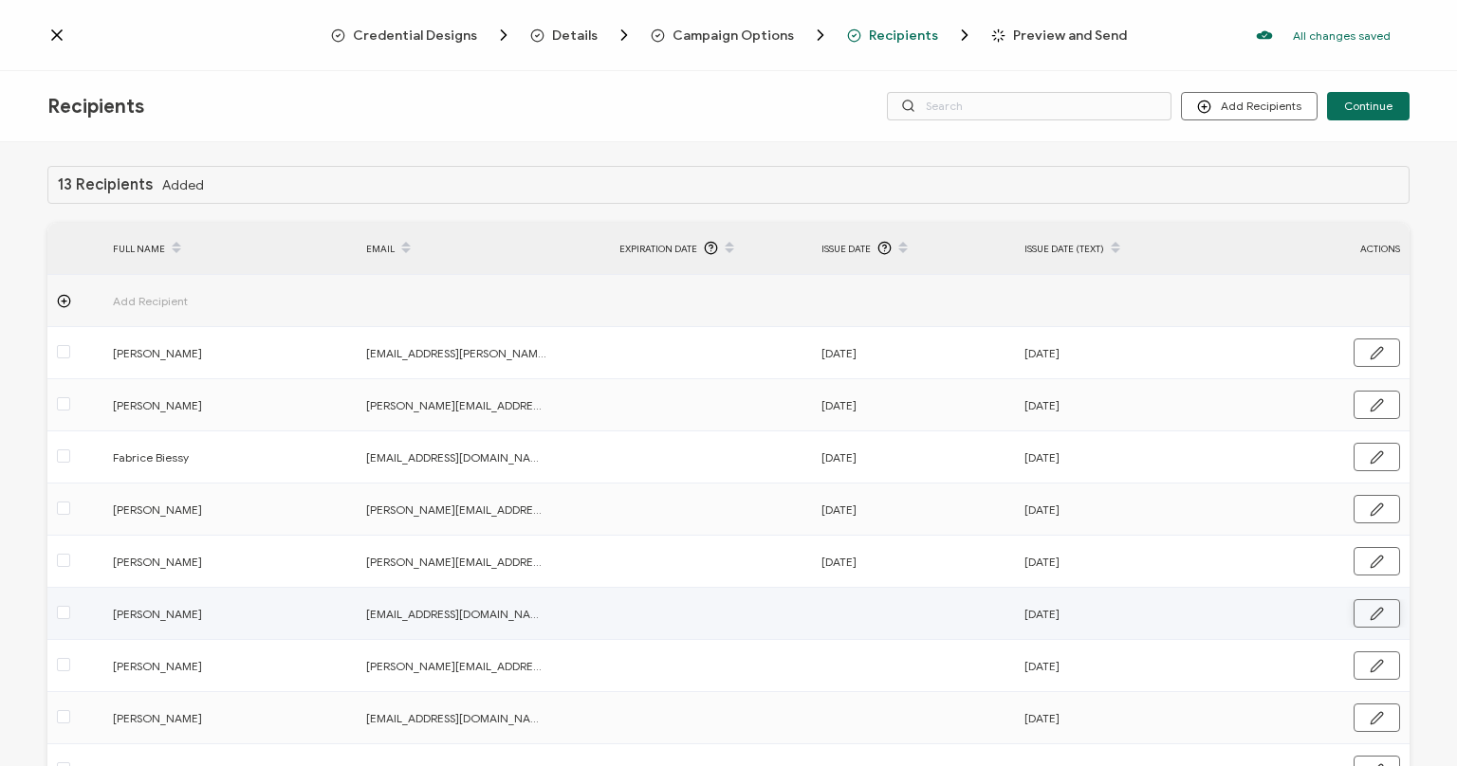
click at [1377, 618] on icon "button" at bounding box center [1377, 614] width 14 height 14
click at [917, 620] on input "text" at bounding box center [905, 615] width 166 height 30
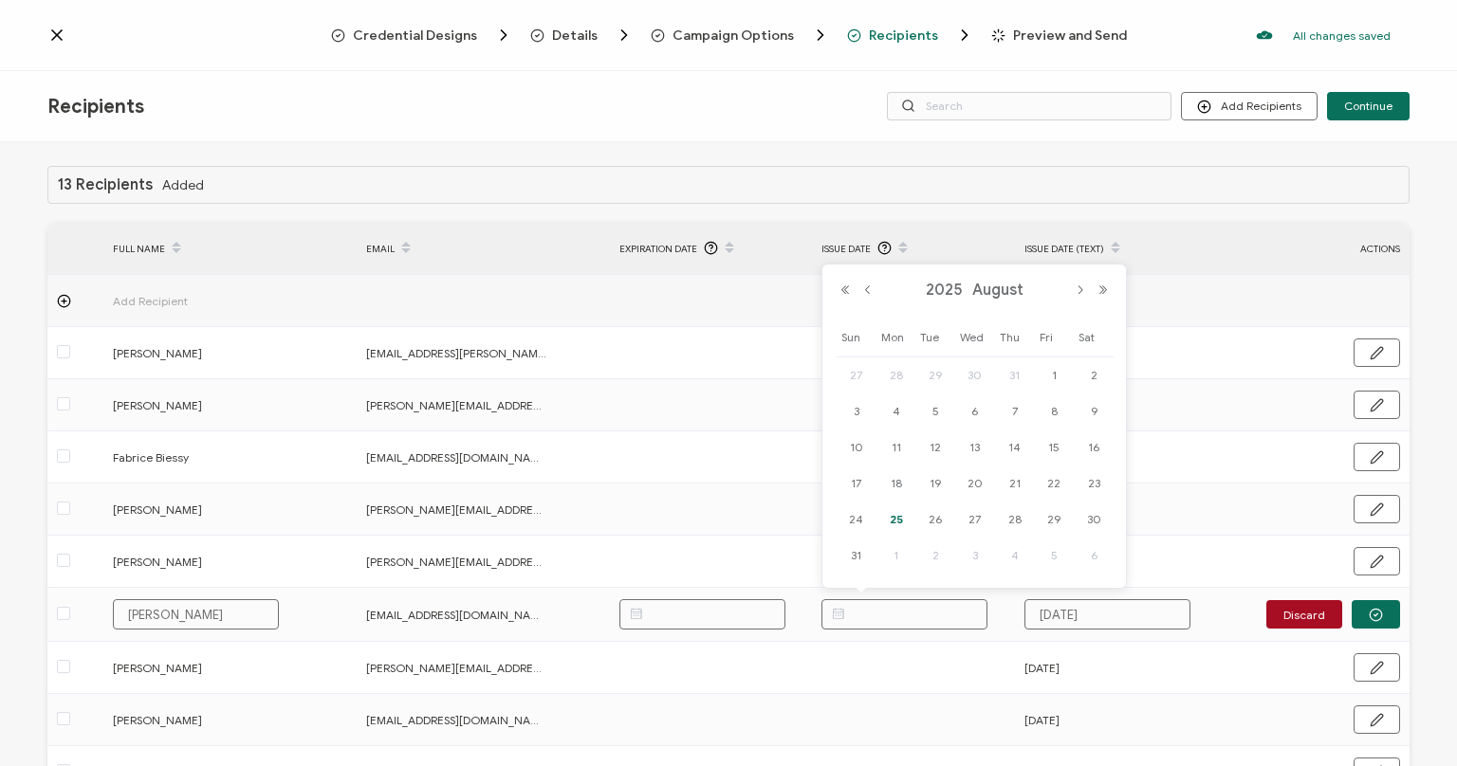
paste input "[DATE]"
type input "[DATE]"
click at [1371, 619] on icon "button" at bounding box center [1376, 615] width 14 height 14
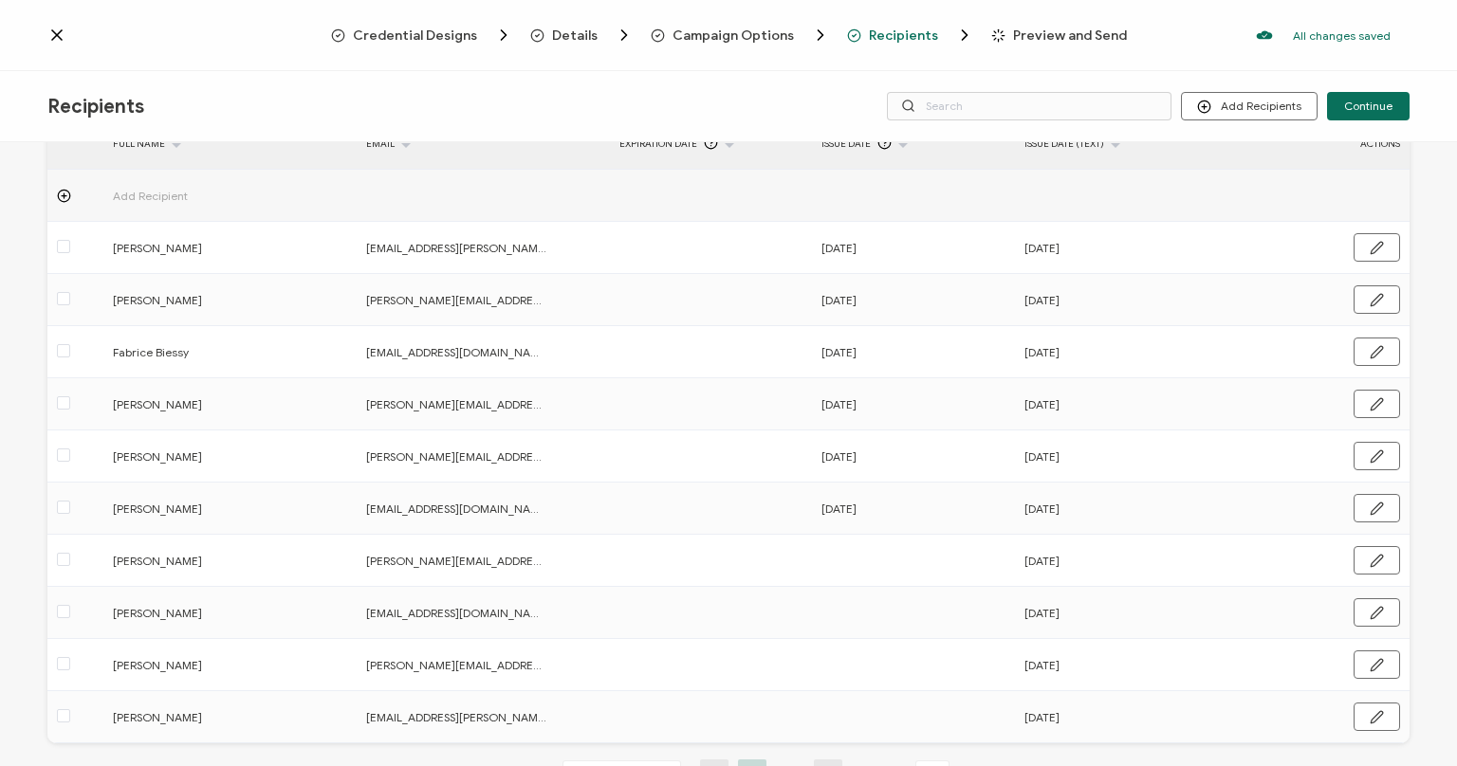
scroll to position [174, 0]
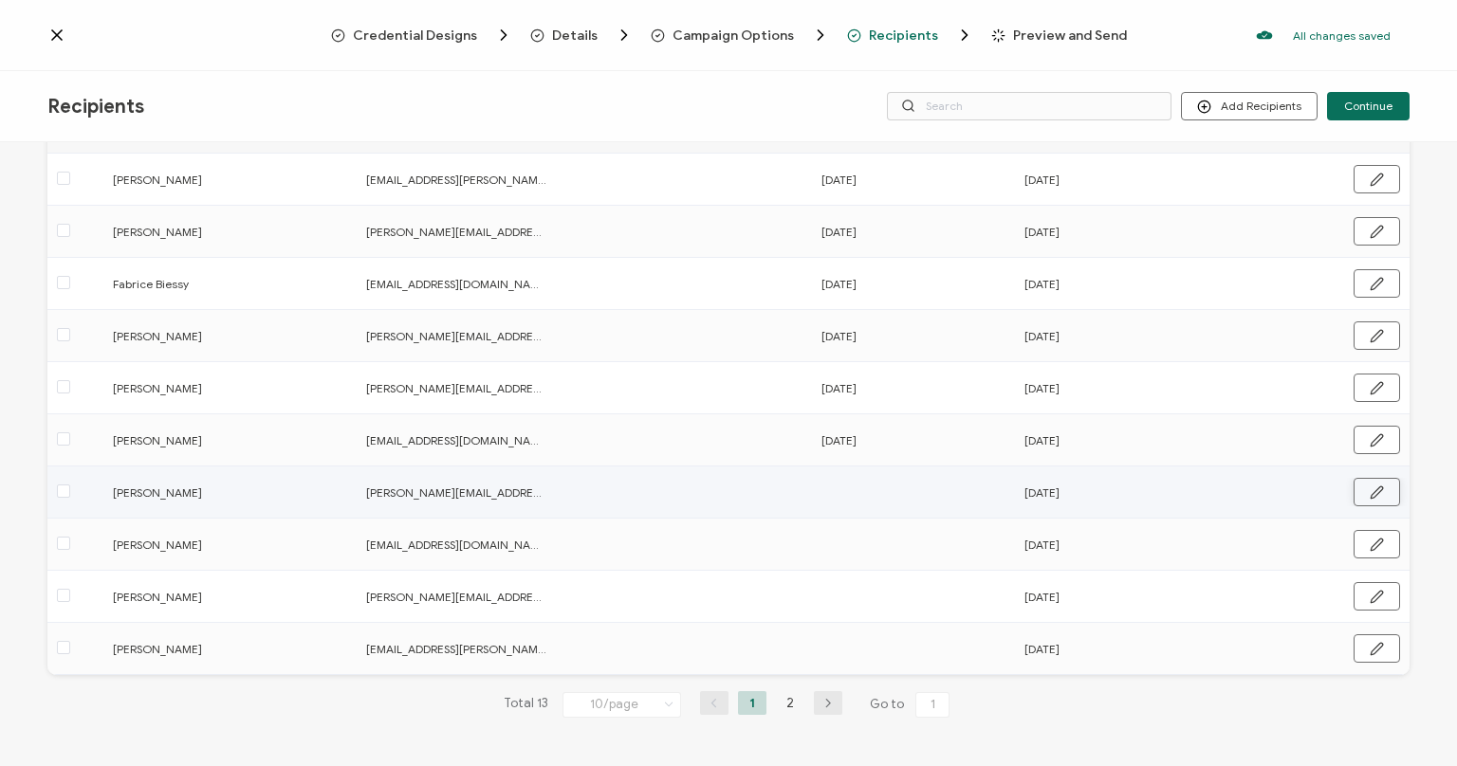
click at [1386, 497] on button "button" at bounding box center [1377, 492] width 46 height 28
click at [871, 489] on input "text" at bounding box center [905, 492] width 166 height 30
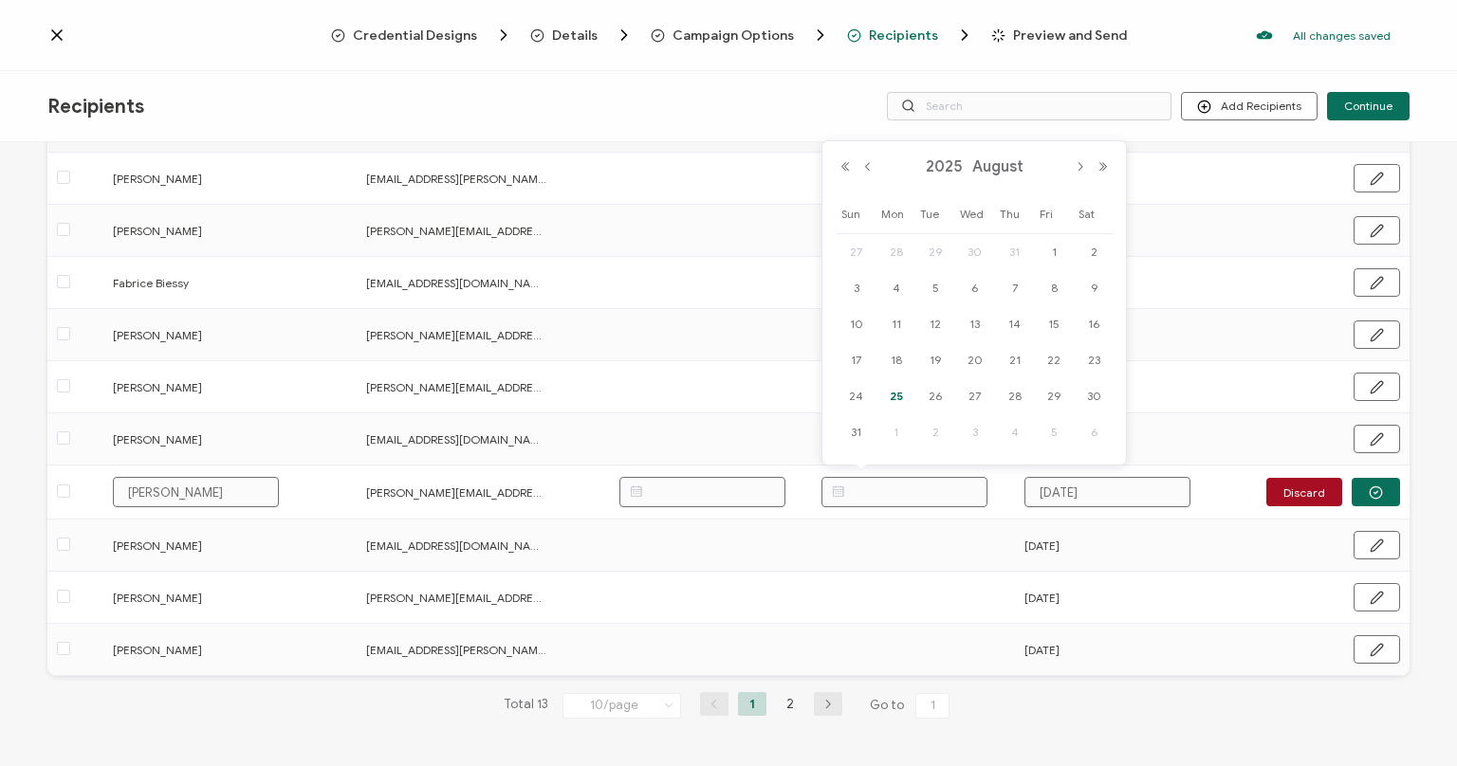
paste input "[DATE]"
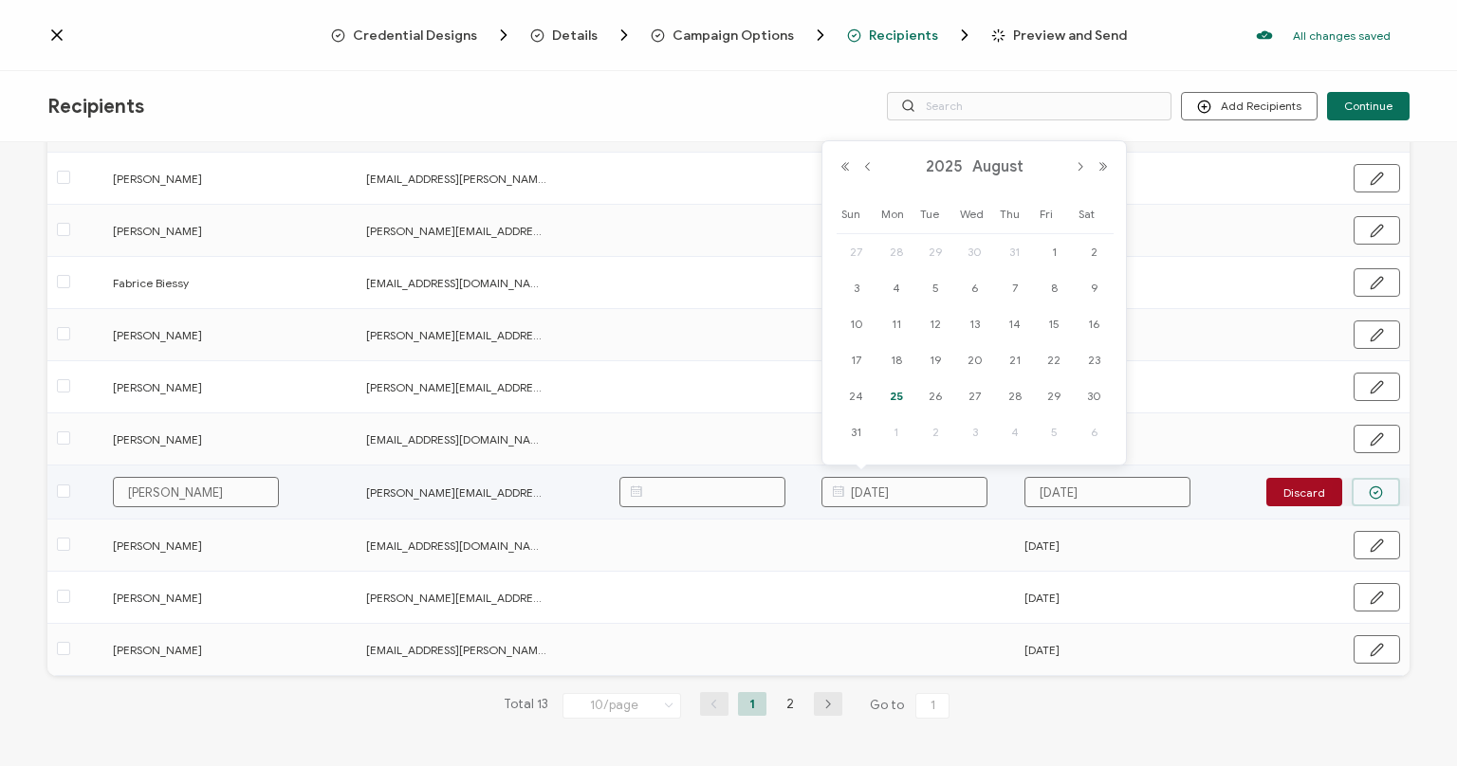
type input "[DATE]"
click at [1377, 486] on icon "button" at bounding box center [1376, 493] width 14 height 14
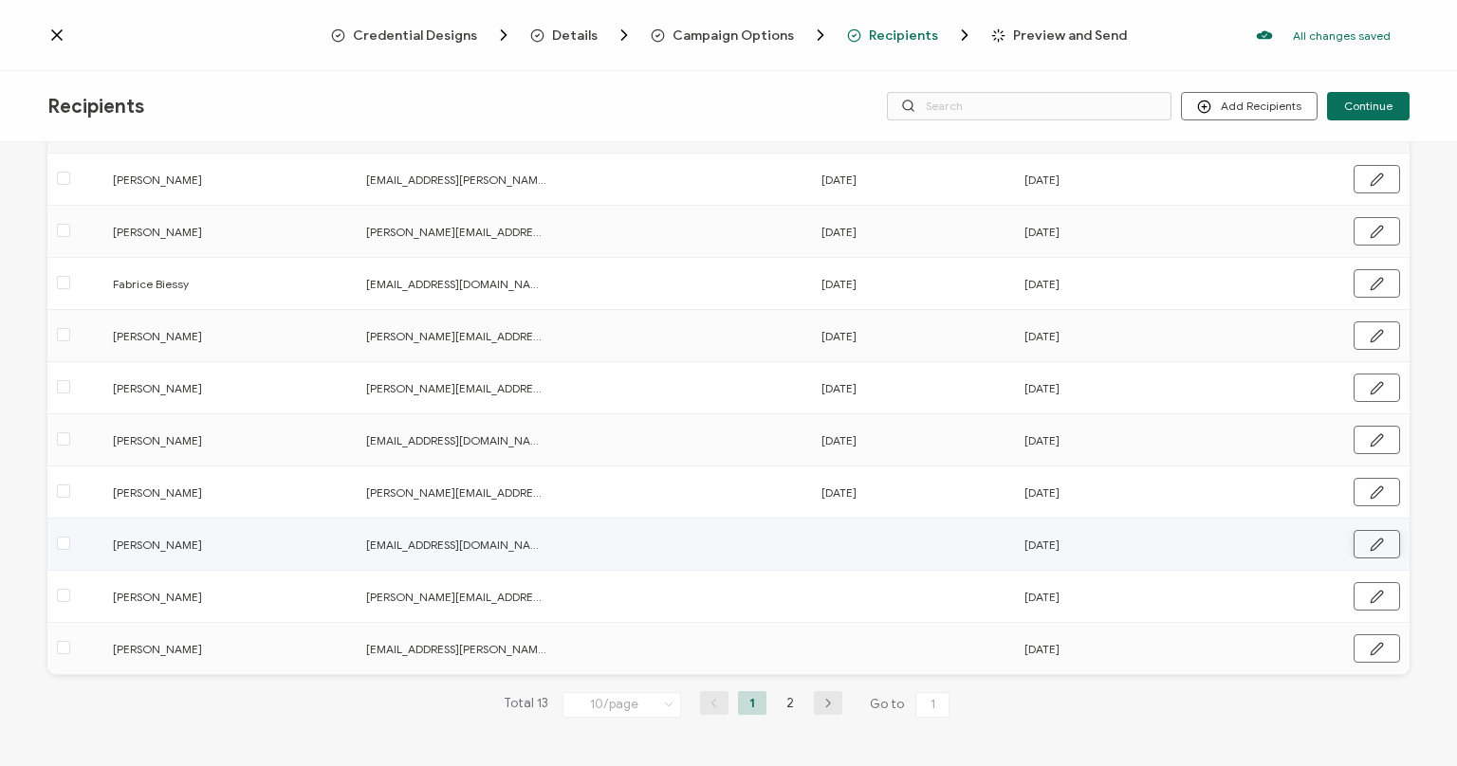
click at [1379, 547] on icon "button" at bounding box center [1377, 545] width 14 height 14
click at [912, 544] on input "text" at bounding box center [905, 544] width 166 height 30
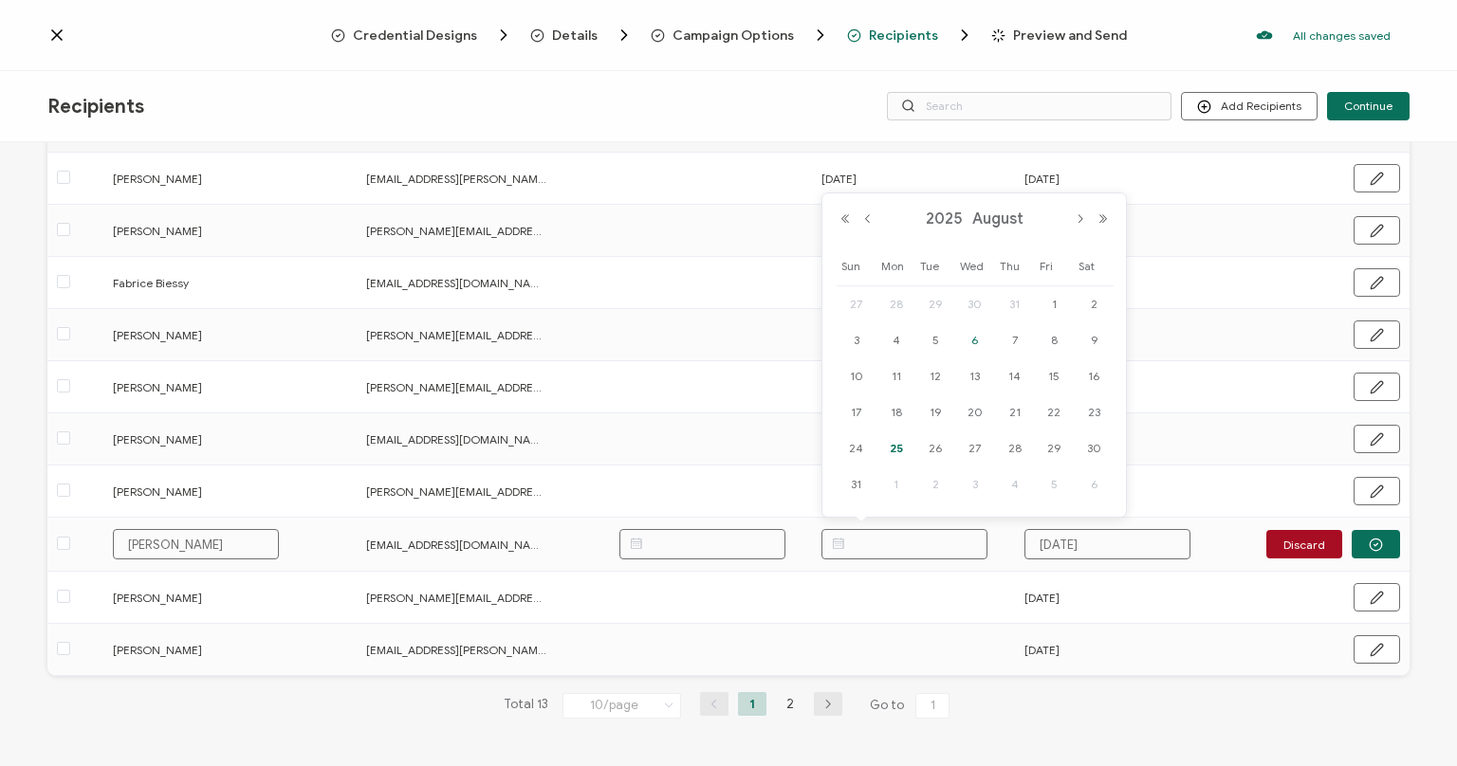
paste input "[DATE]"
type input "[DATE]"
click at [1378, 544] on icon "button" at bounding box center [1376, 545] width 14 height 14
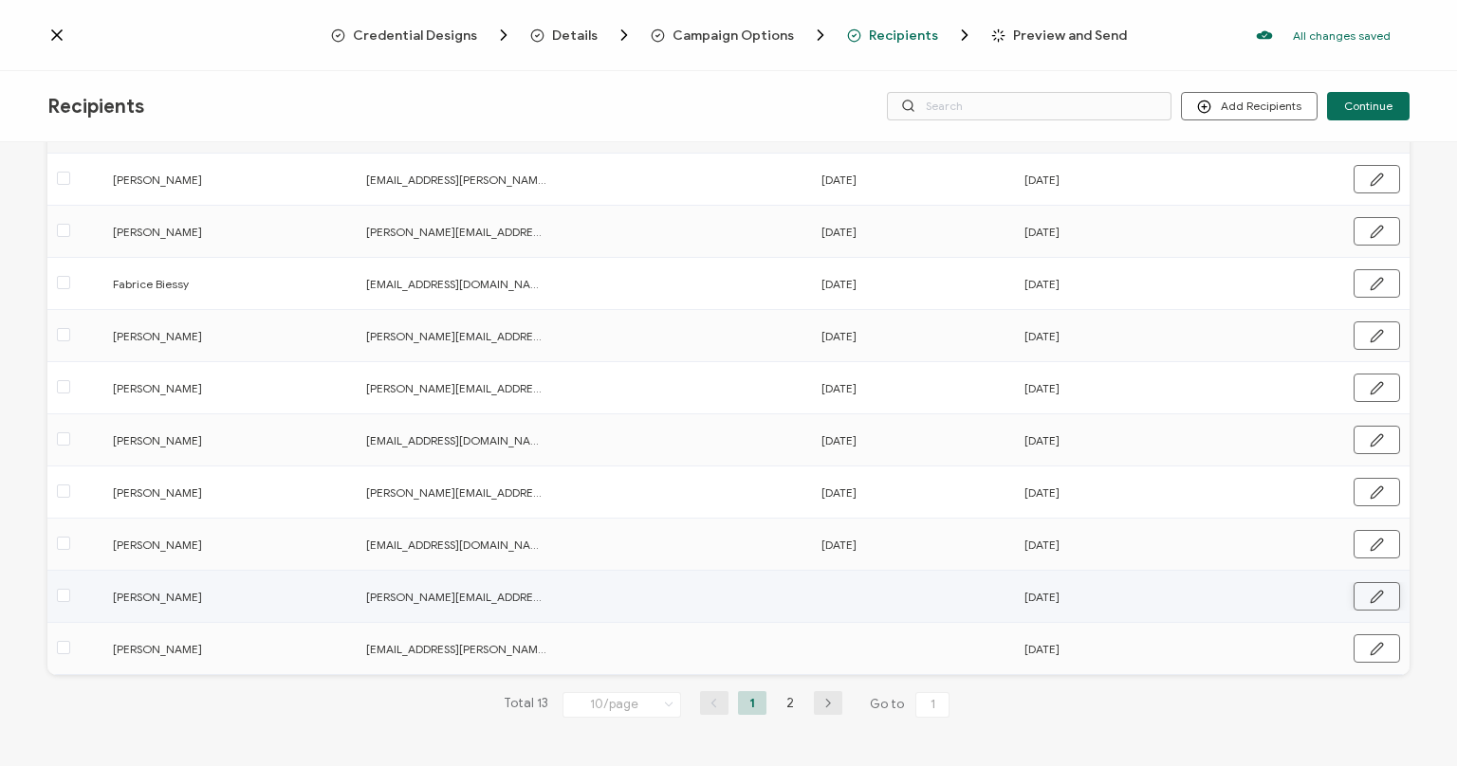
click at [1376, 597] on icon "button" at bounding box center [1377, 597] width 14 height 14
click at [871, 595] on input "text" at bounding box center [905, 597] width 166 height 30
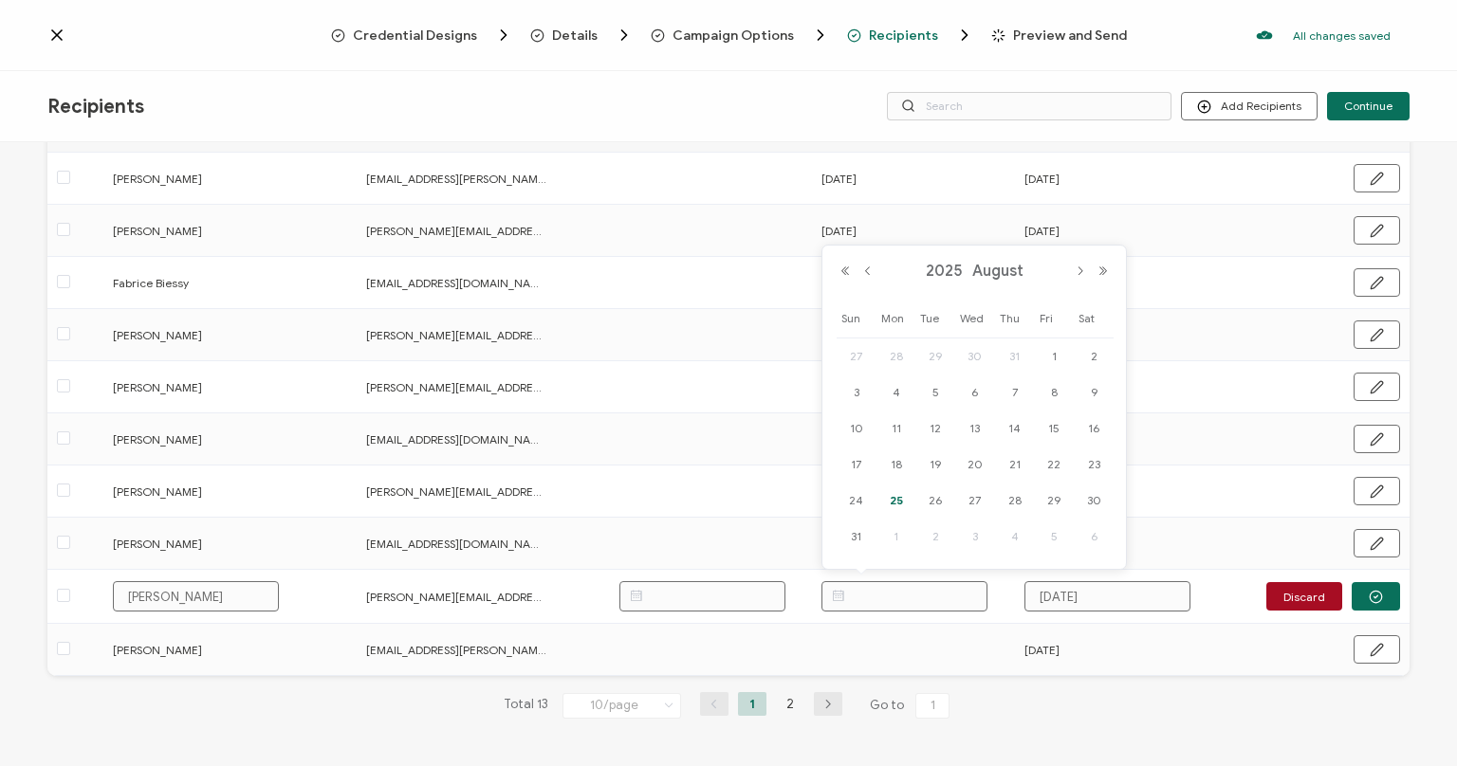
paste input "[DATE]"
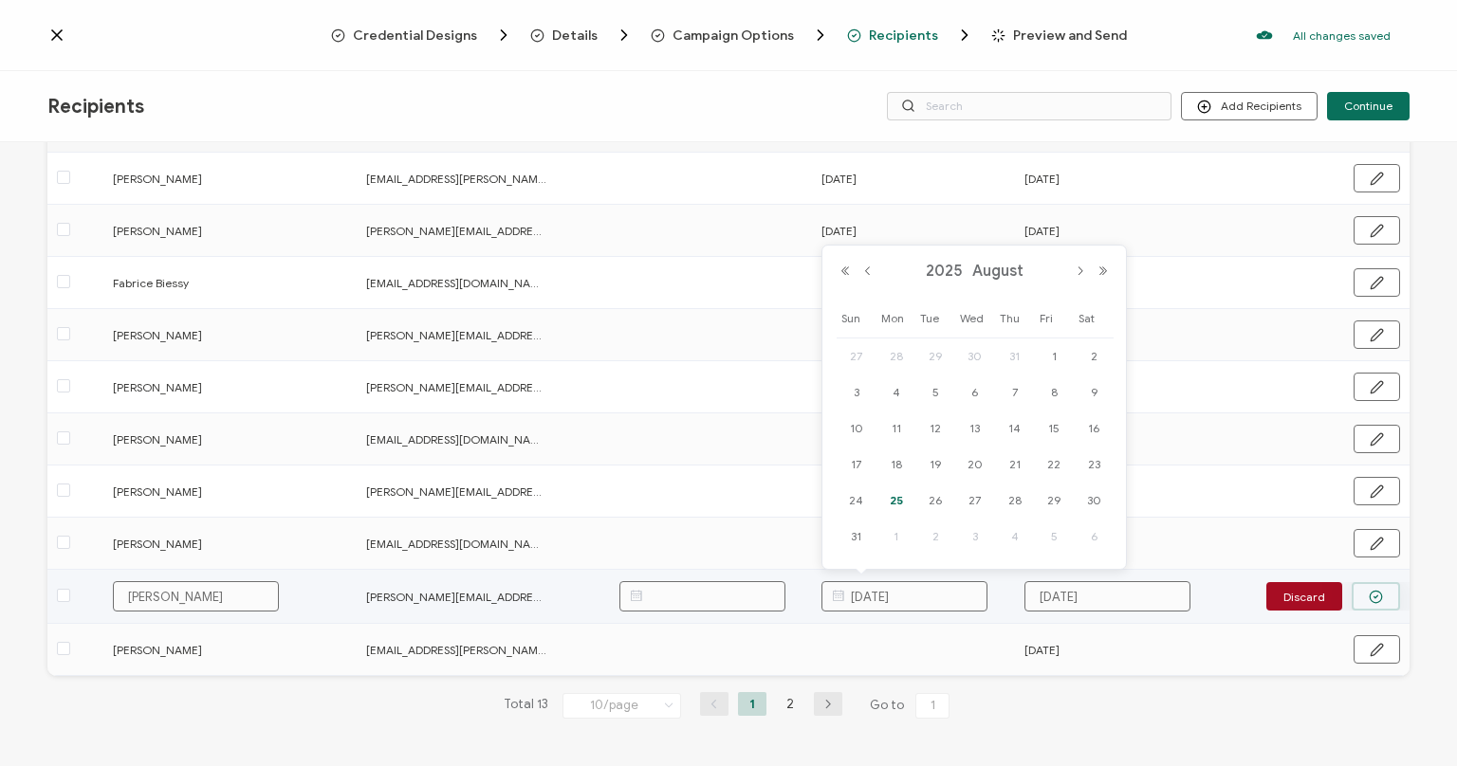
type input "[DATE]"
click at [1377, 599] on icon "button" at bounding box center [1376, 597] width 14 height 14
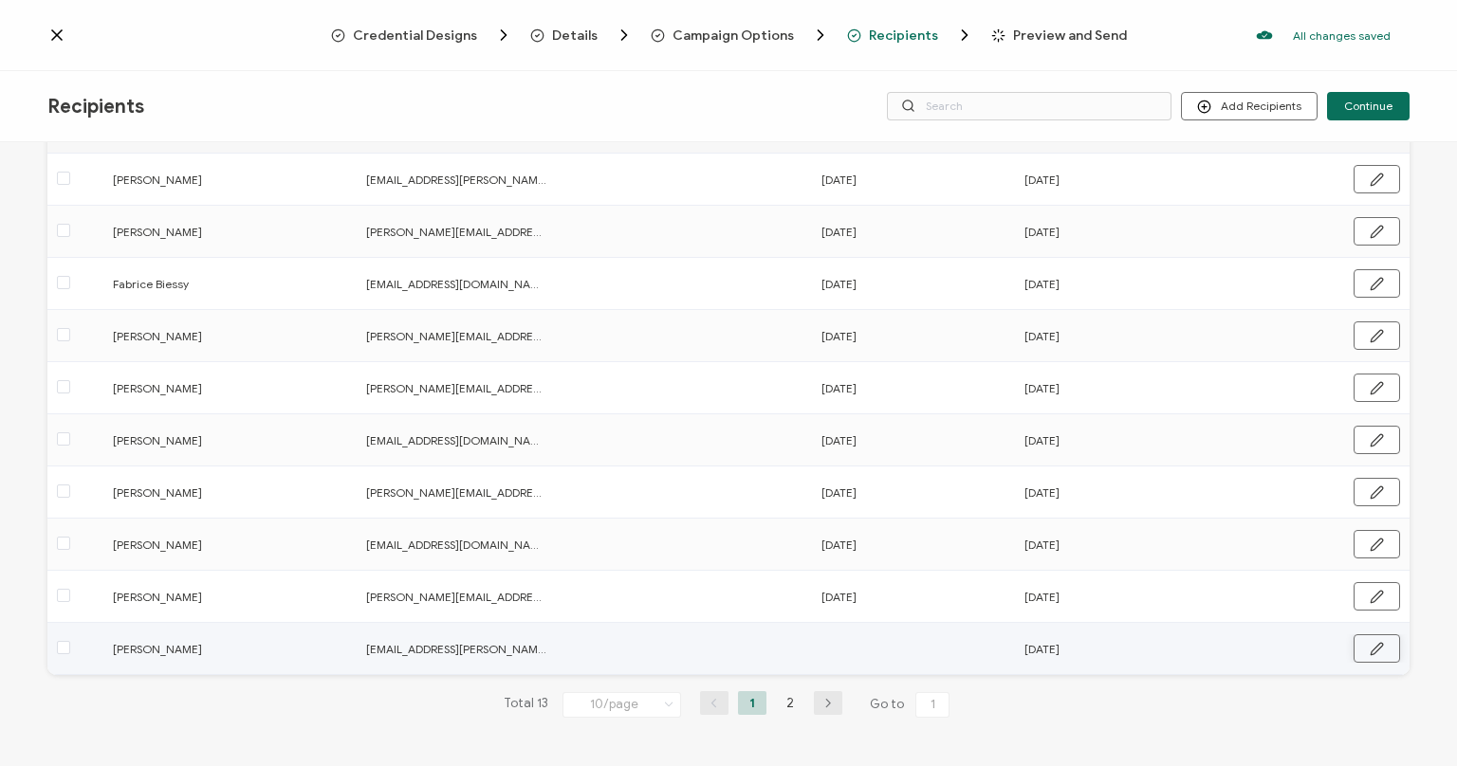
click at [1373, 650] on icon "button" at bounding box center [1376, 648] width 11 height 11
click at [903, 647] on input "text" at bounding box center [905, 649] width 166 height 30
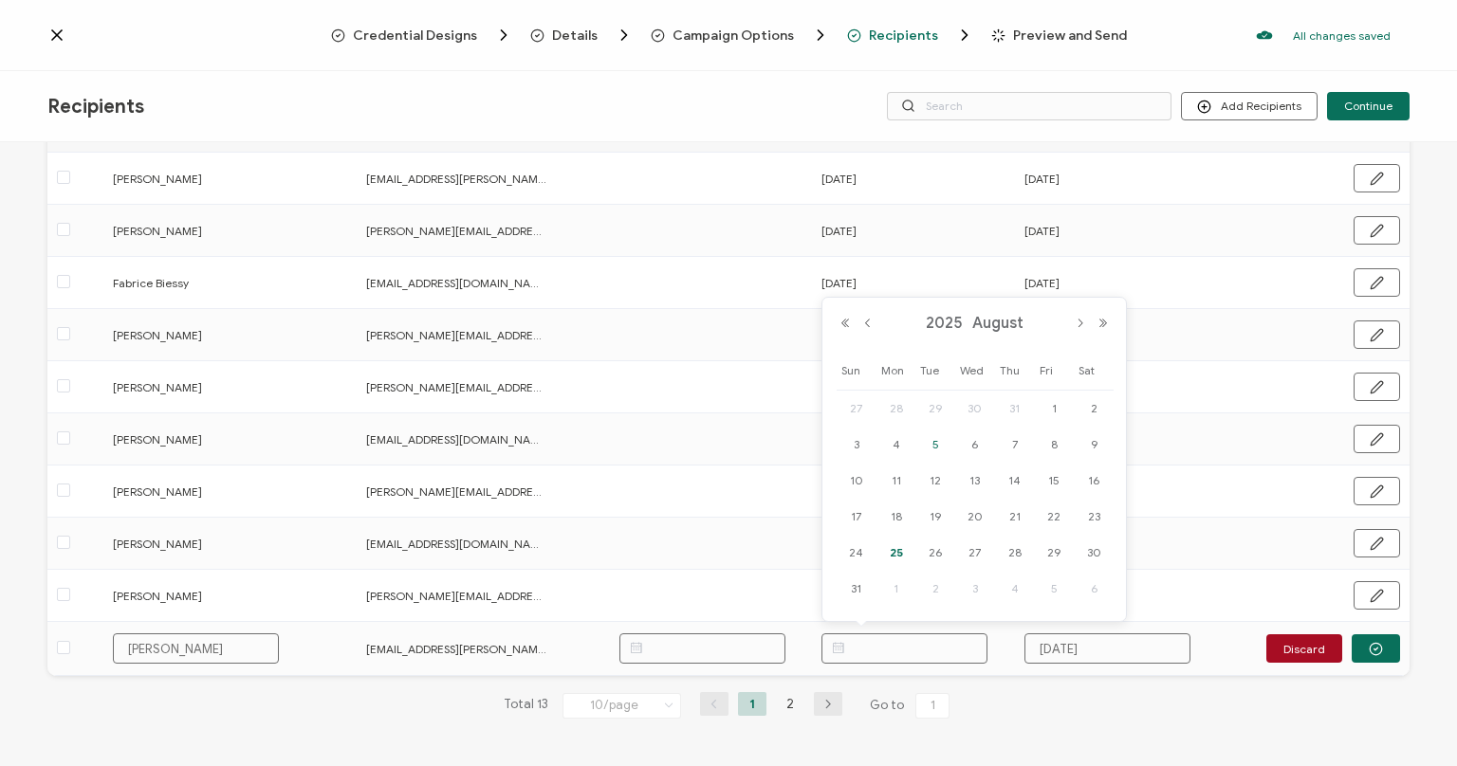
paste input "[DATE]"
type input "[DATE]"
click at [1378, 647] on icon "button" at bounding box center [1376, 649] width 14 height 14
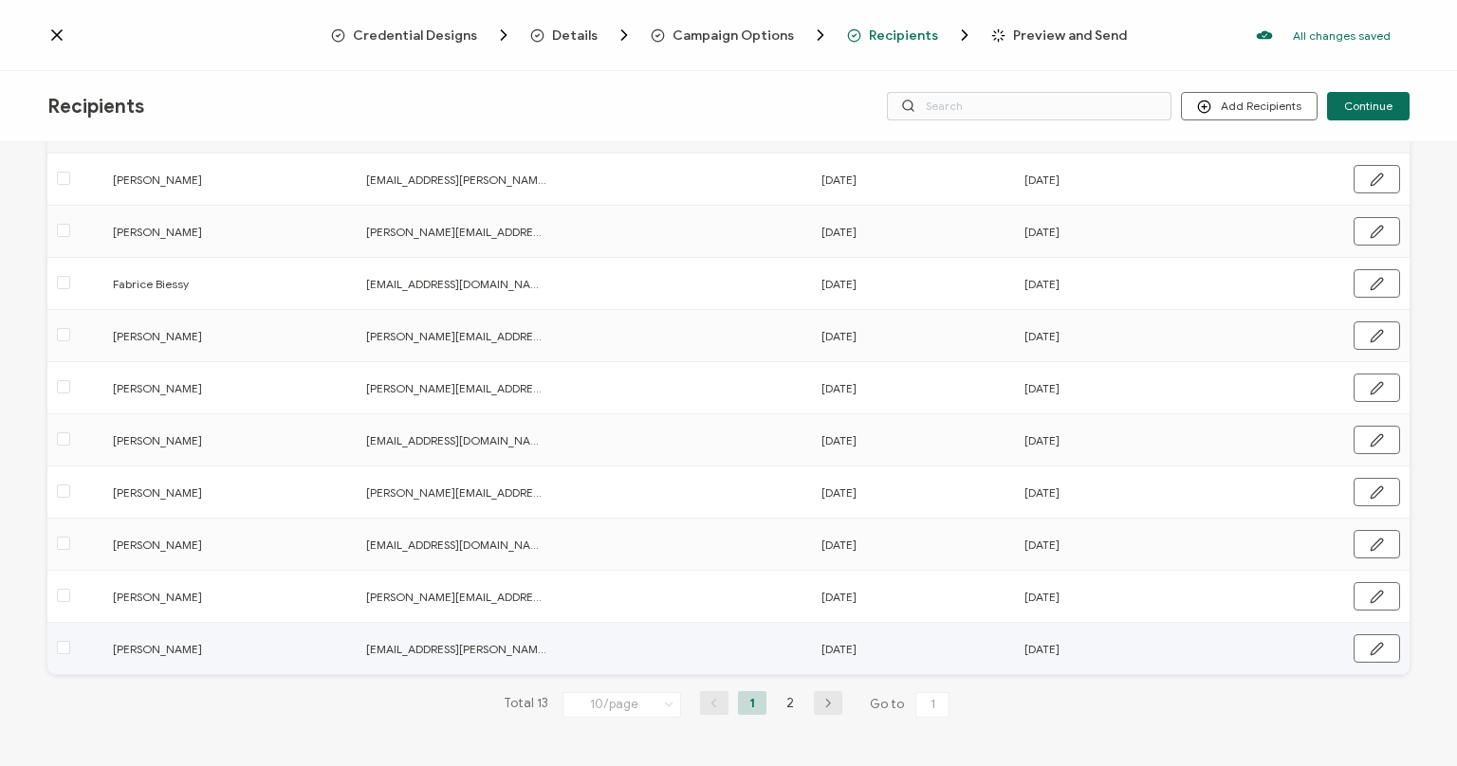
scroll to position [174, 0]
click at [799, 708] on li "2" at bounding box center [790, 704] width 28 height 24
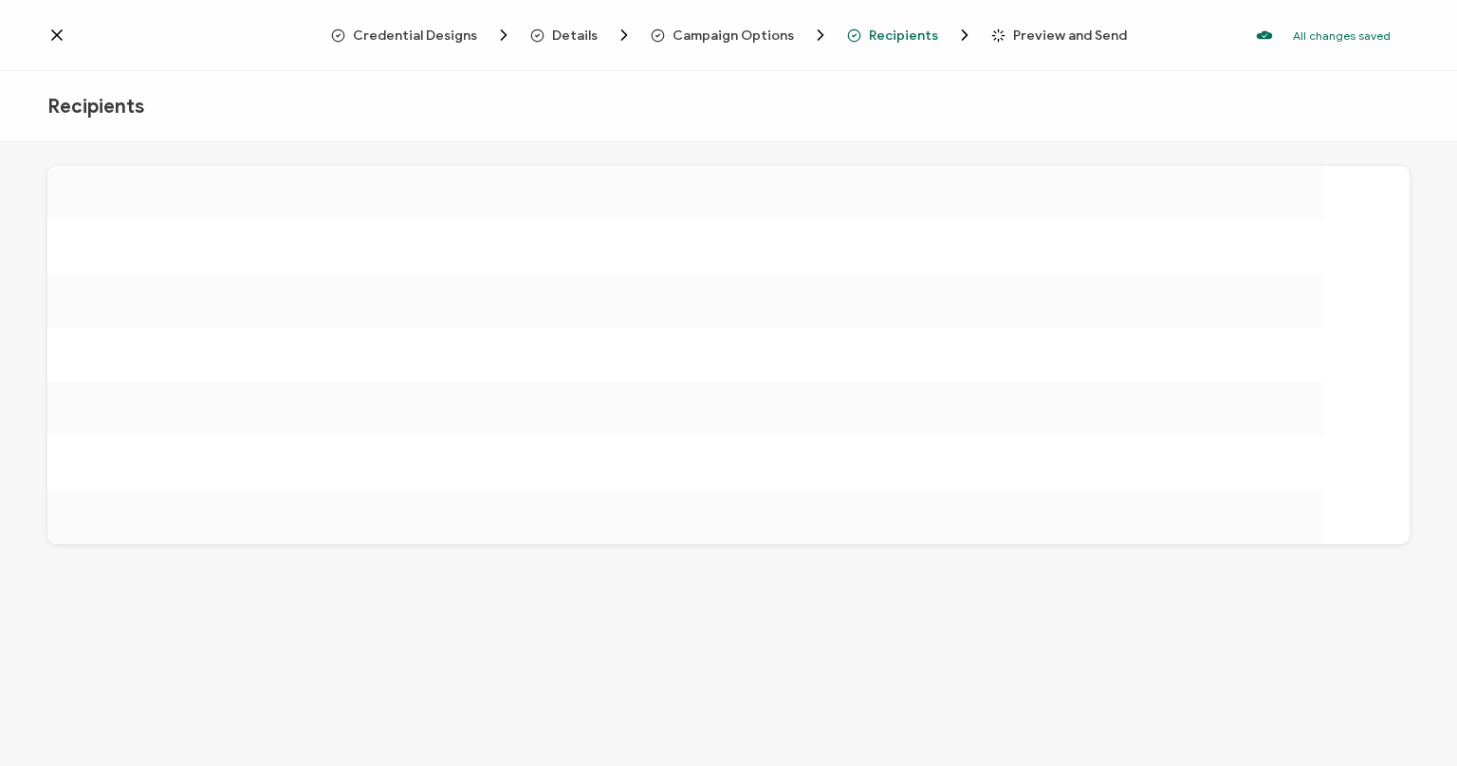
scroll to position [0, 0]
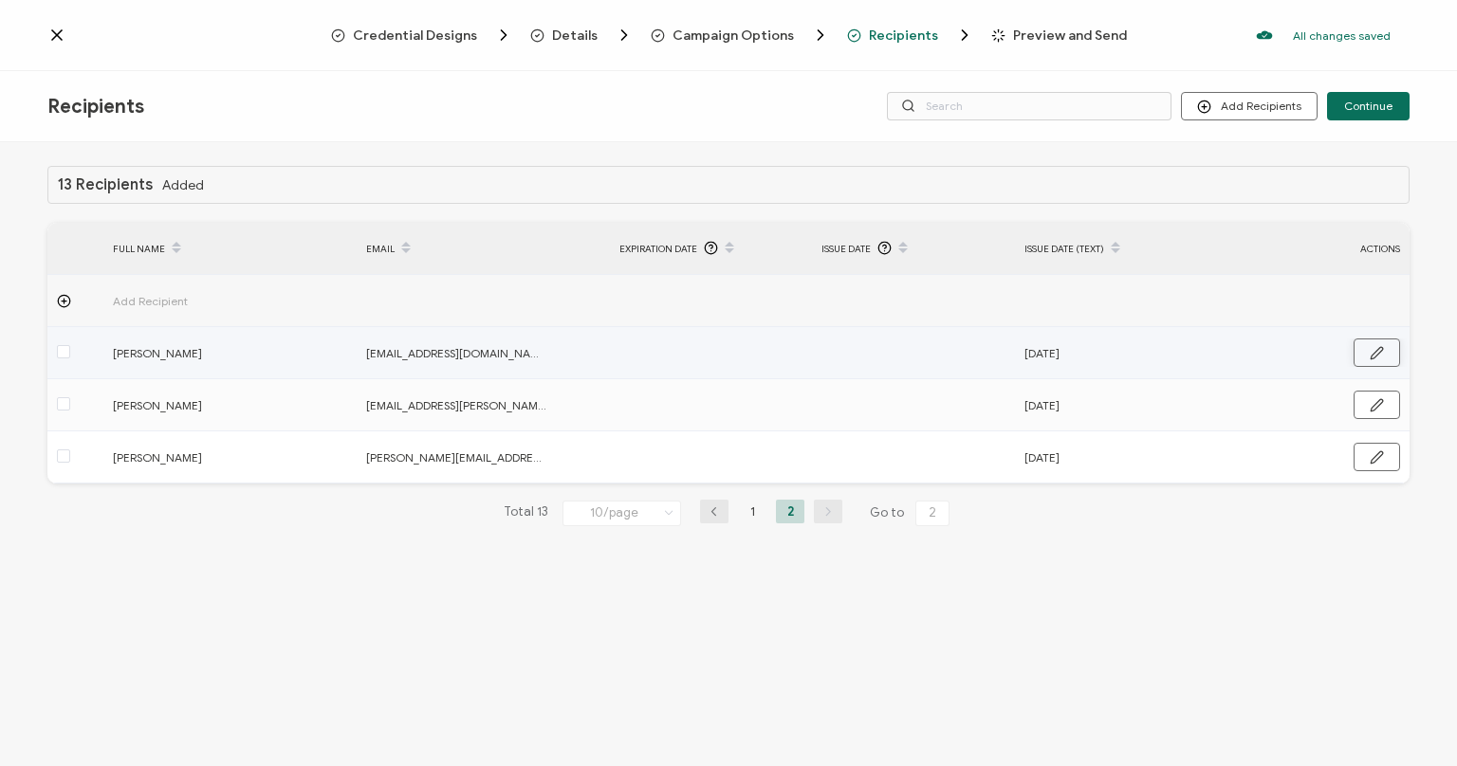
click at [1376, 360] on button "button" at bounding box center [1377, 353] width 46 height 28
click at [915, 359] on input "text" at bounding box center [905, 354] width 166 height 30
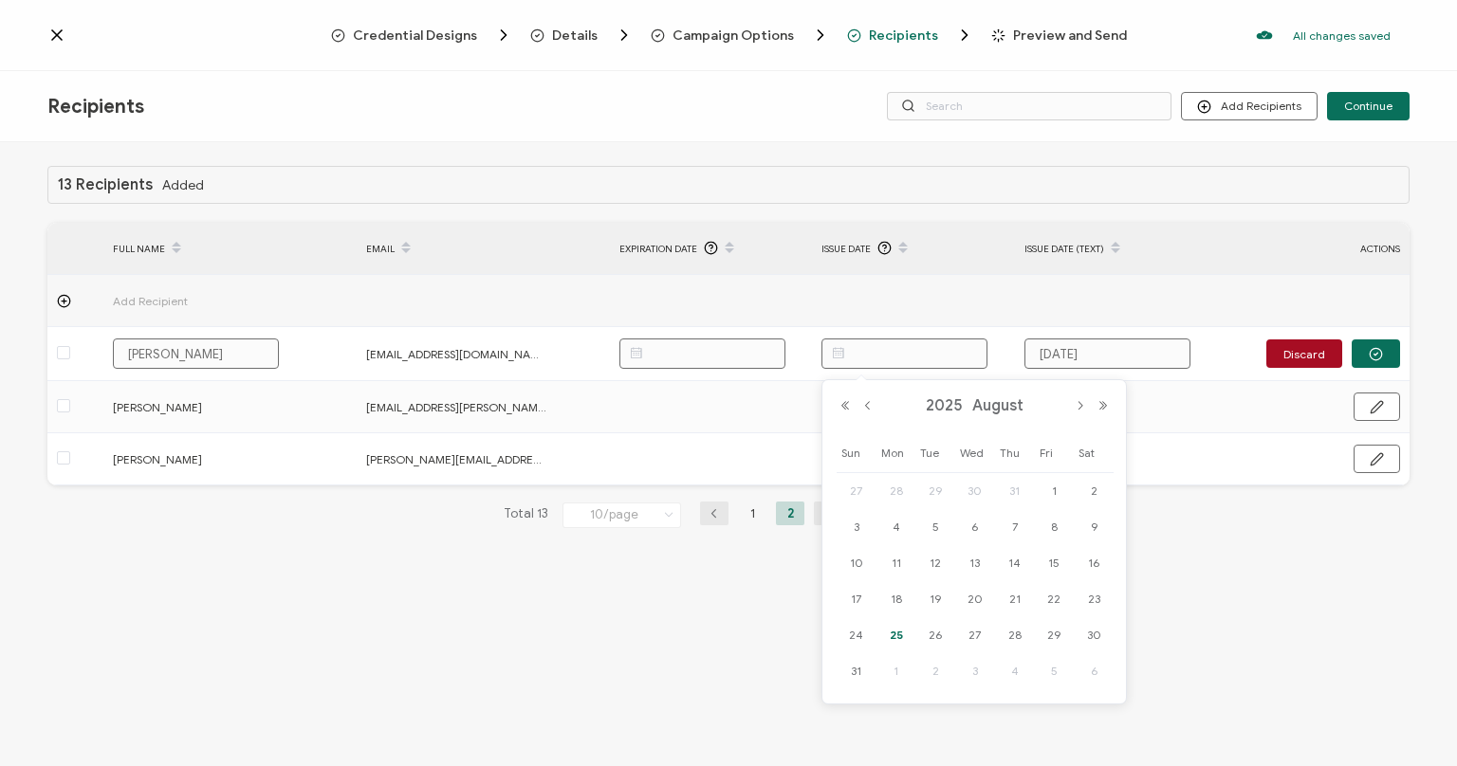
paste input "[DATE]"
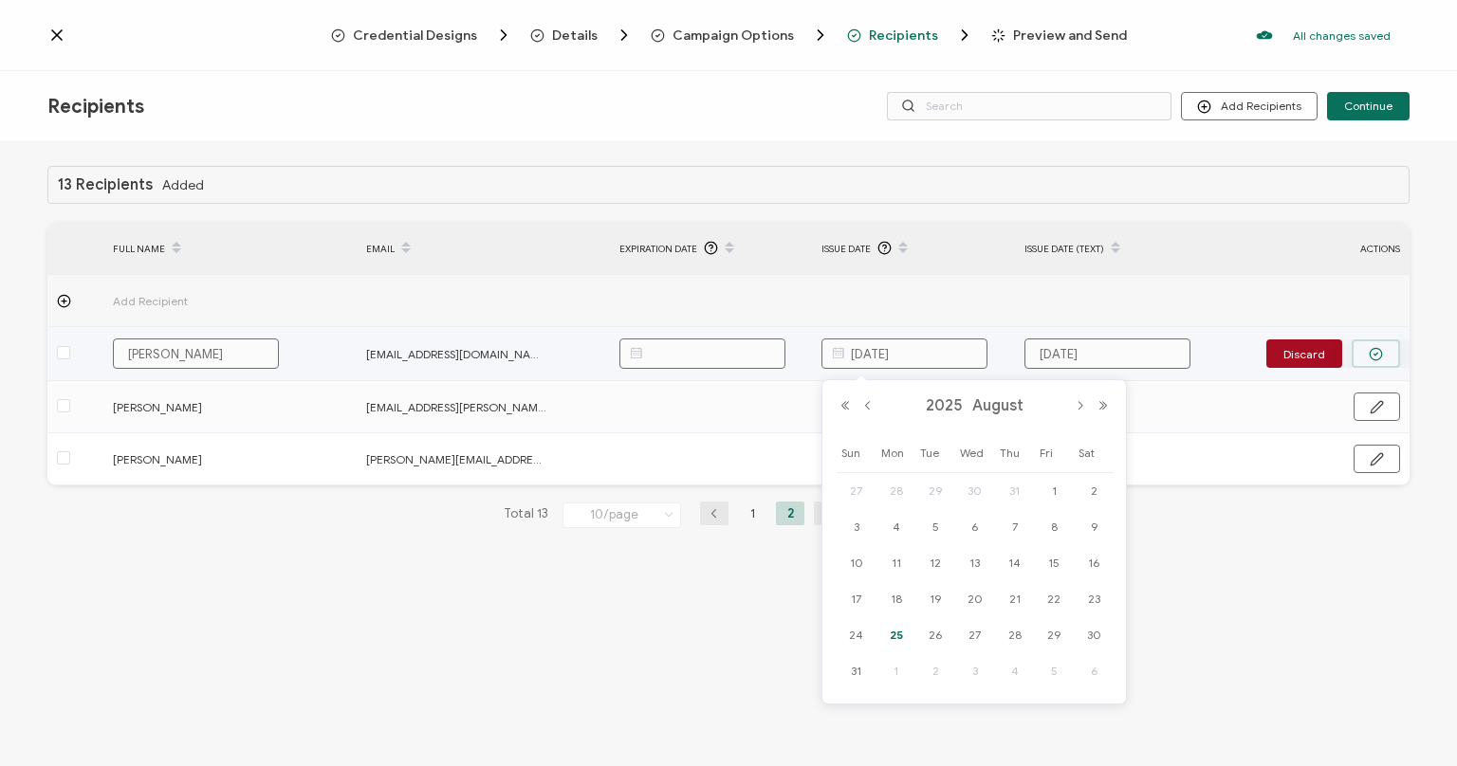
type input "[DATE]"
click at [1383, 351] on icon "button" at bounding box center [1376, 354] width 14 height 14
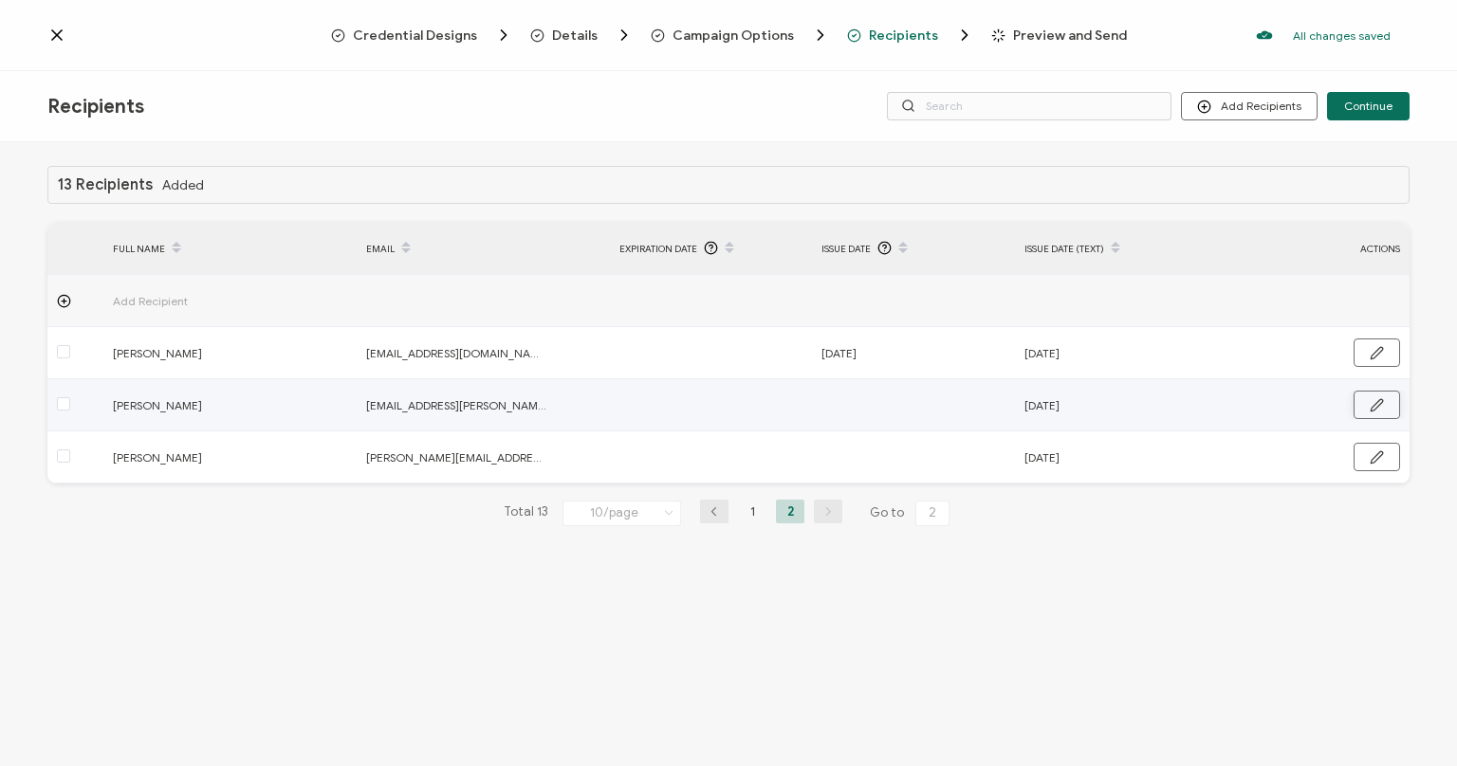
click at [1379, 401] on icon "button" at bounding box center [1377, 405] width 14 height 14
click at [914, 407] on input "text" at bounding box center [905, 406] width 166 height 30
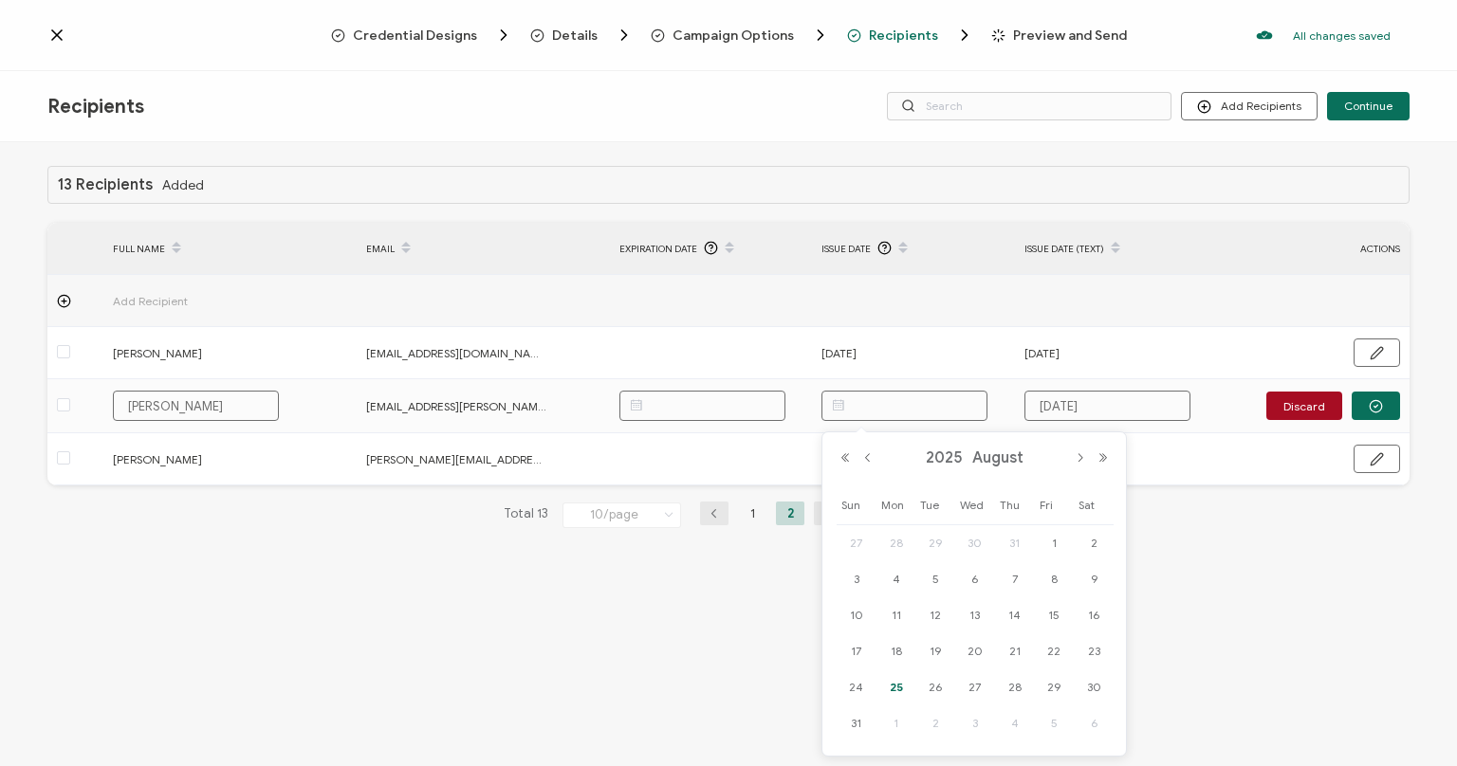
paste input "[DATE]"
type input "[DATE]"
click at [1378, 405] on icon "button" at bounding box center [1377, 406] width 4 height 3
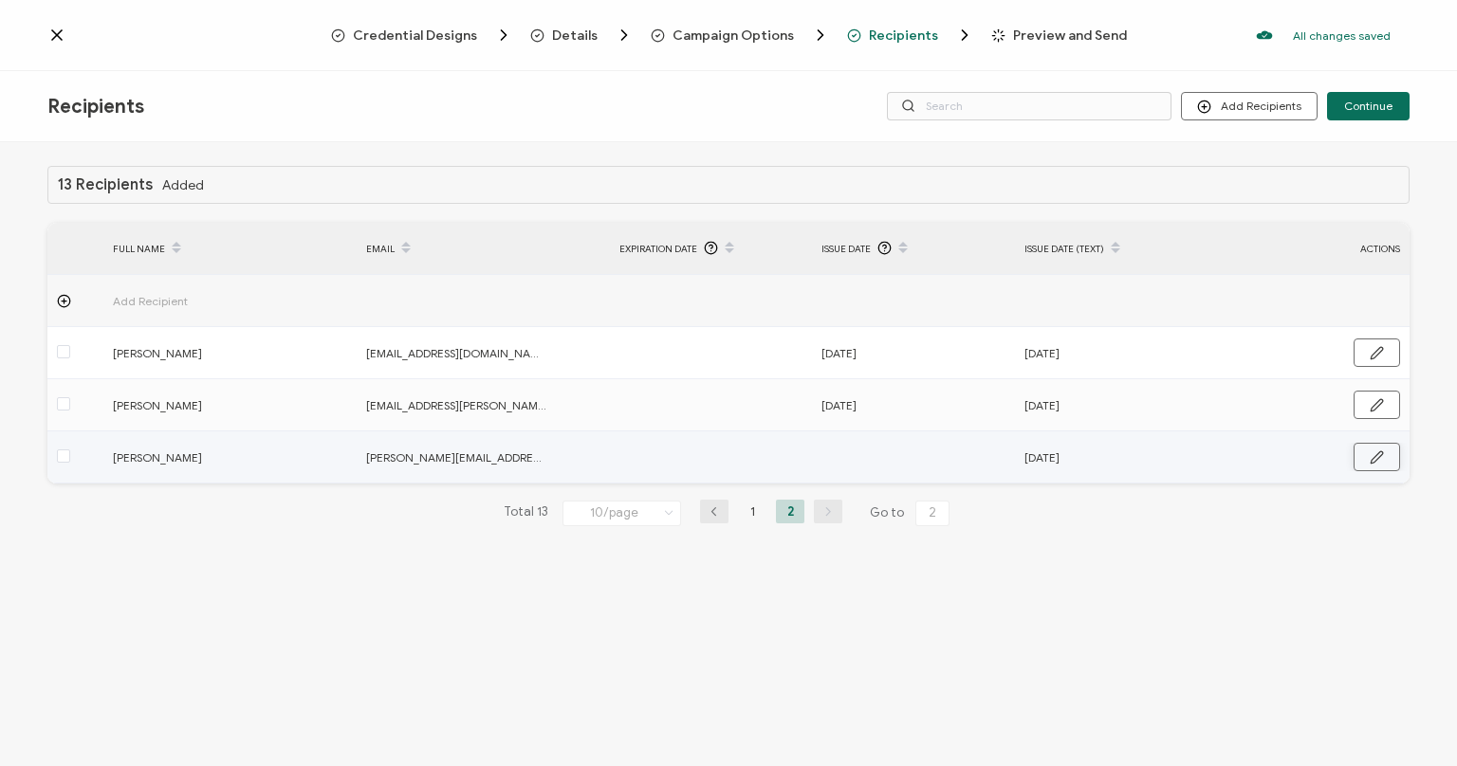
click at [1373, 460] on icon "button" at bounding box center [1377, 458] width 14 height 14
click at [883, 452] on input "text" at bounding box center [905, 458] width 166 height 30
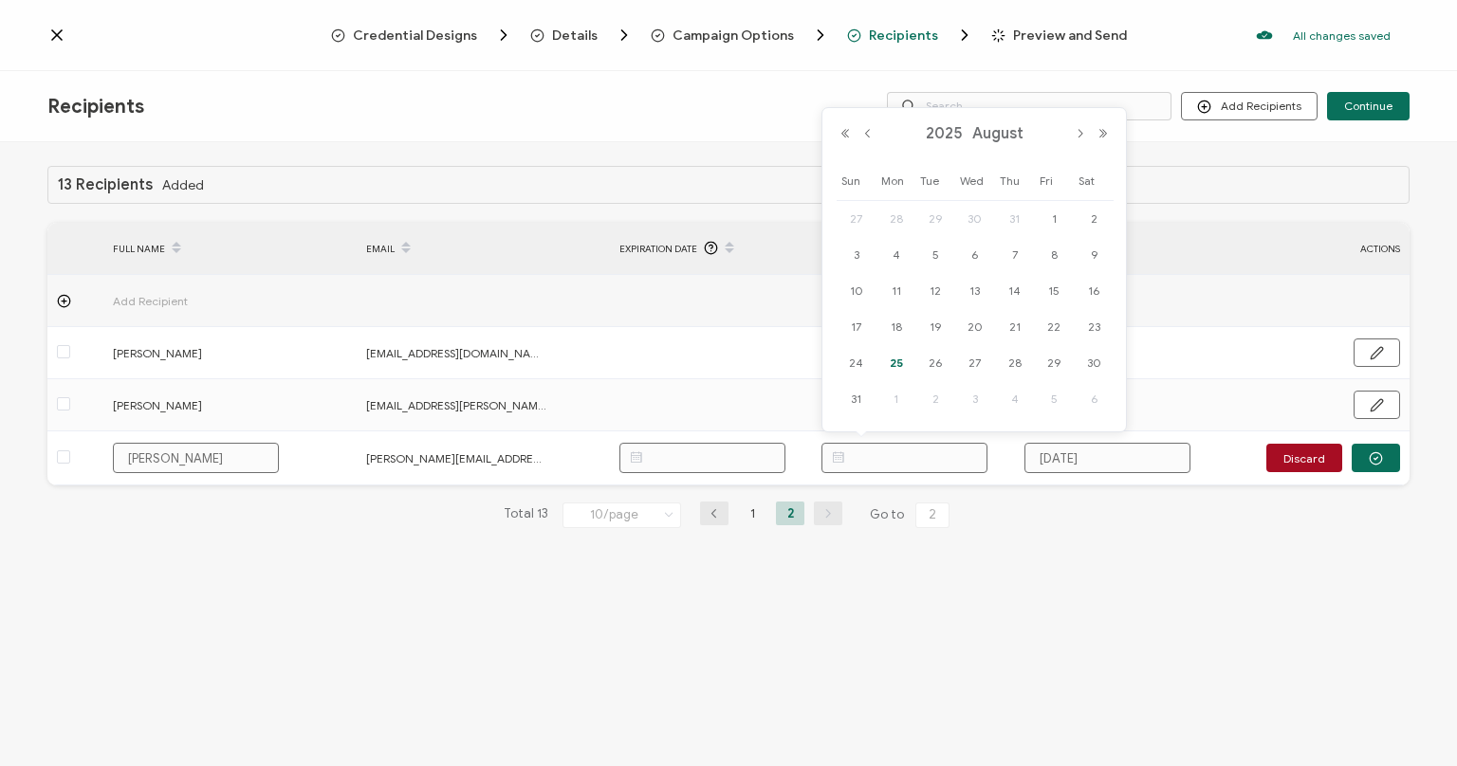
paste input "[DATE]"
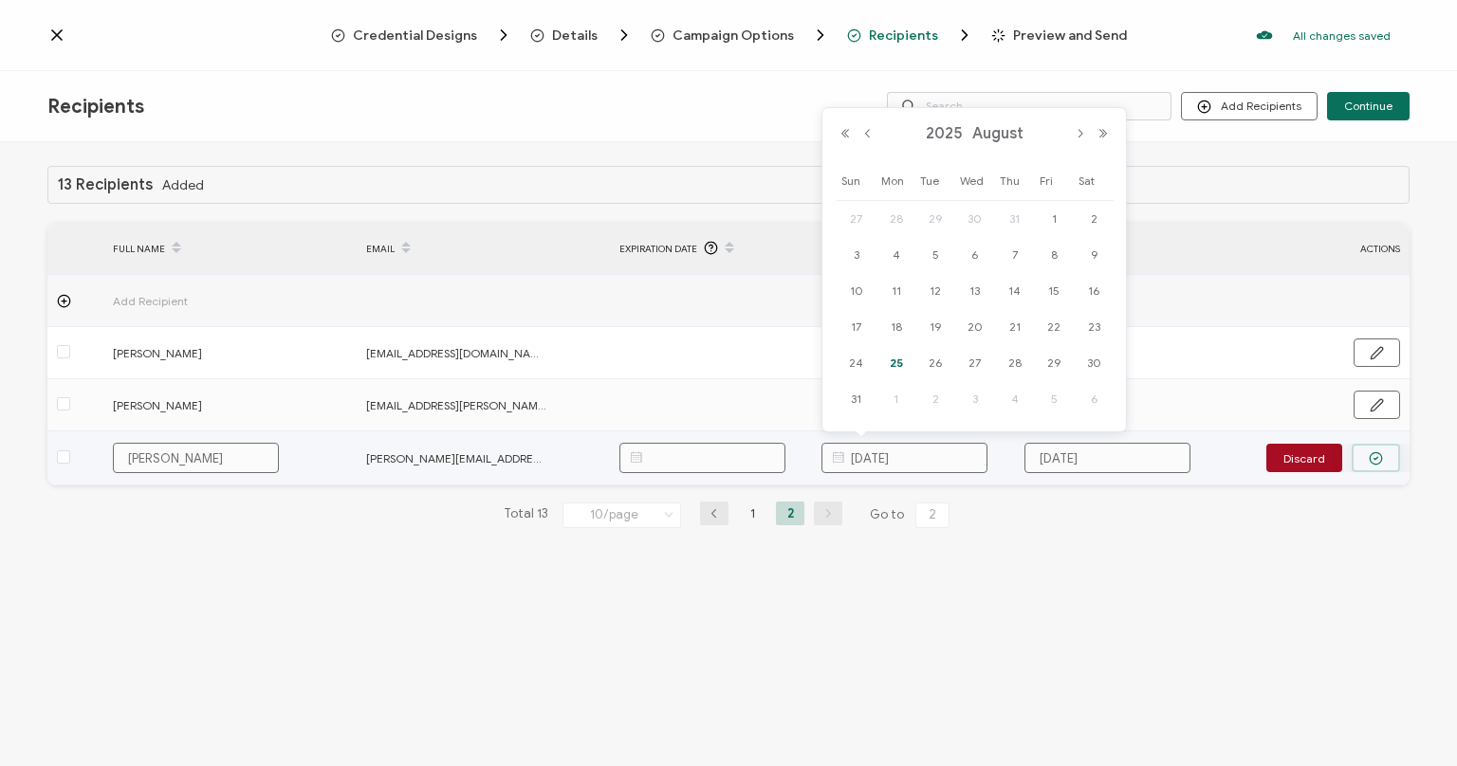
type input "[DATE]"
click at [1379, 462] on icon "button" at bounding box center [1376, 459] width 14 height 14
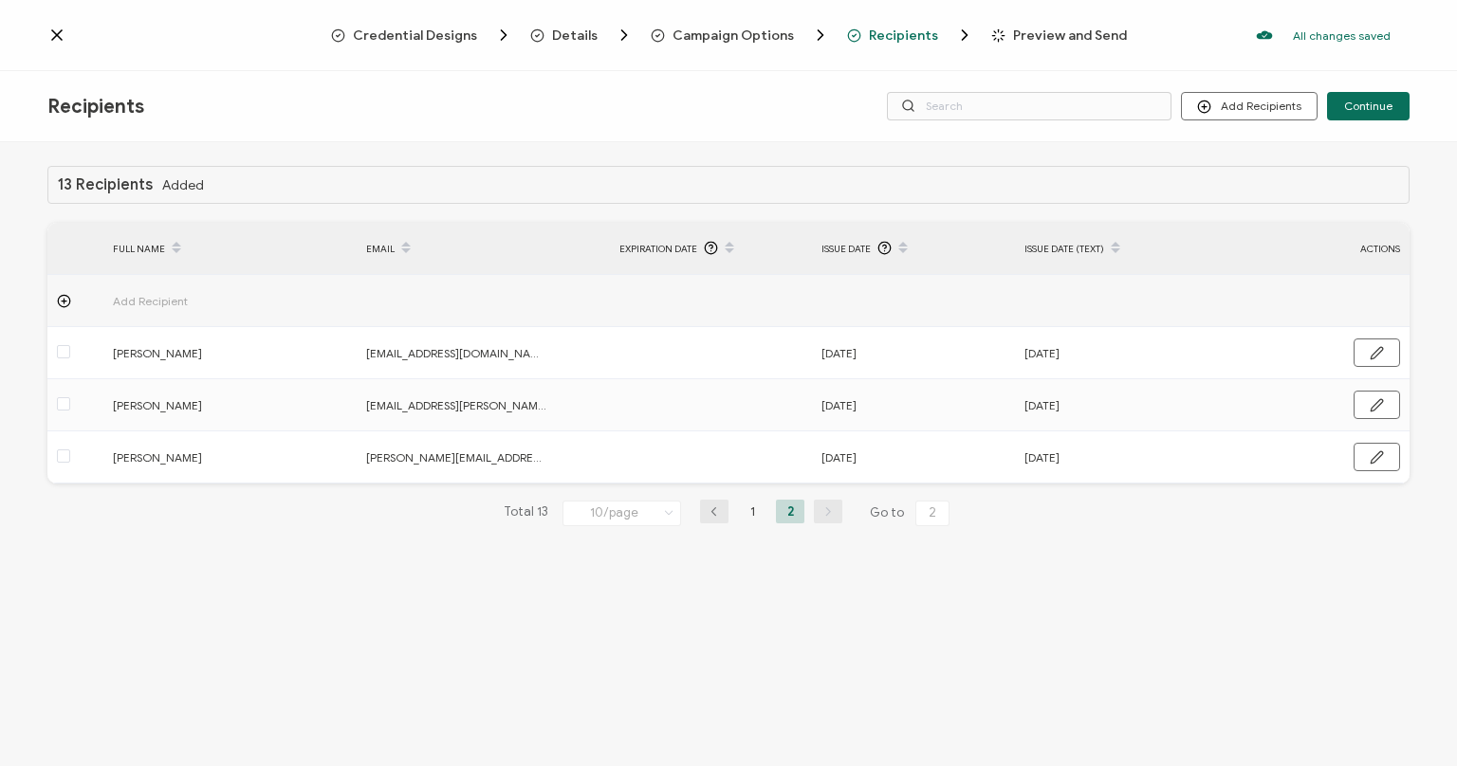
click at [702, 35] on span "Campaign Options" at bounding box center [733, 35] width 121 height 14
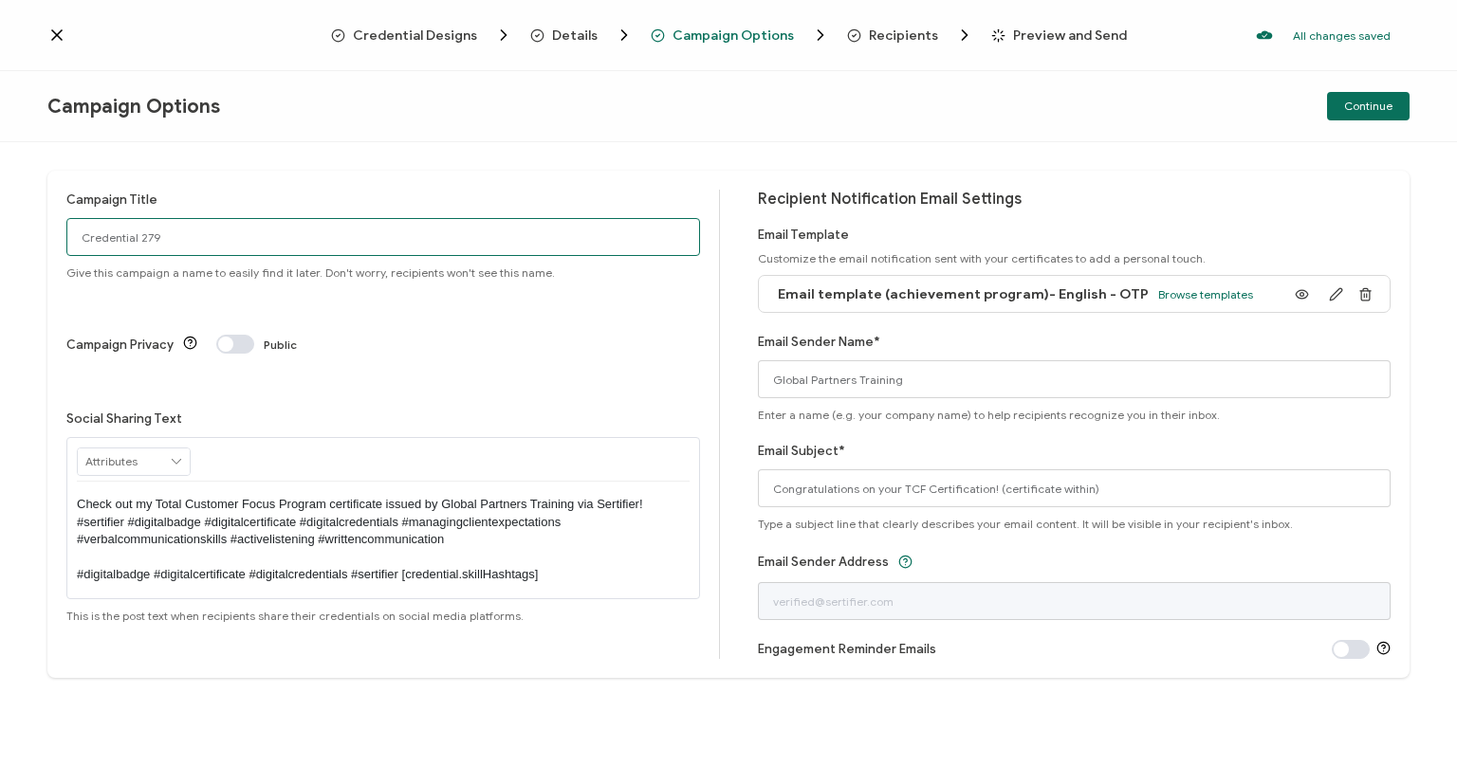
drag, startPoint x: 183, startPoint y: 237, endPoint x: 0, endPoint y: 273, distance: 186.6
click at [66, 256] on input "Credential 279" at bounding box center [383, 237] width 634 height 38
paste input "CYM-EU-FRA-TE-25-01"
type input "Total Customer Focus (CYM-EU-FRA-TE-25-01)"
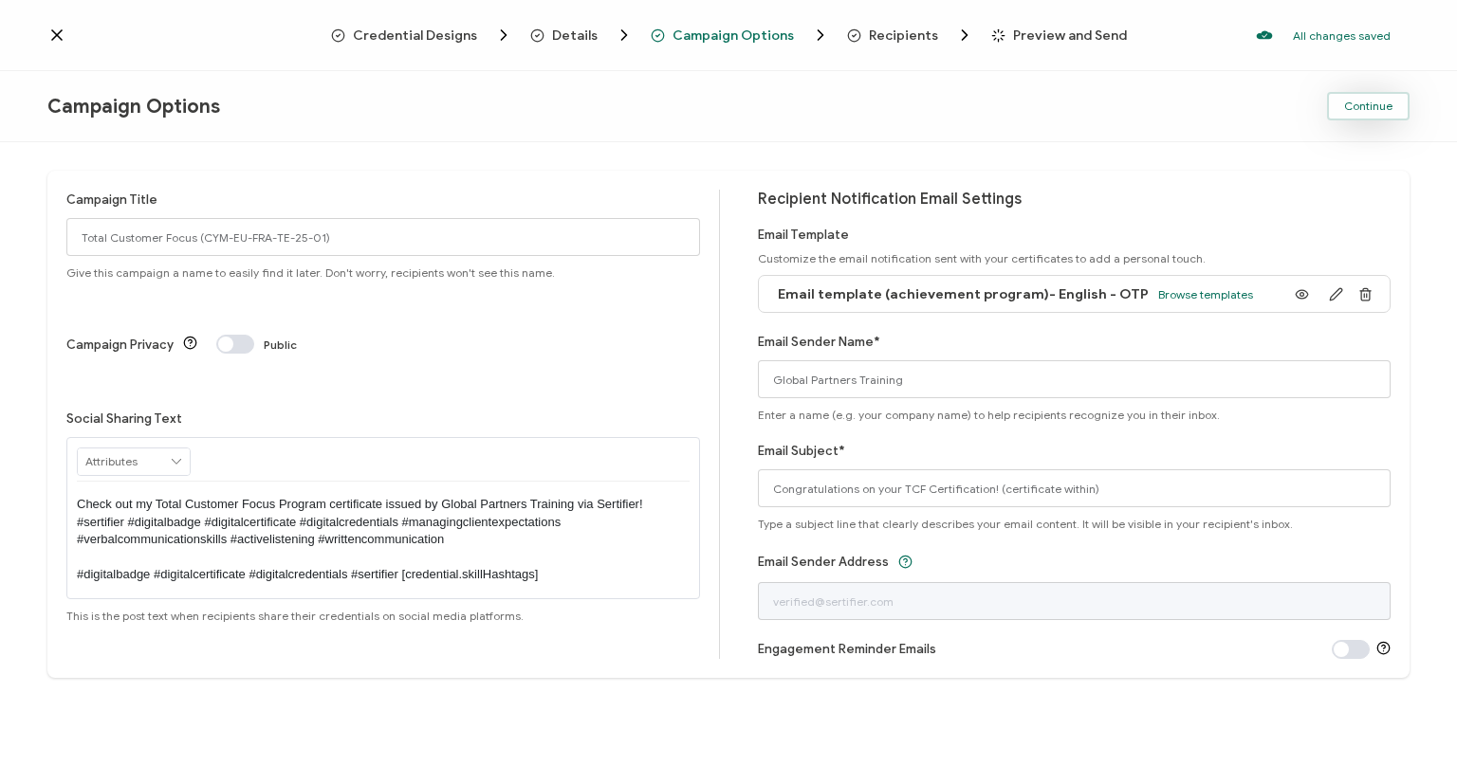
click at [1367, 109] on span "Continue" at bounding box center [1368, 106] width 48 height 11
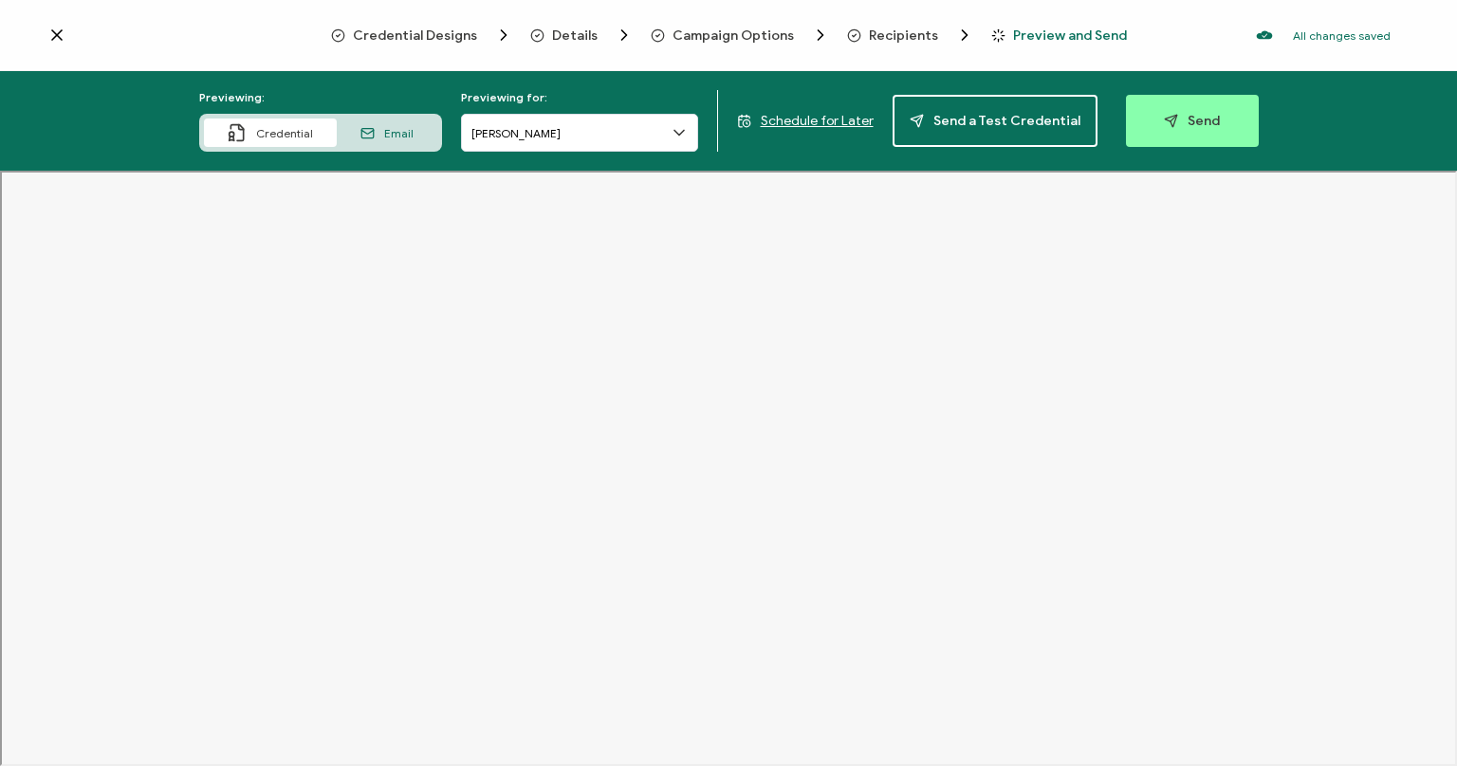
click at [401, 139] on span "Email" at bounding box center [398, 133] width 29 height 14
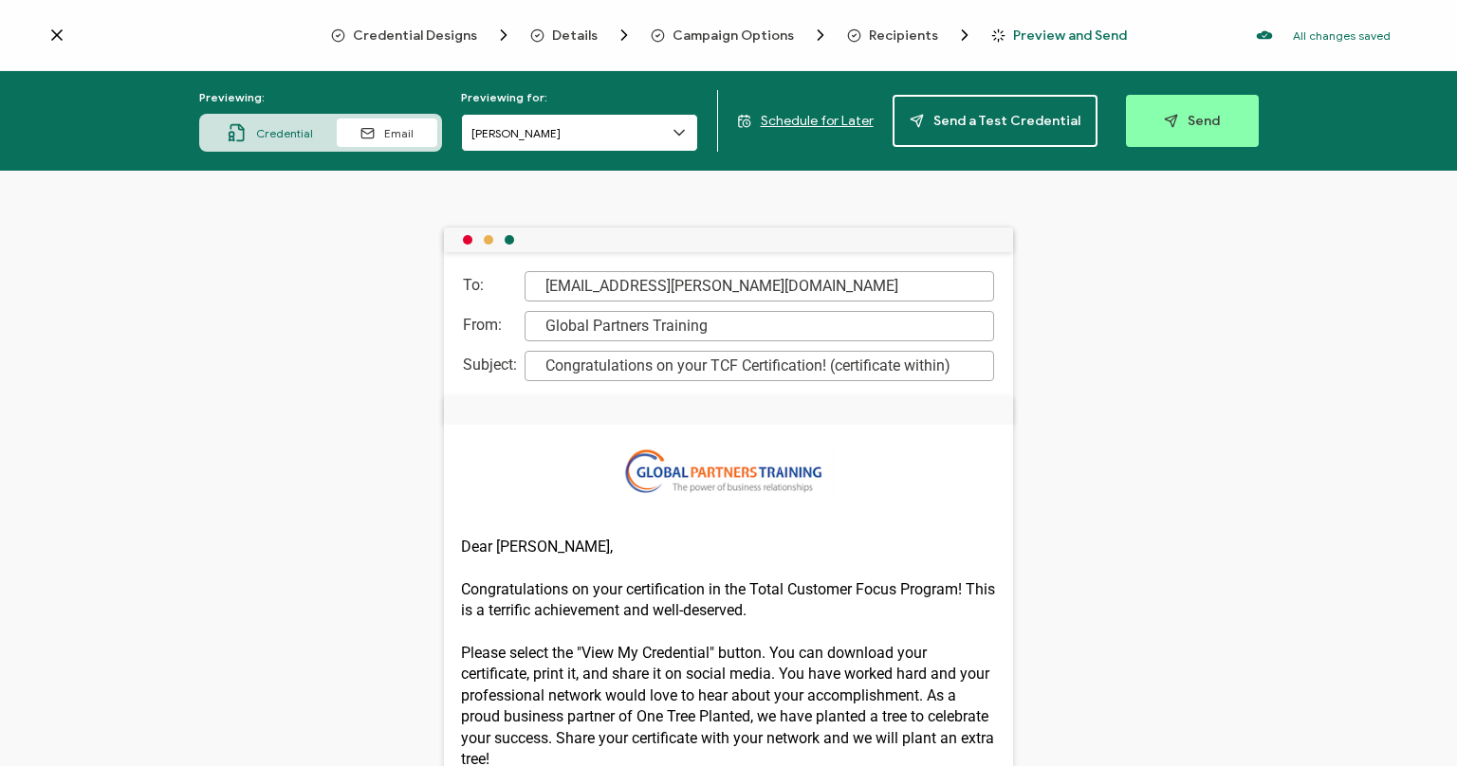
click at [583, 143] on input "[PERSON_NAME]" at bounding box center [579, 133] width 237 height 38
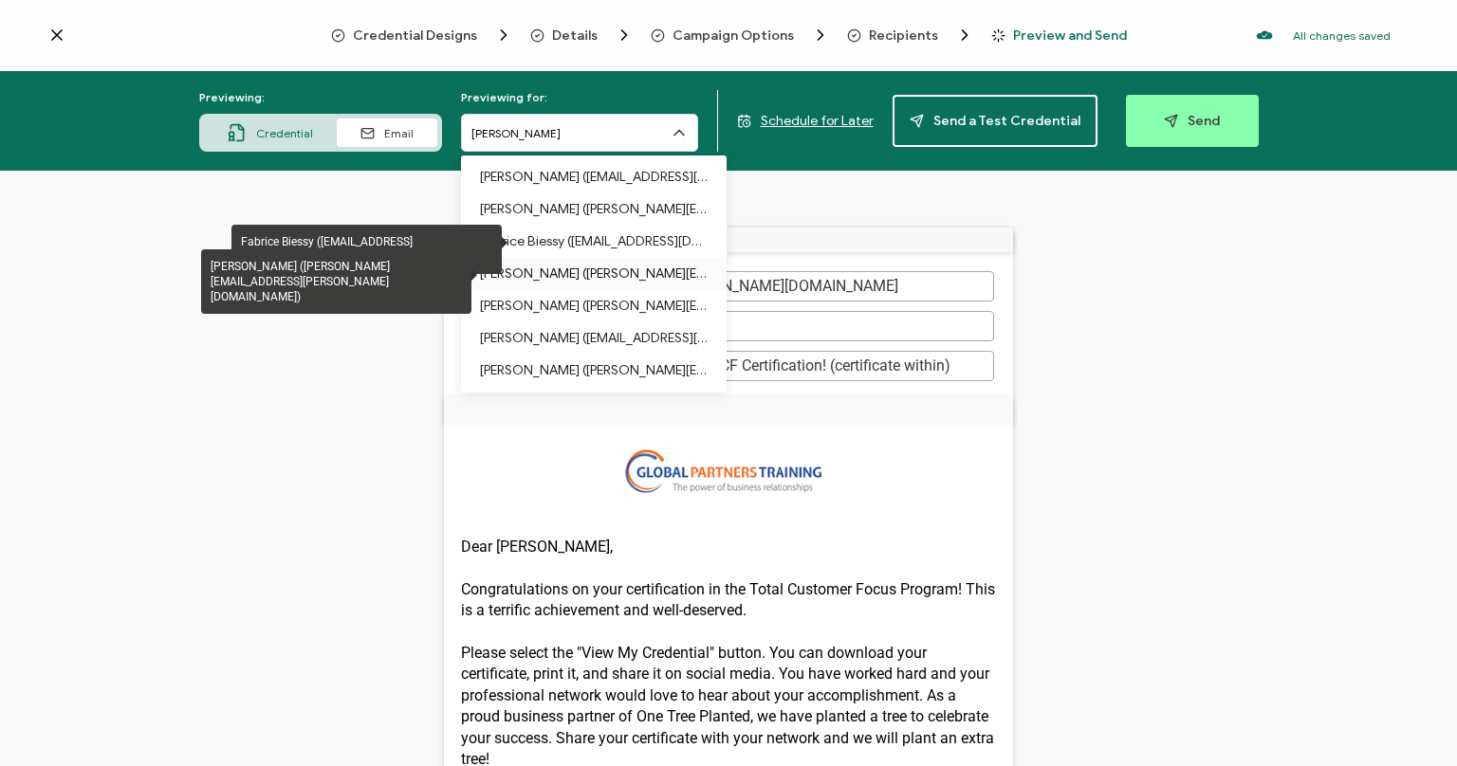
click at [616, 268] on p "[PERSON_NAME] ([PERSON_NAME][EMAIL_ADDRESS][PERSON_NAME][DOMAIN_NAME])" at bounding box center [594, 274] width 228 height 32
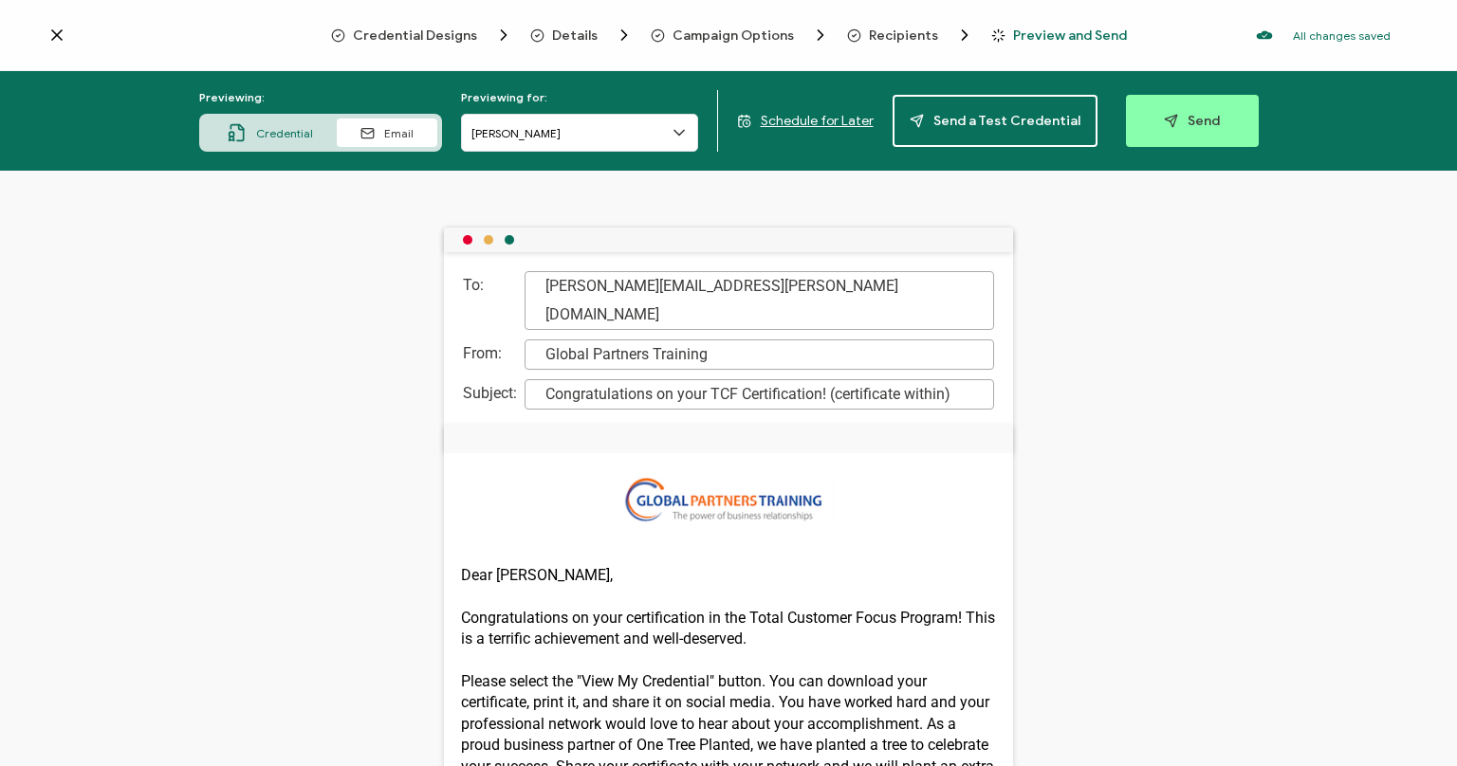
click at [313, 130] on span "Credential" at bounding box center [284, 133] width 57 height 14
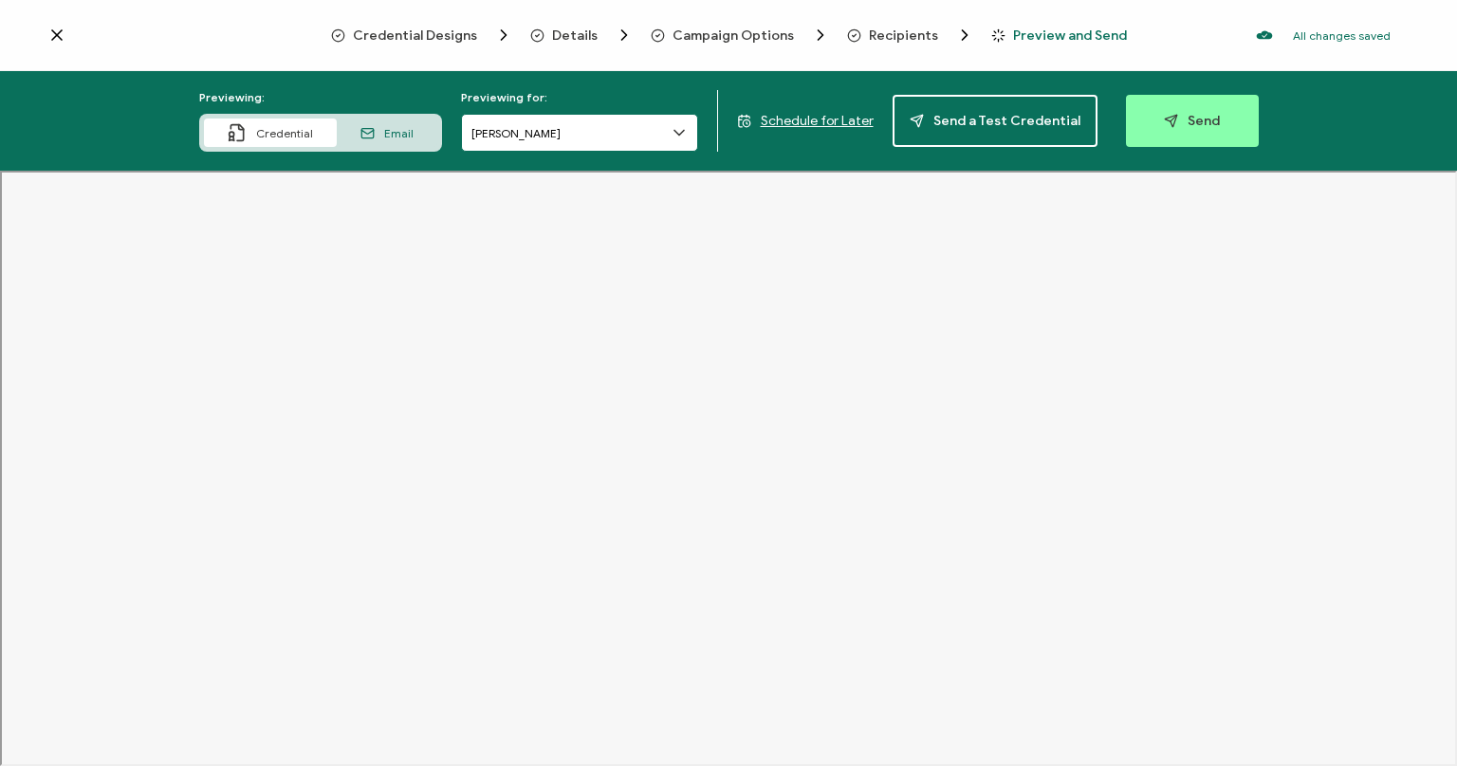
click at [529, 127] on input "[PERSON_NAME]" at bounding box center [579, 133] width 237 height 38
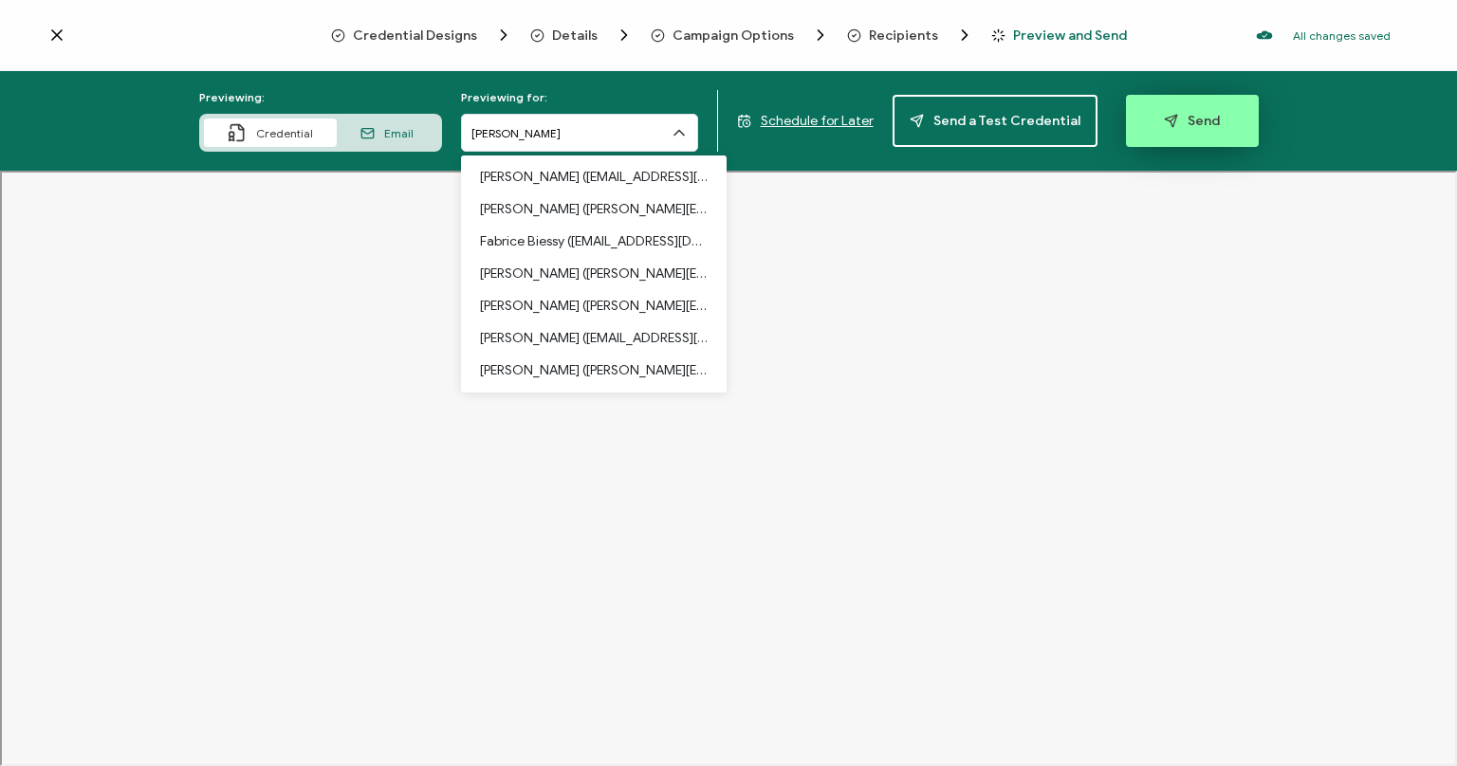
click at [1168, 130] on button "Send" at bounding box center [1192, 121] width 133 height 52
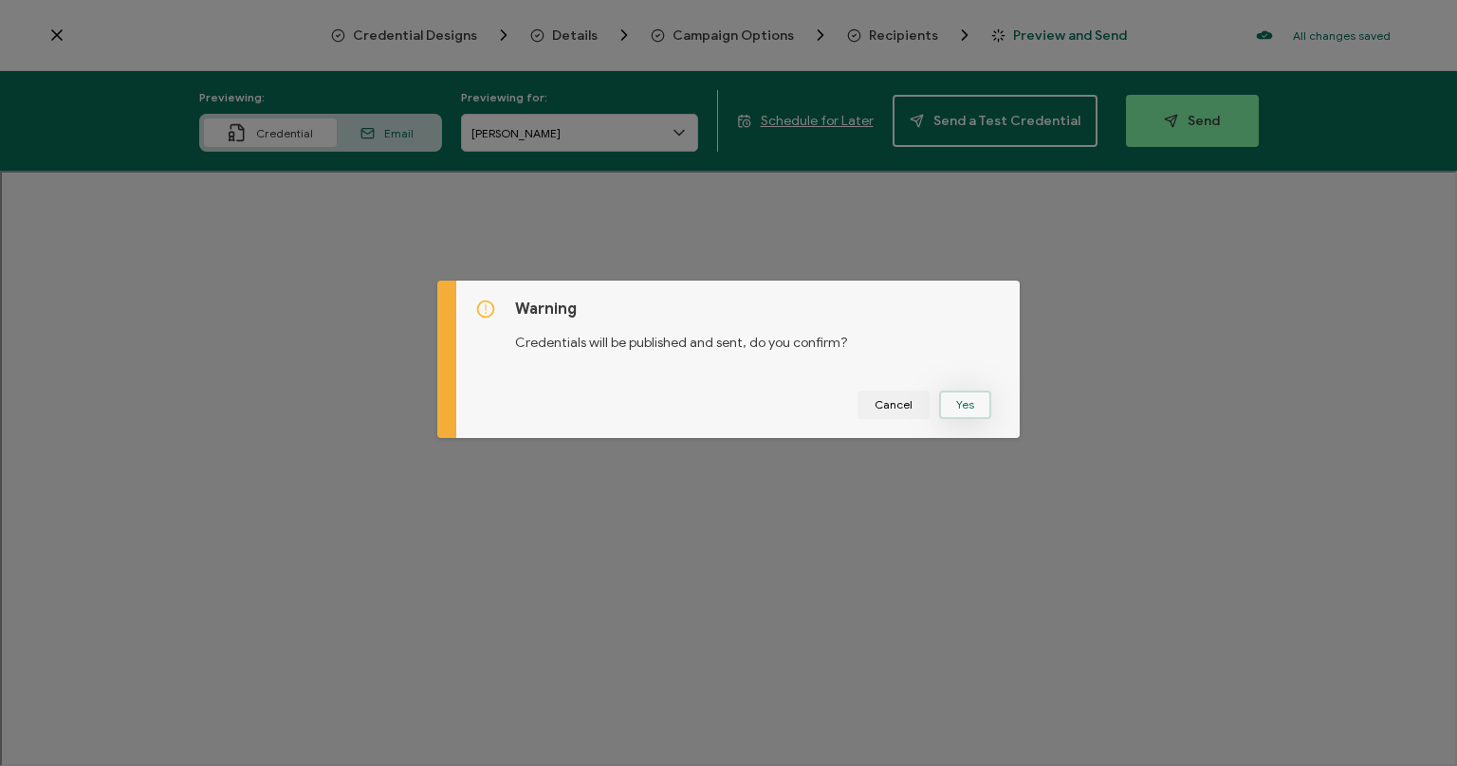
click at [970, 407] on button "Yes" at bounding box center [965, 405] width 52 height 28
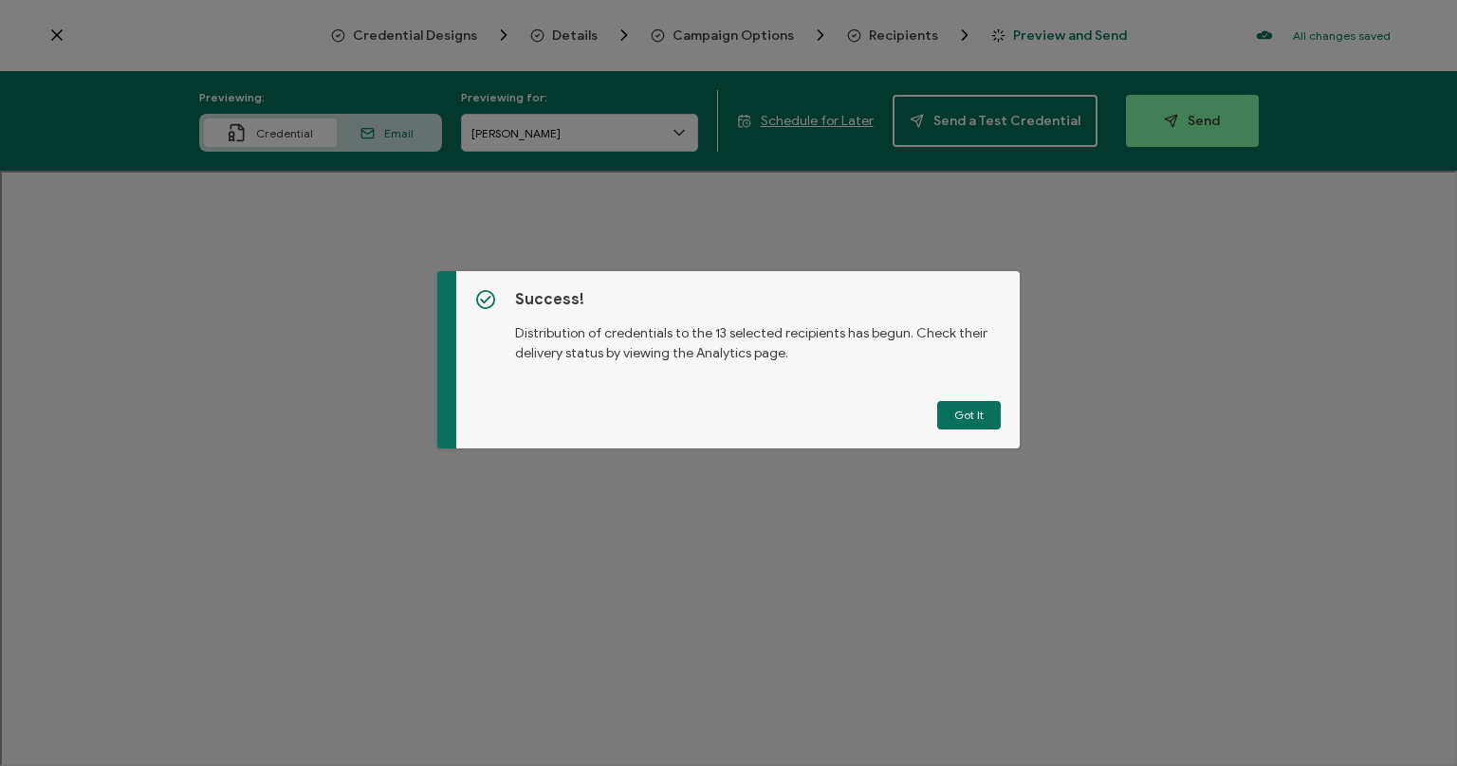
click at [961, 422] on button "Got It" at bounding box center [969, 415] width 64 height 28
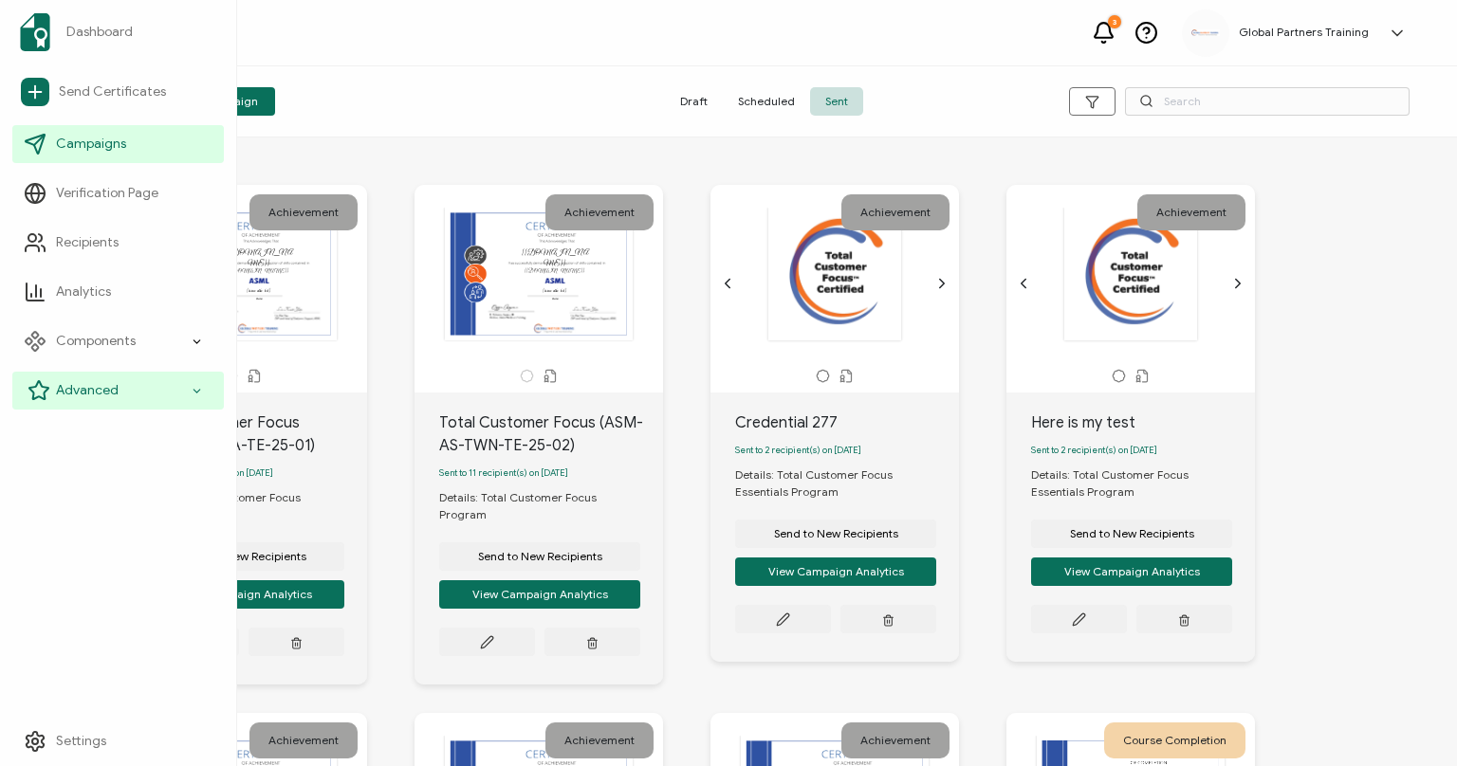
click at [205, 391] on div "Advanced" at bounding box center [118, 391] width 212 height 38
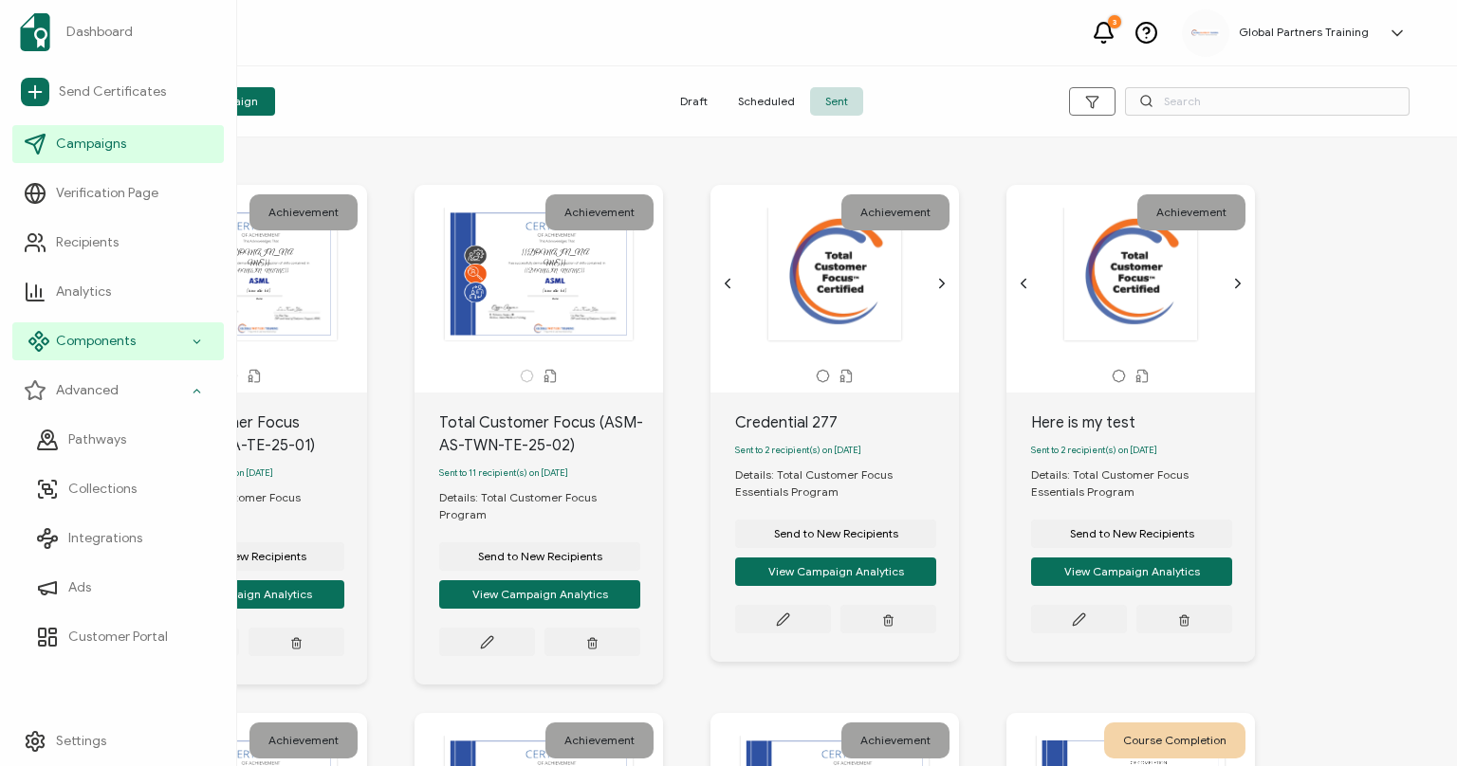
click at [160, 341] on div "Components" at bounding box center [118, 342] width 212 height 38
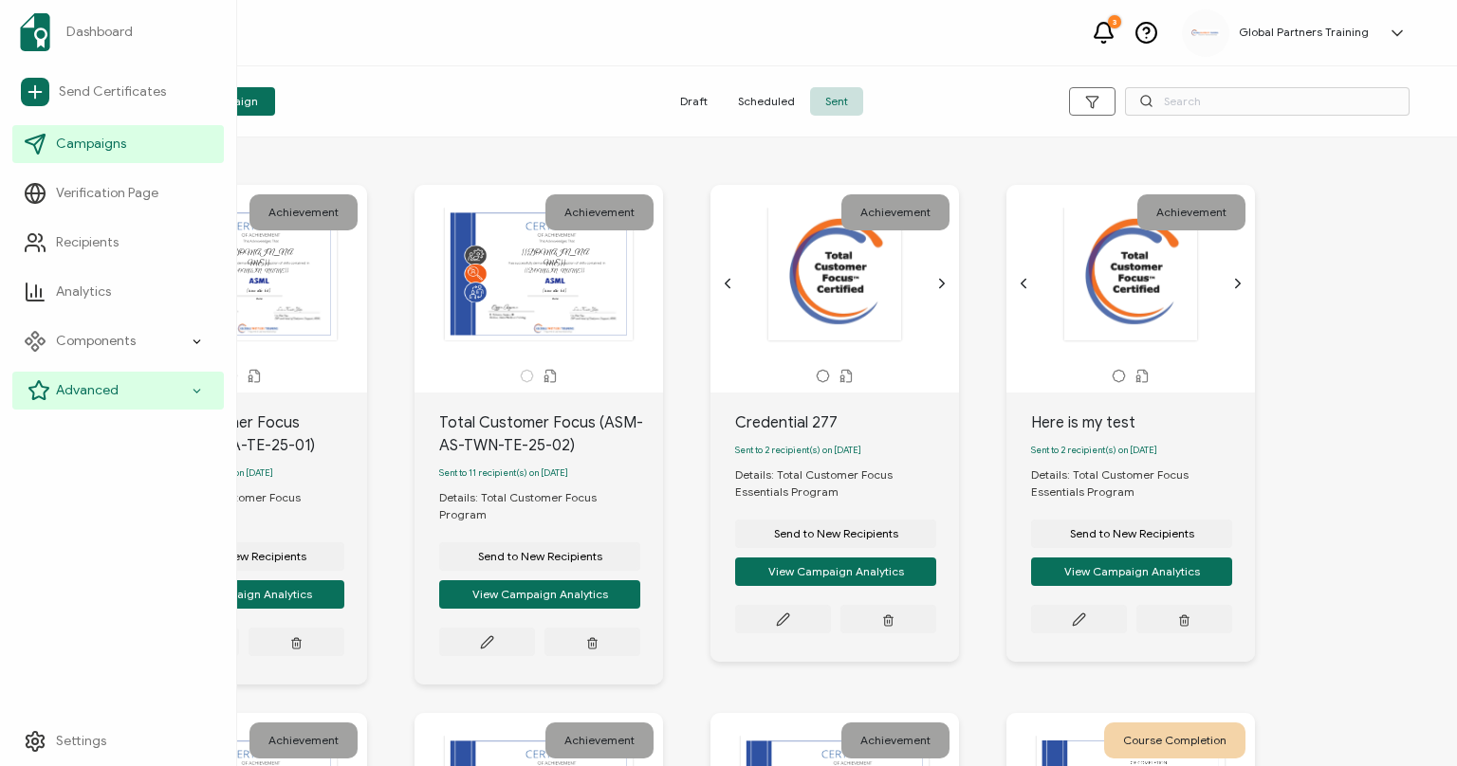
click at [131, 394] on div "Advanced" at bounding box center [118, 391] width 212 height 38
click at [194, 388] on icon at bounding box center [197, 391] width 12 height 22
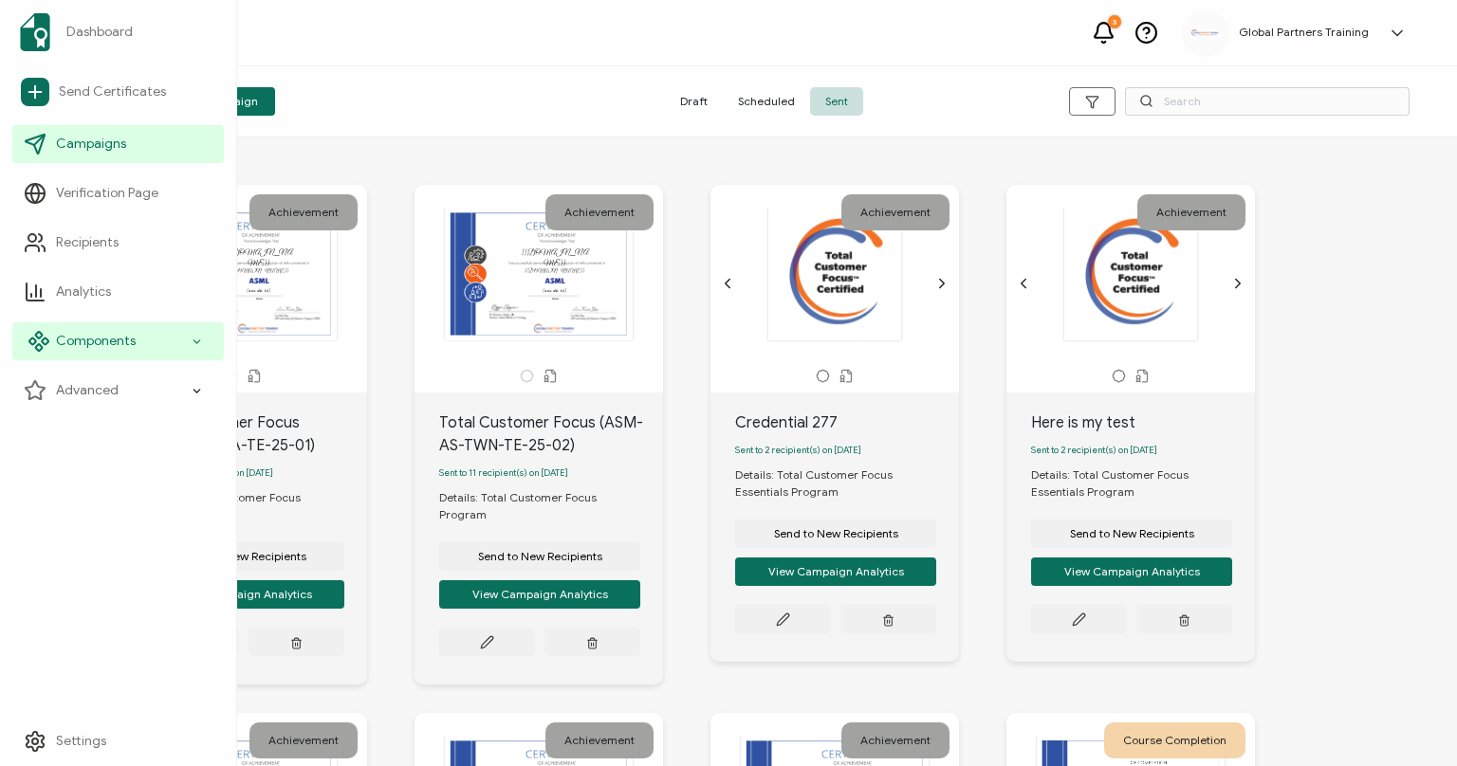
click at [199, 347] on icon at bounding box center [197, 342] width 12 height 22
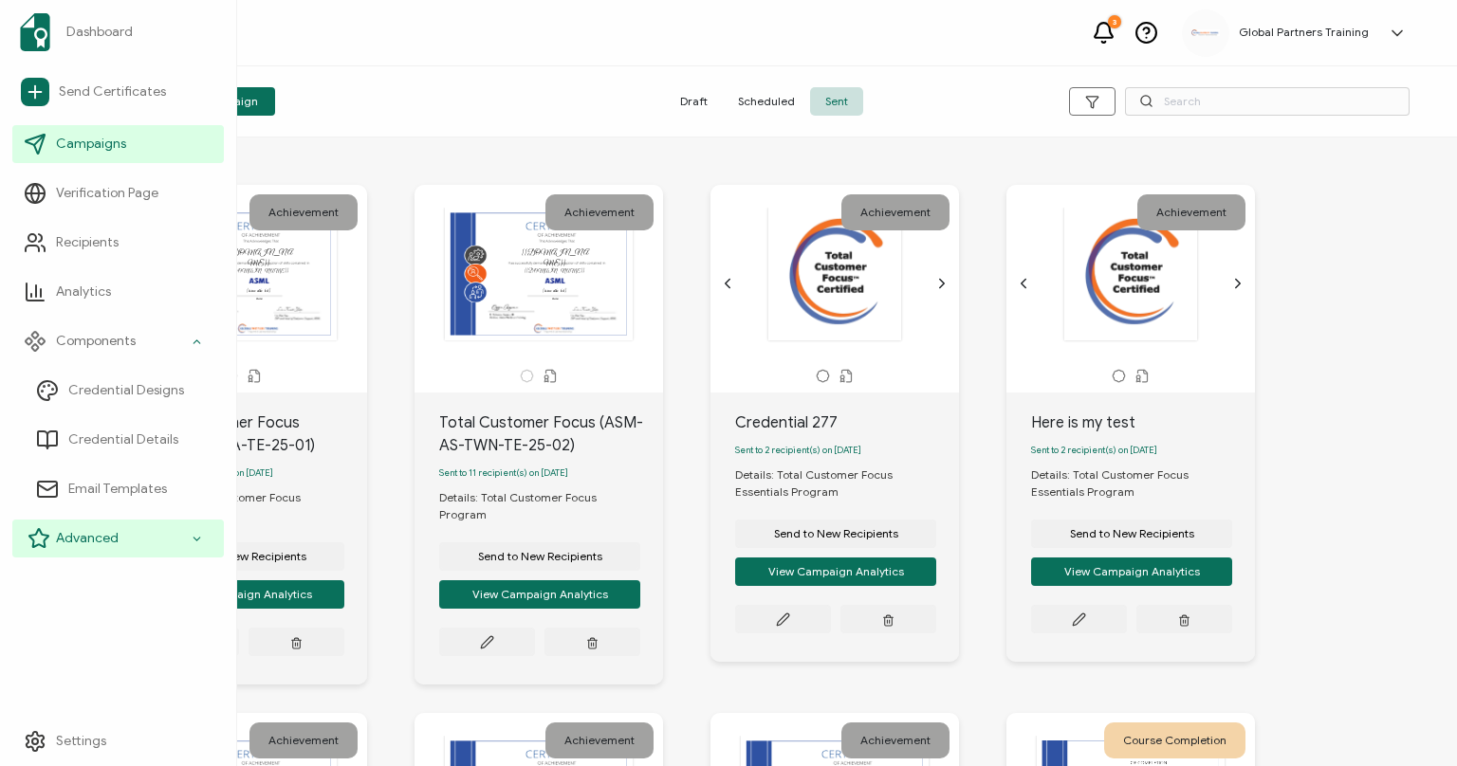
click at [199, 551] on div "Advanced" at bounding box center [118, 539] width 212 height 38
click at [187, 541] on div "Advanced" at bounding box center [118, 539] width 212 height 38
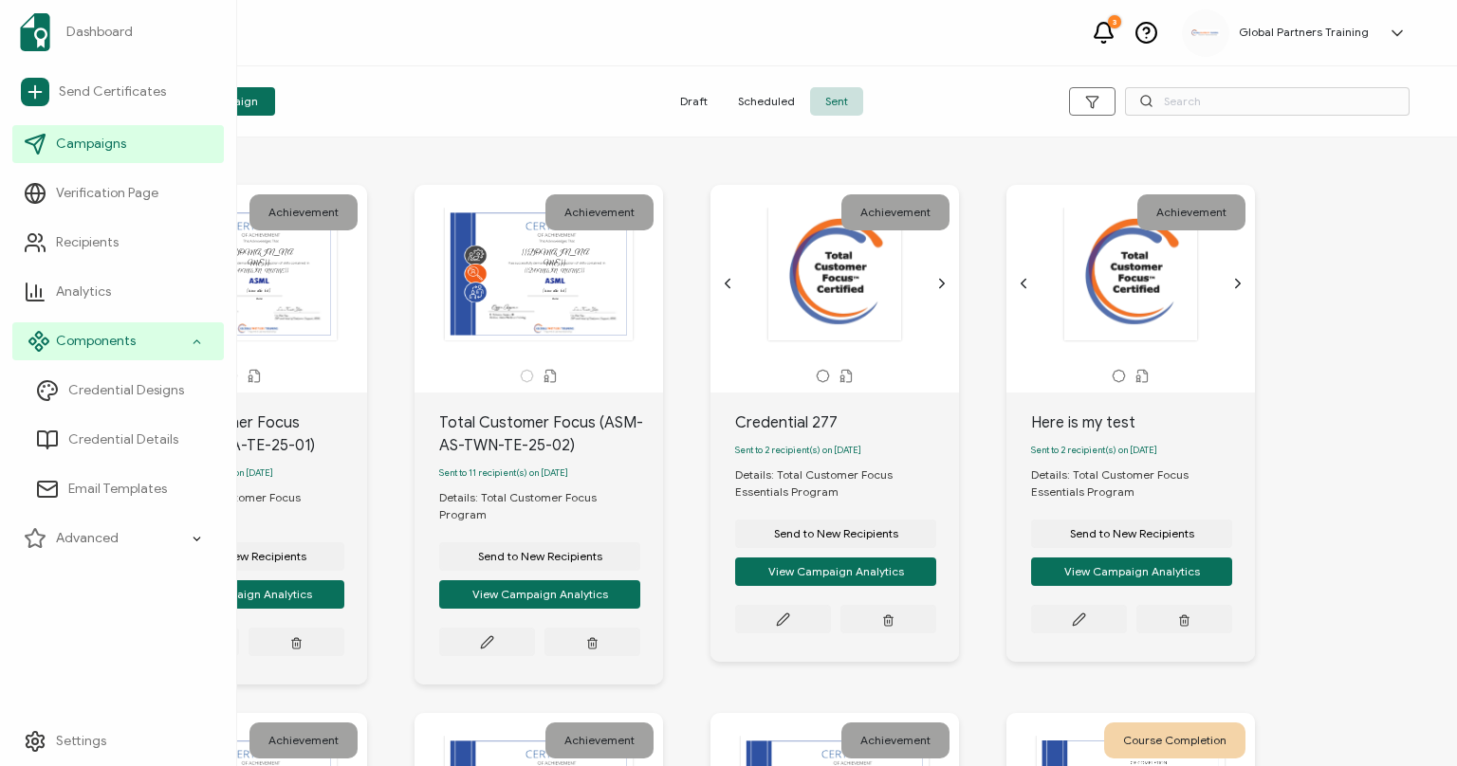
click at [194, 335] on icon at bounding box center [197, 342] width 12 height 22
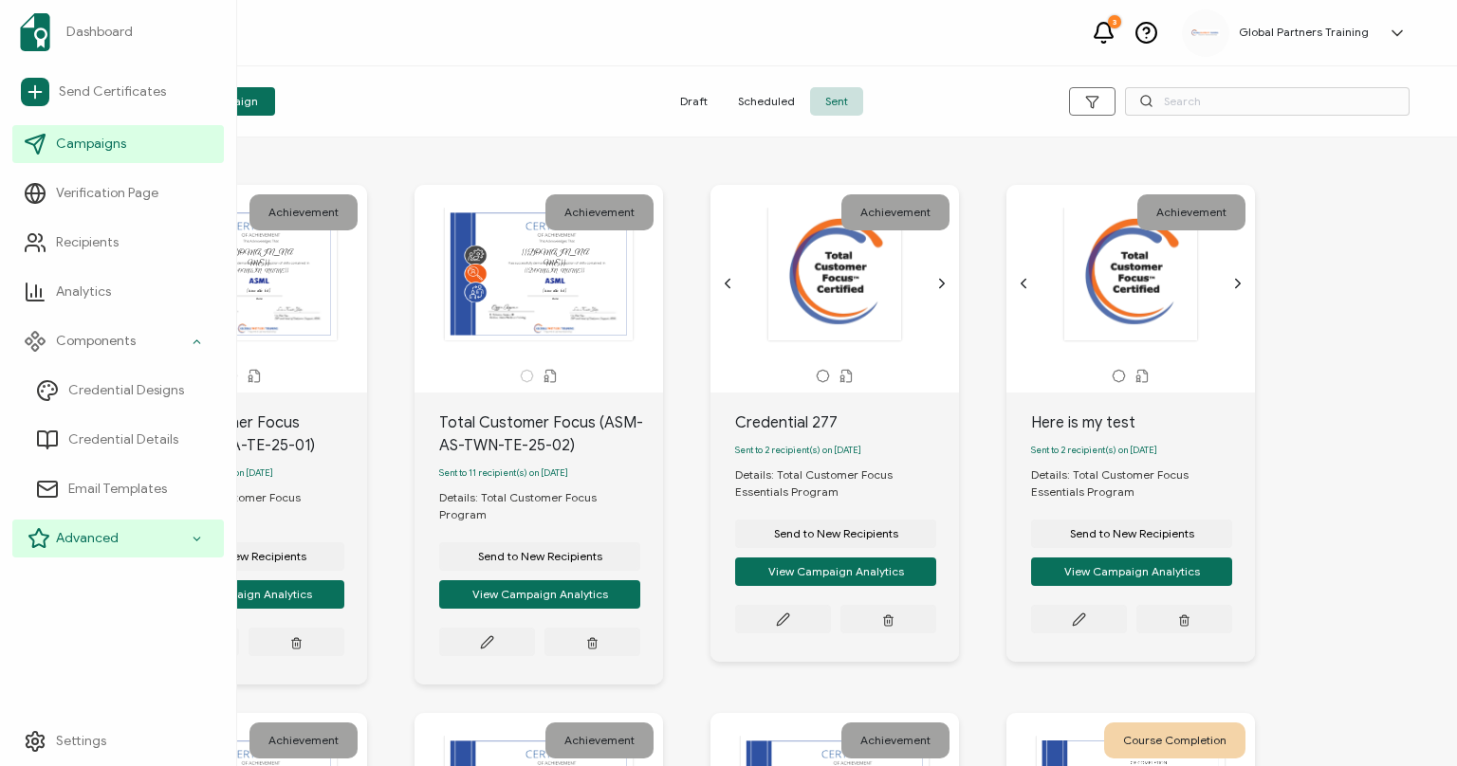
click at [192, 537] on div "Advanced" at bounding box center [118, 539] width 212 height 38
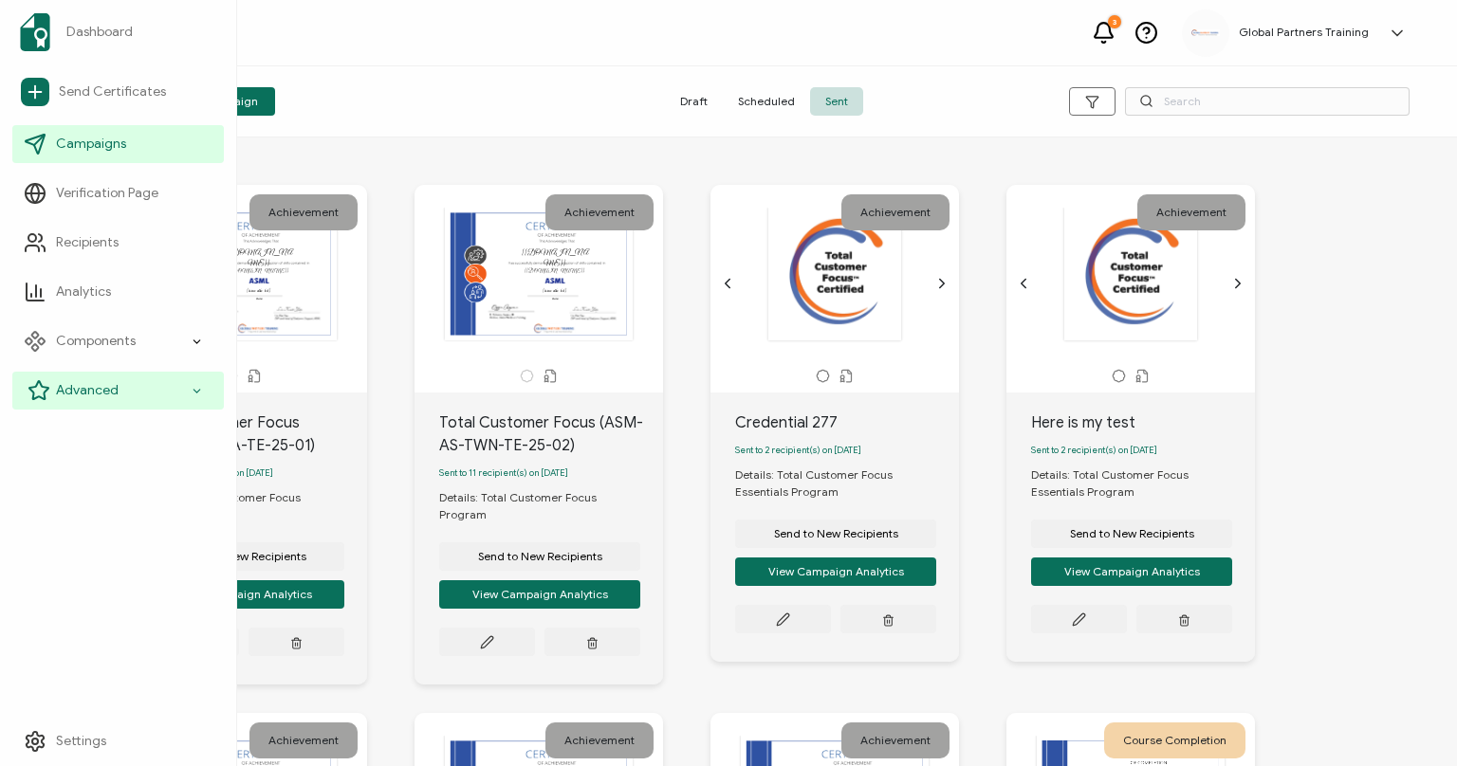
click at [195, 391] on icon at bounding box center [197, 390] width 7 height 3
click at [199, 394] on icon at bounding box center [197, 391] width 12 height 22
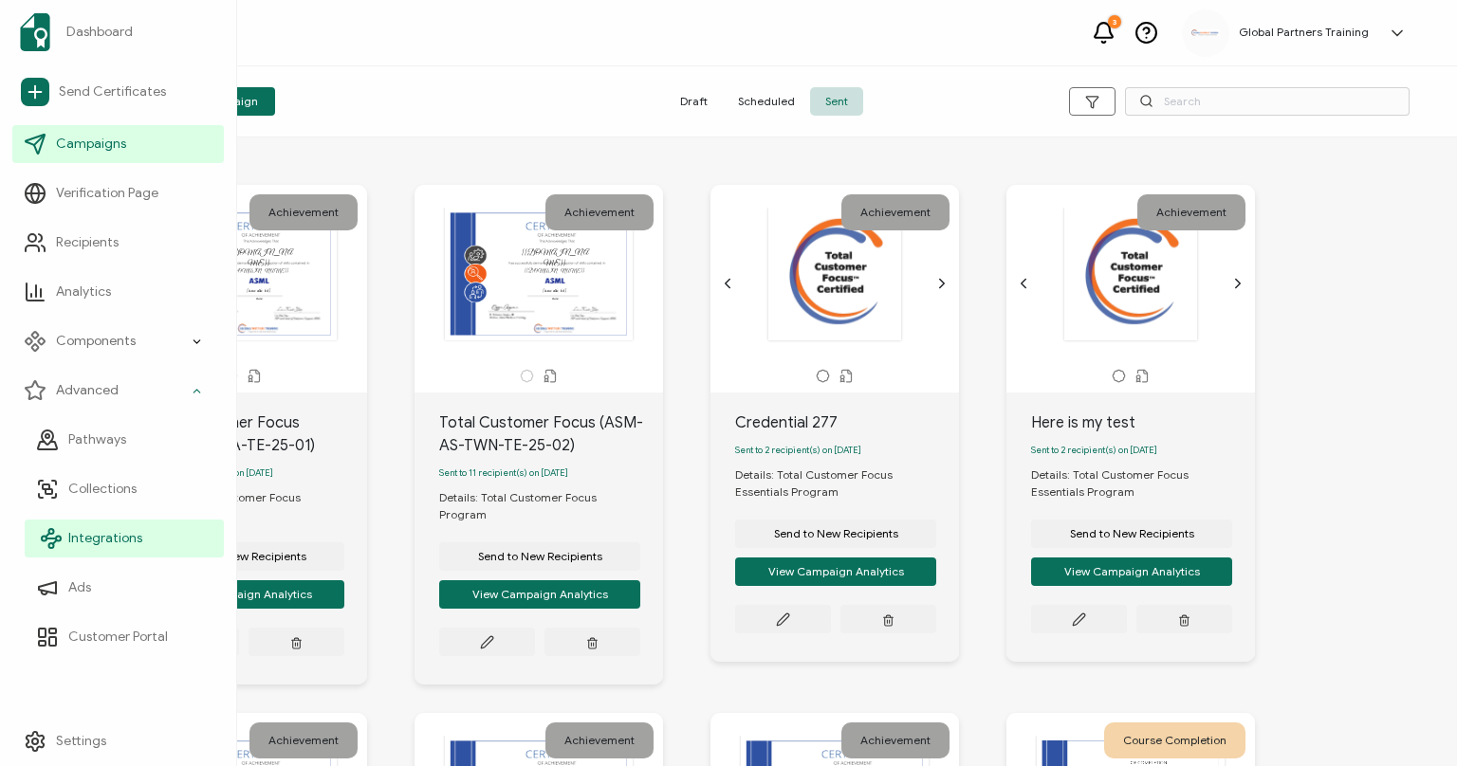
click at [115, 556] on link "Integrations" at bounding box center [124, 539] width 199 height 38
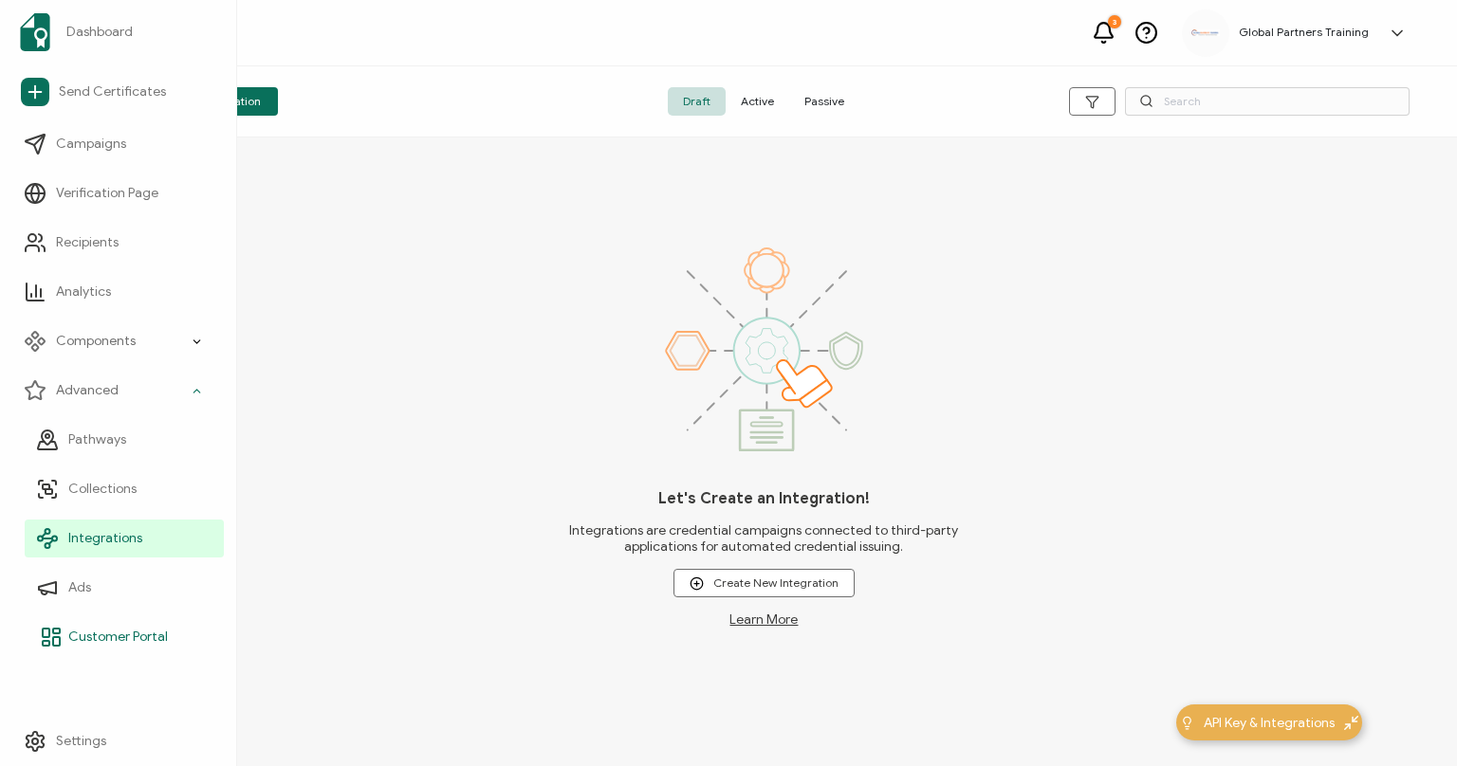
click at [138, 624] on link "Customer Portal" at bounding box center [124, 638] width 199 height 38
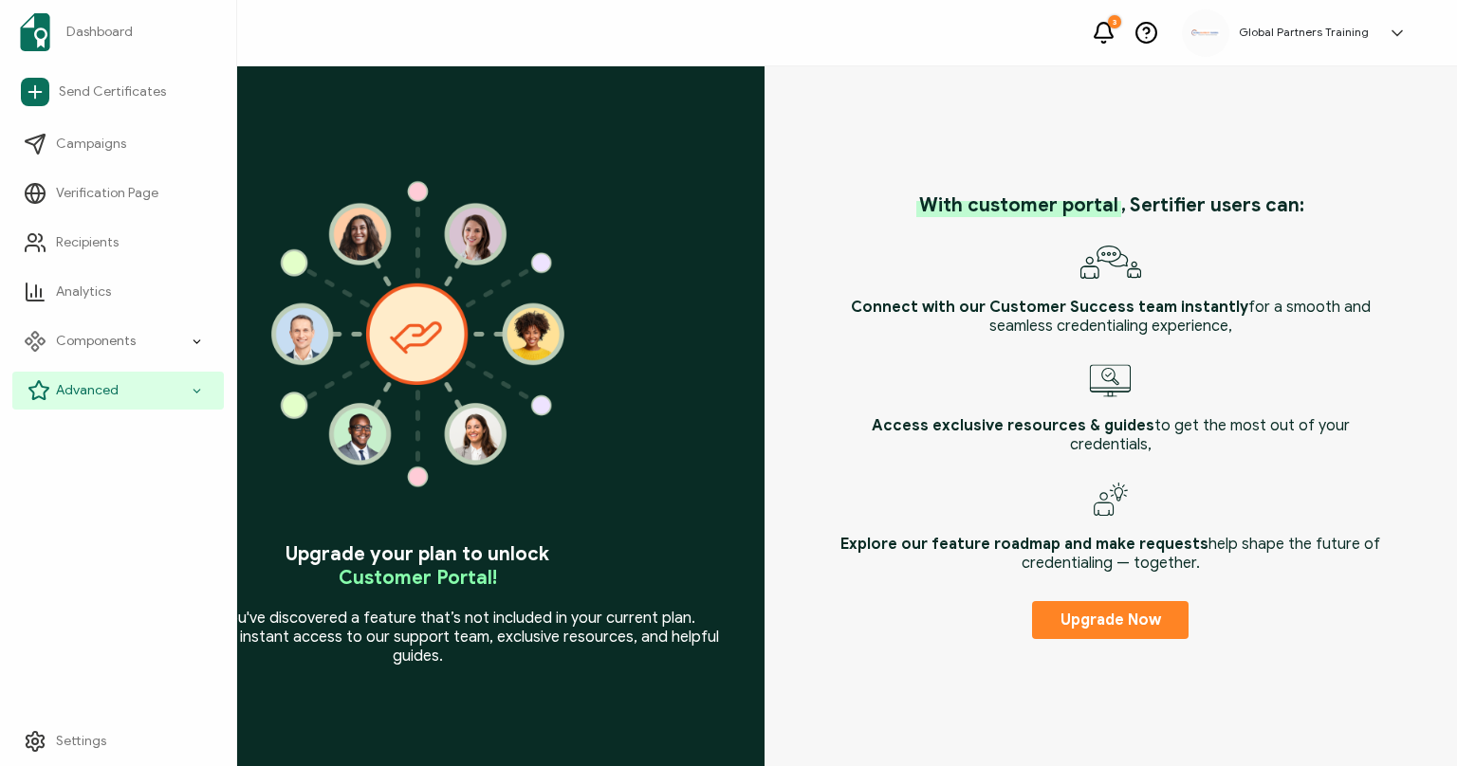
click at [109, 382] on span "Advanced" at bounding box center [87, 390] width 63 height 19
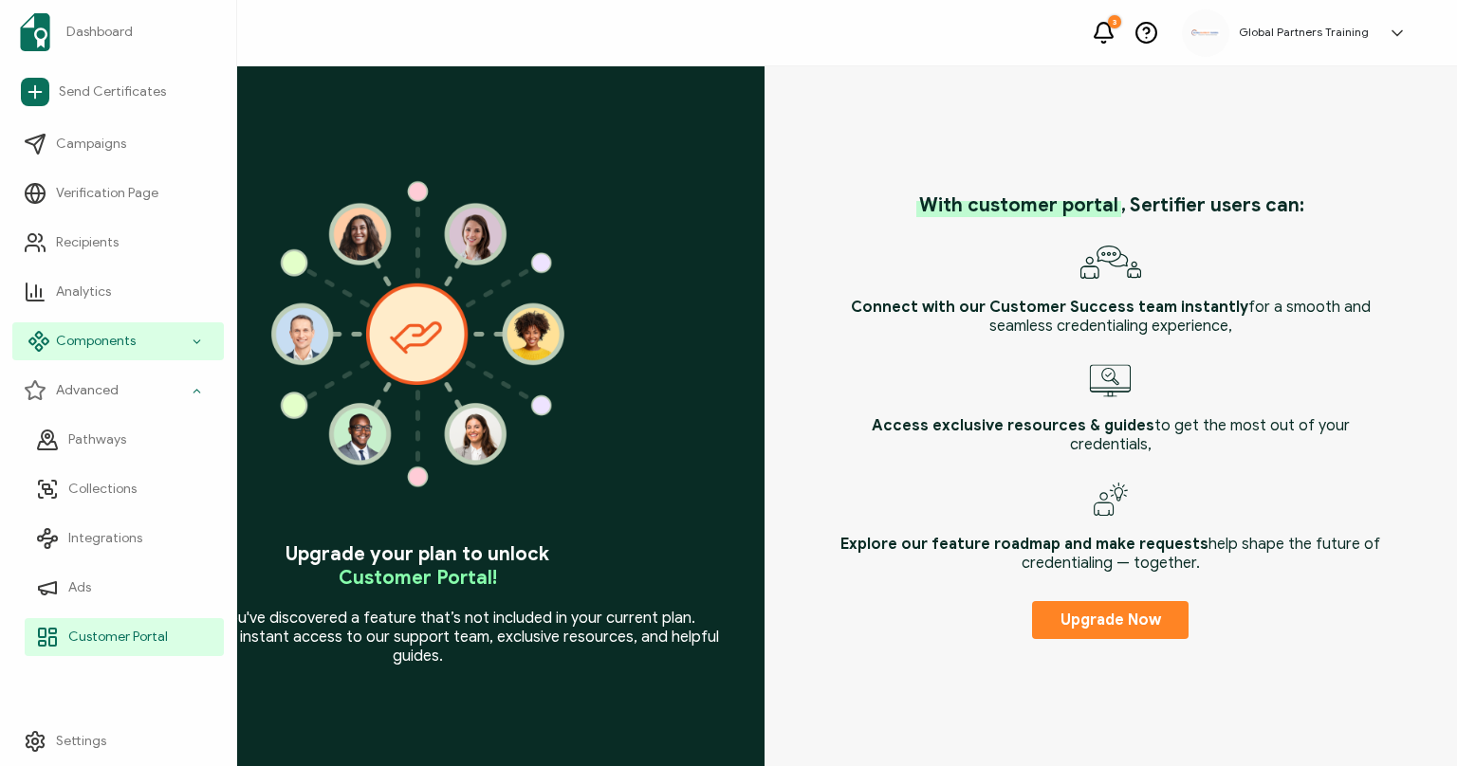
click at [120, 347] on span "Components" at bounding box center [96, 341] width 80 height 19
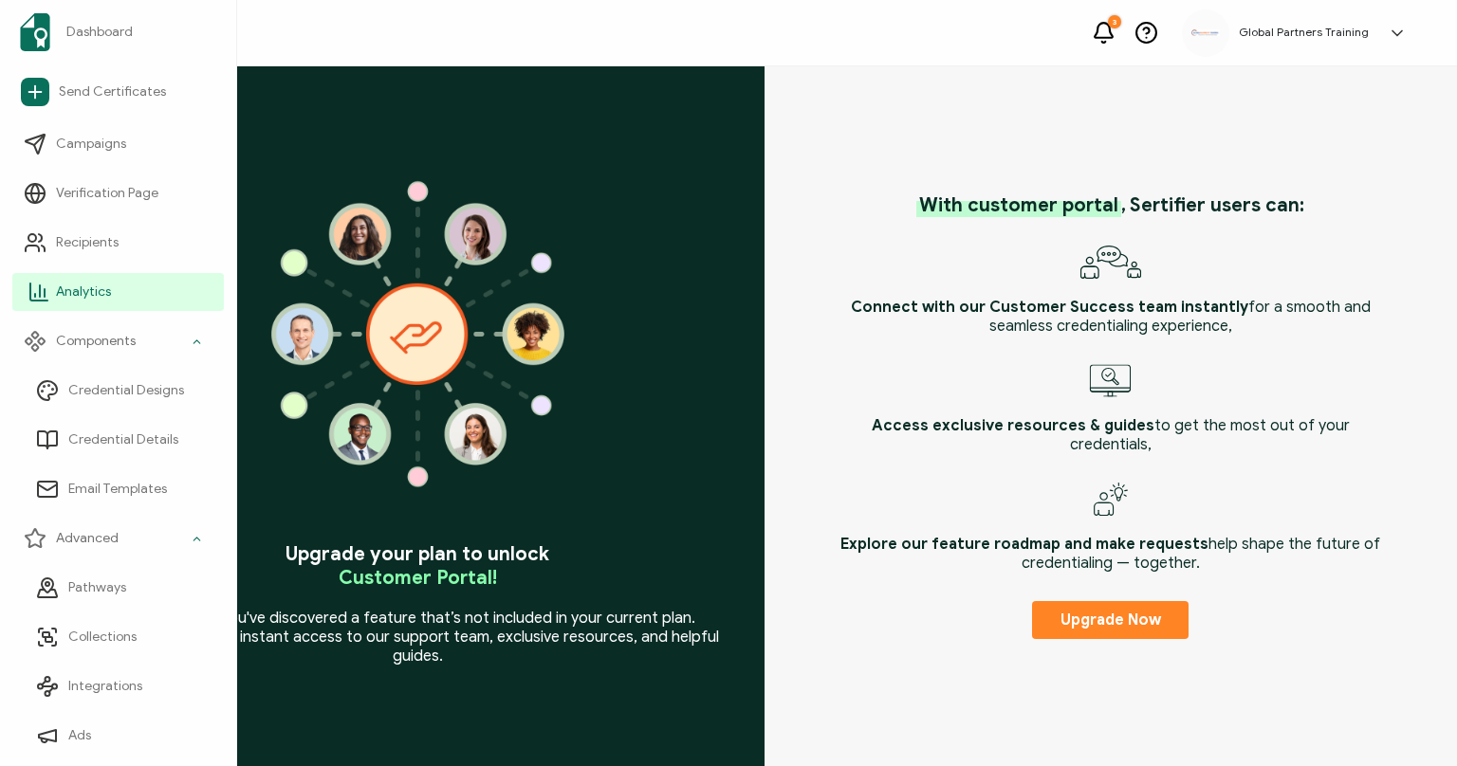
click at [120, 303] on link "Analytics" at bounding box center [118, 292] width 212 height 38
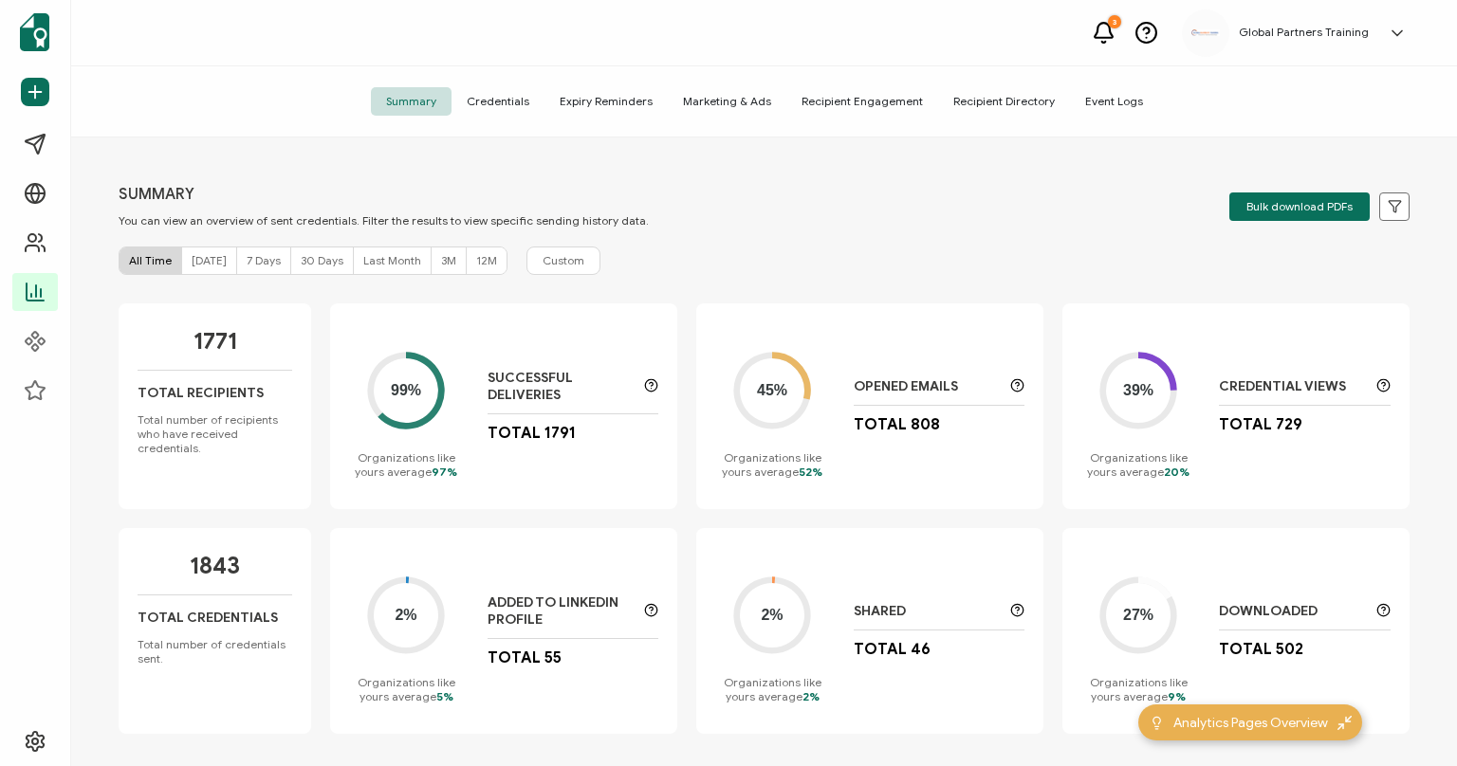
click at [528, 93] on span "Credentials" at bounding box center [498, 101] width 93 height 28
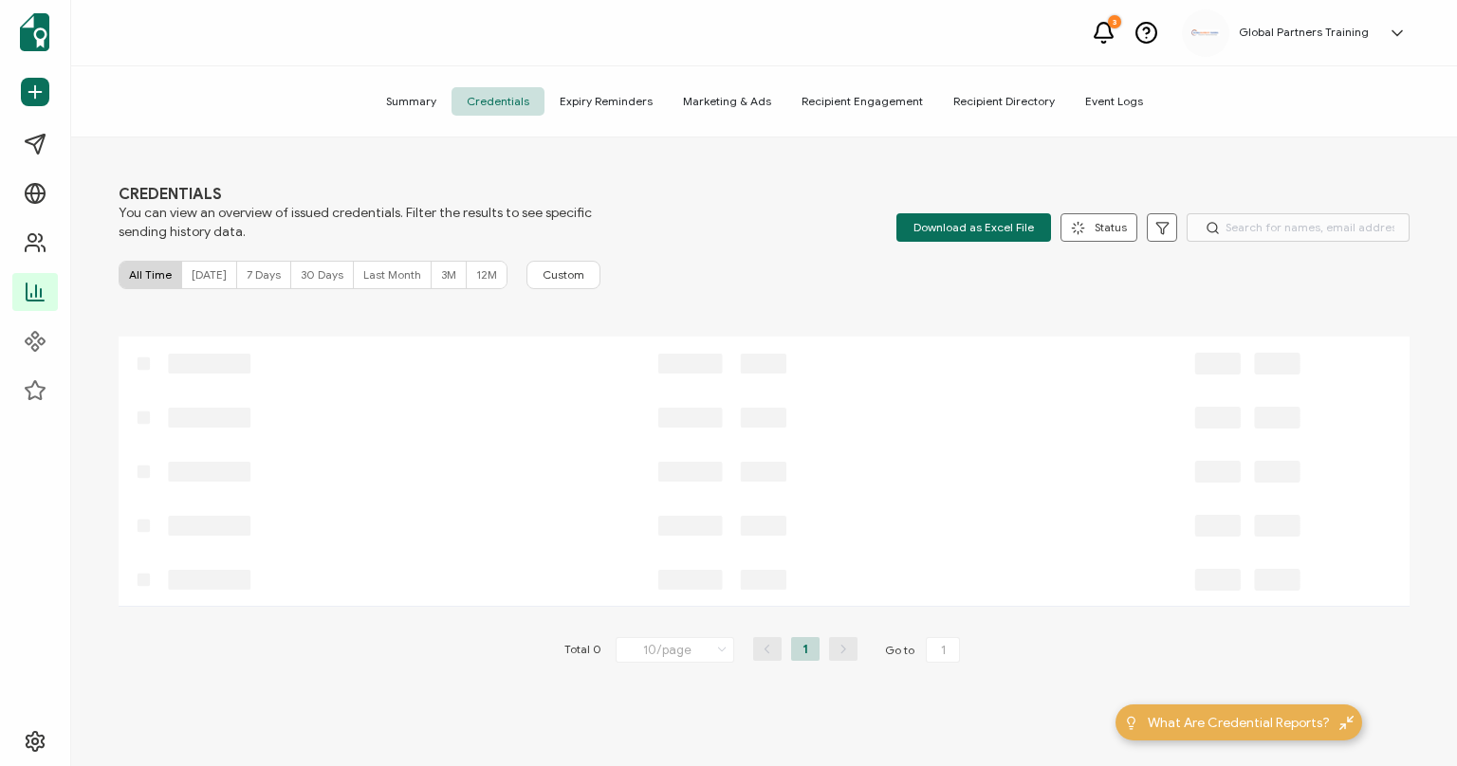
click at [413, 102] on span "Summary" at bounding box center [411, 101] width 81 height 28
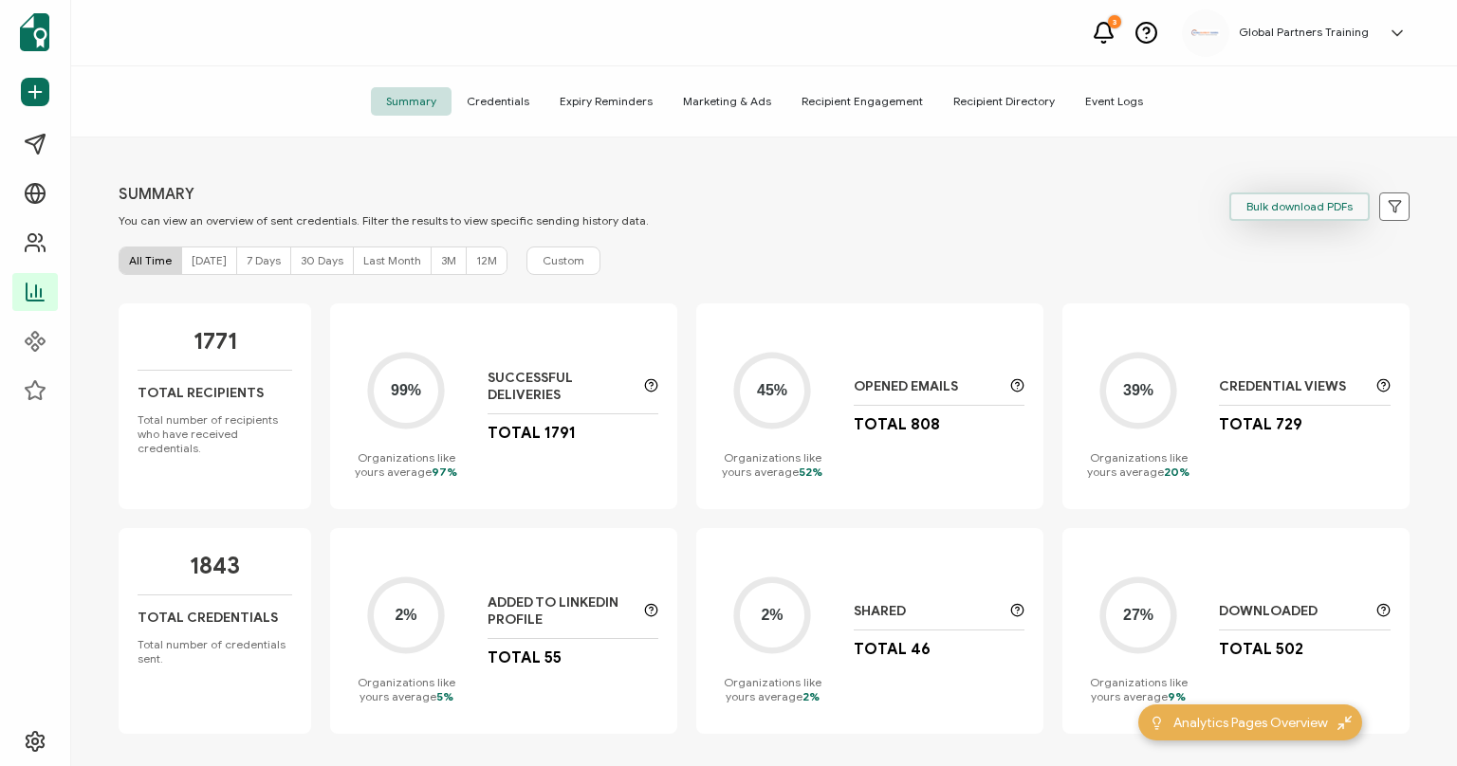
click at [1243, 211] on button "Bulk download PDFs" at bounding box center [1299, 207] width 140 height 28
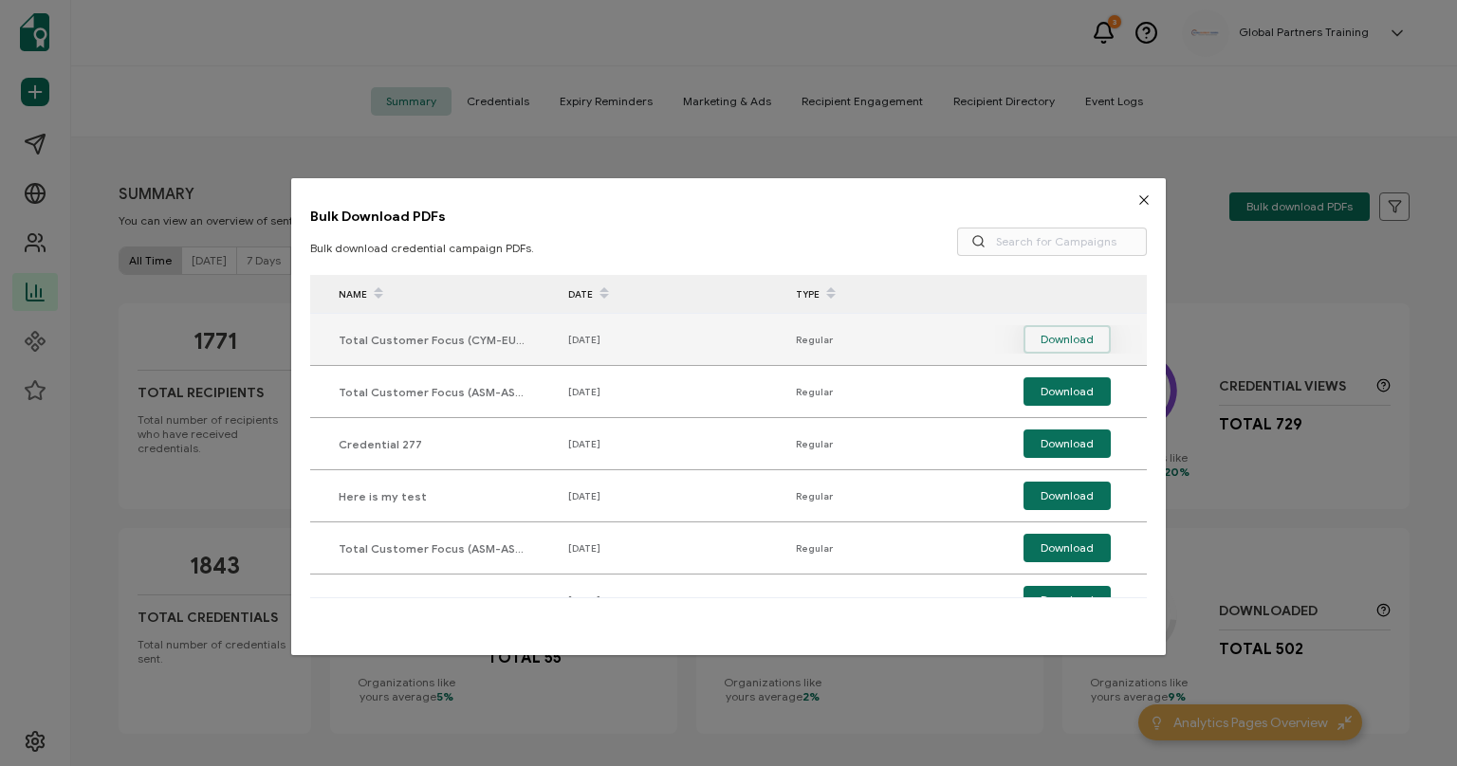
click at [1076, 340] on span "Download" at bounding box center [1067, 339] width 53 height 28
